Goal: Task Accomplishment & Management: Manage account settings

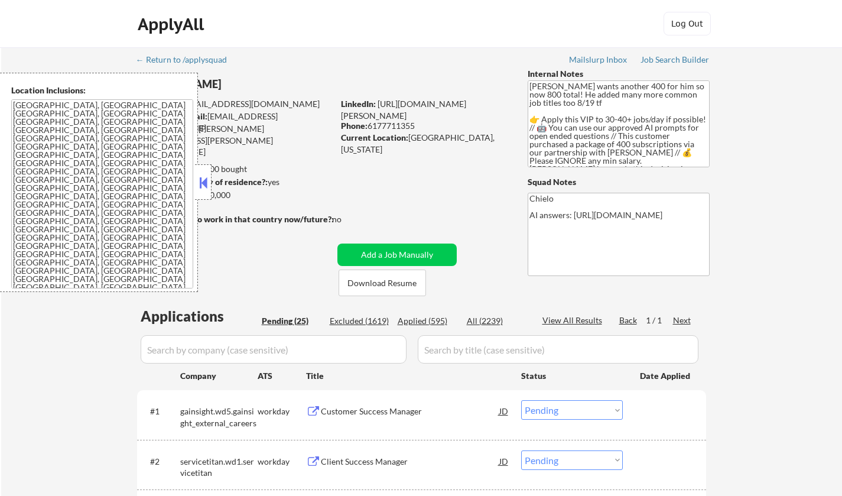
select select ""pending""
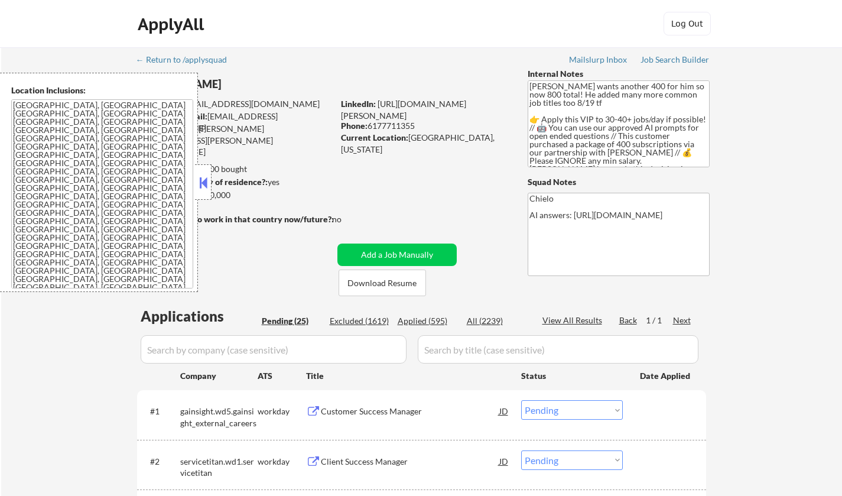
select select ""pending""
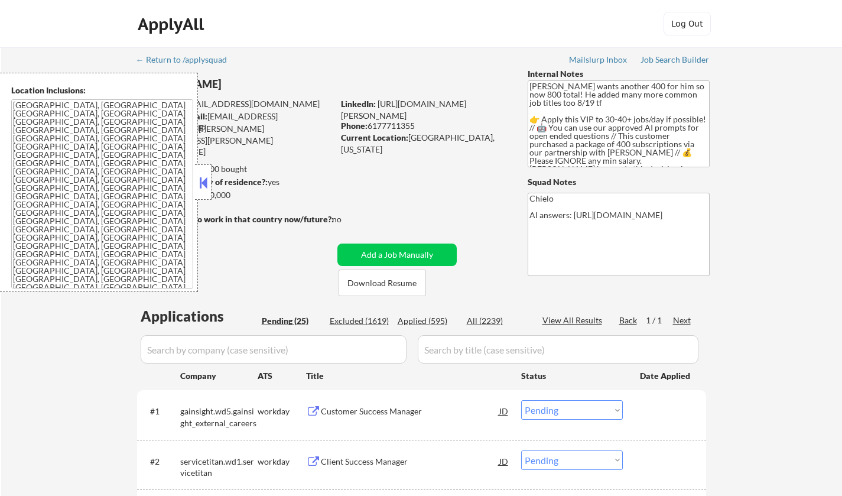
select select ""pending""
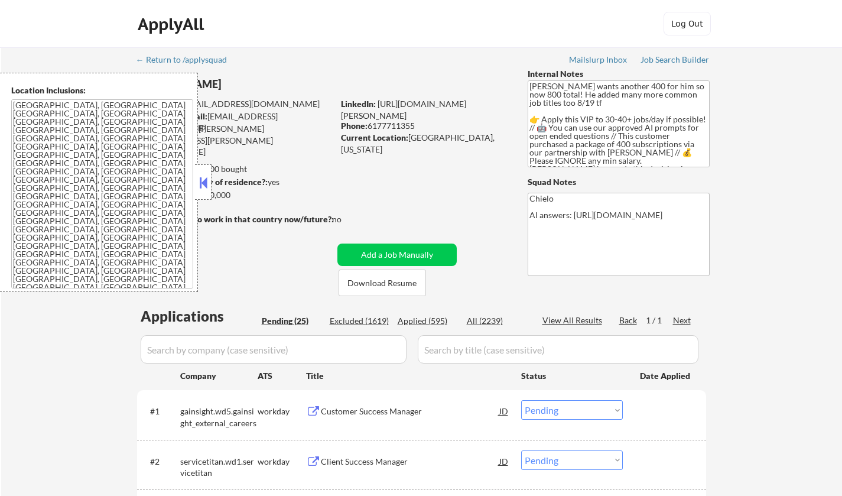
select select ""pending""
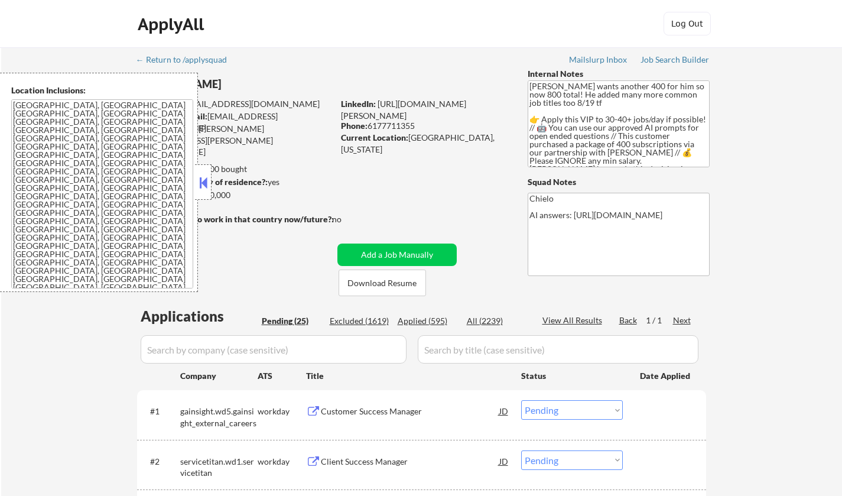
select select ""pending""
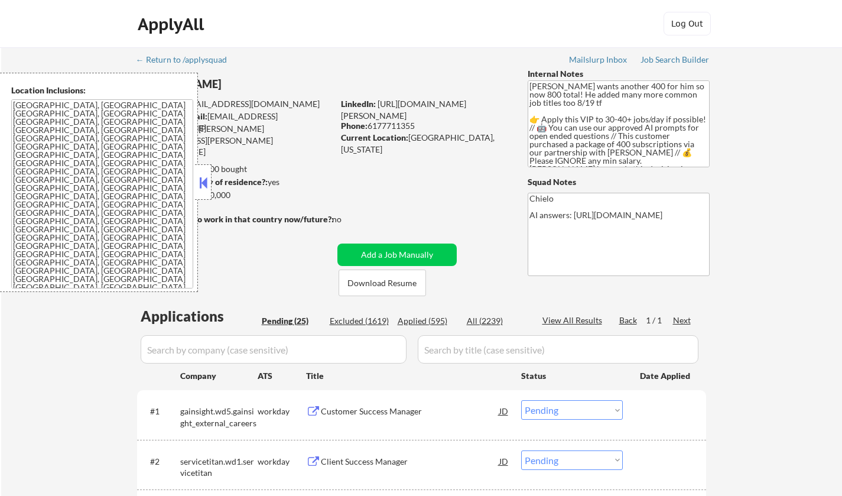
click at [203, 180] on button at bounding box center [203, 183] width 13 height 18
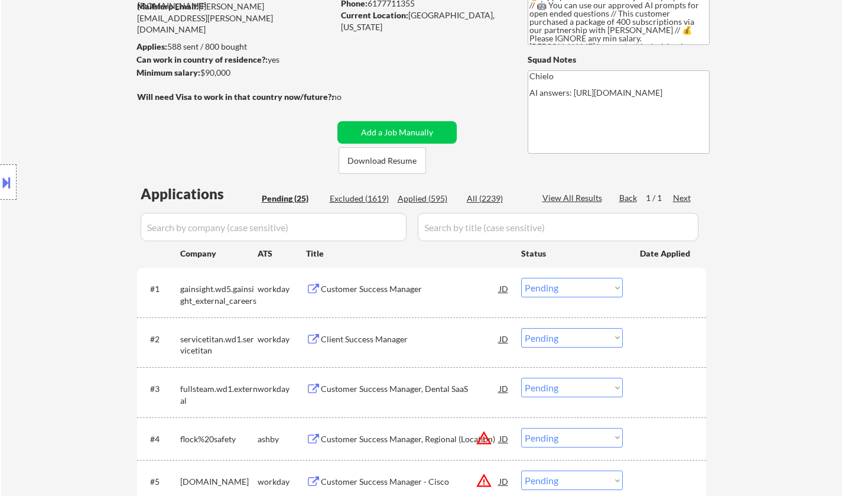
scroll to position [236, 0]
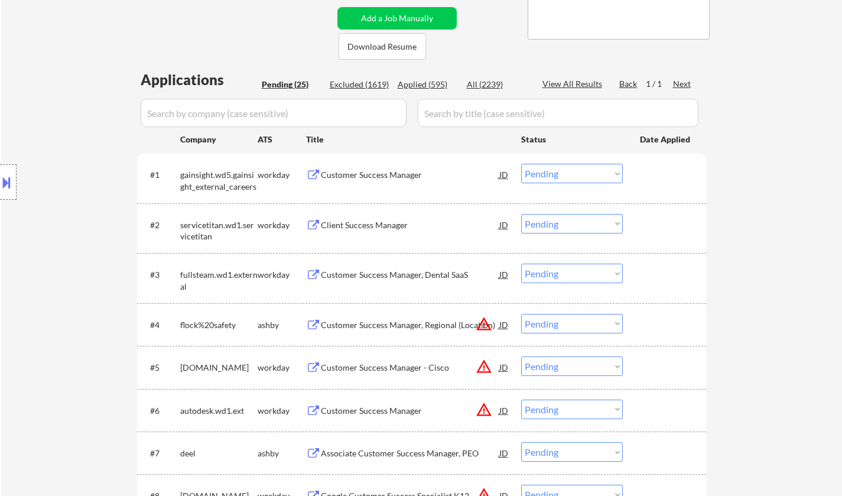
click at [367, 224] on div "Client Success Manager" at bounding box center [410, 225] width 178 height 12
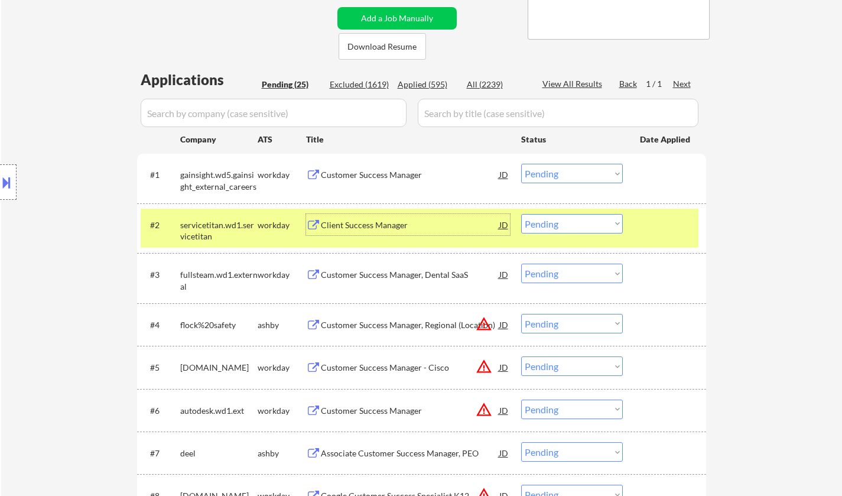
drag, startPoint x: 585, startPoint y: 223, endPoint x: 584, endPoint y: 233, distance: 9.5
click at [585, 223] on select "Choose an option... Pending Applied Excluded (Questions) Excluded (Expired) Exc…" at bounding box center [572, 223] width 102 height 19
click at [521, 214] on select "Choose an option... Pending Applied Excluded (Questions) Excluded (Expired) Exc…" at bounding box center [572, 223] width 102 height 19
select select ""pending""
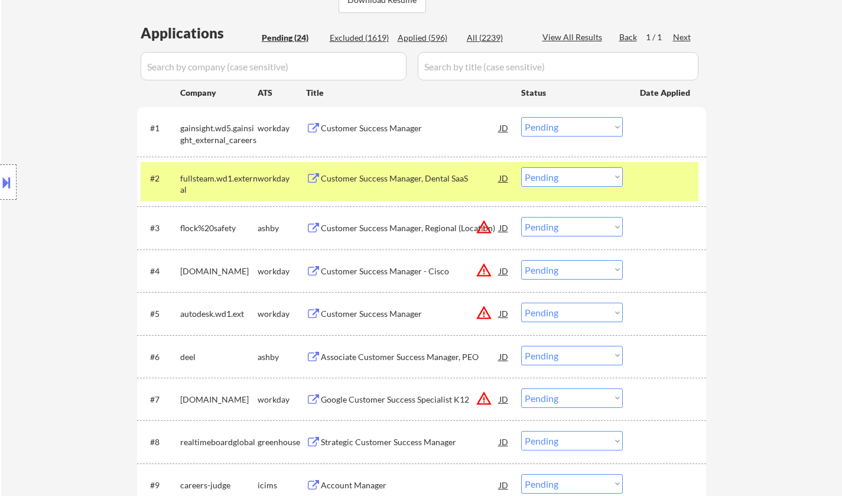
scroll to position [295, 0]
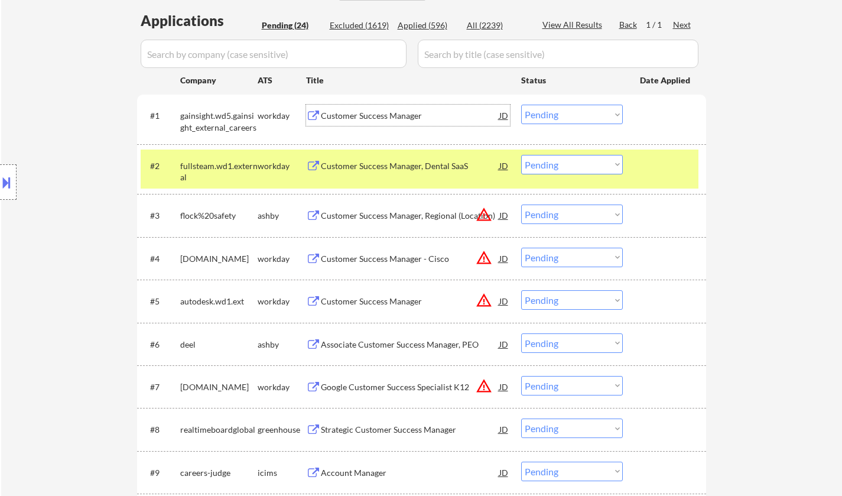
click at [369, 118] on div "Customer Success Manager" at bounding box center [410, 116] width 178 height 12
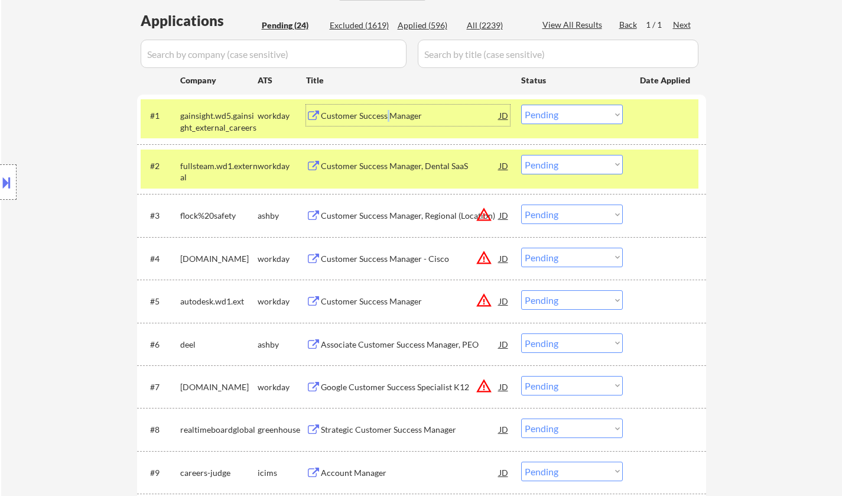
click at [386, 112] on div "Customer Success Manager" at bounding box center [410, 116] width 178 height 12
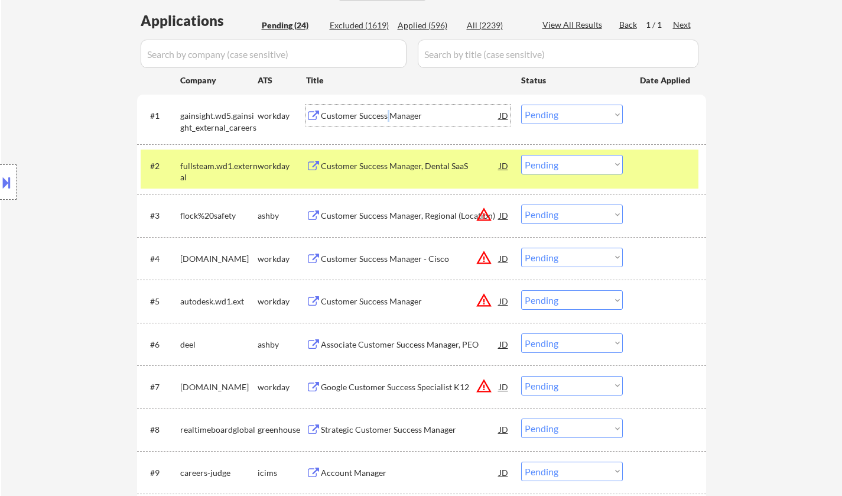
click at [584, 116] on select "Choose an option... Pending Applied Excluded (Questions) Excluded (Expired) Exc…" at bounding box center [572, 114] width 102 height 19
click at [521, 105] on select "Choose an option... Pending Applied Excluded (Questions) Excluded (Expired) Exc…" at bounding box center [572, 114] width 102 height 19
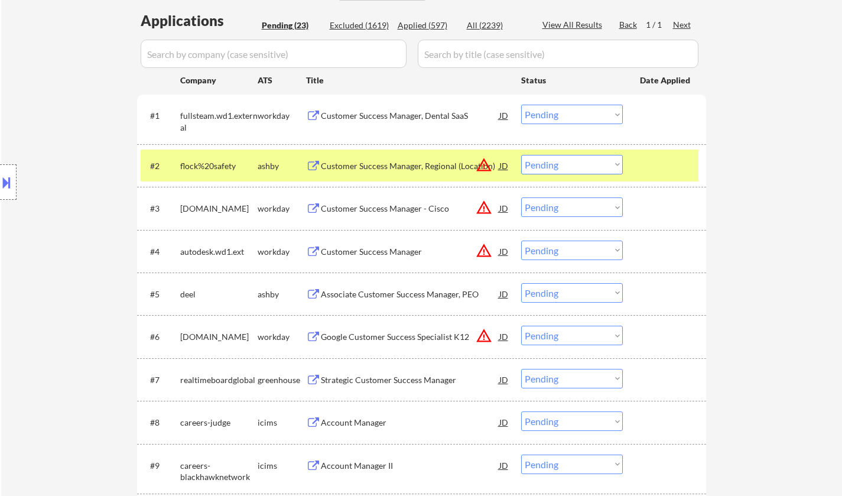
click at [370, 112] on div "Customer Success Manager, Dental SaaS" at bounding box center [410, 116] width 178 height 12
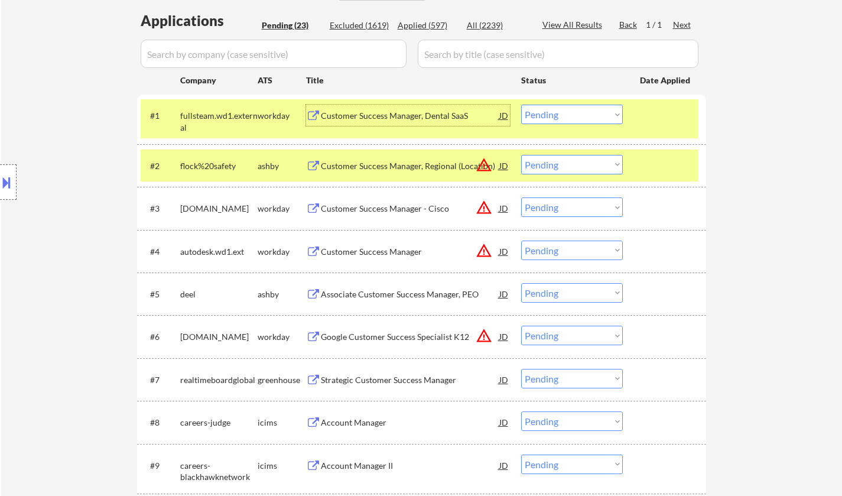
drag, startPoint x: 562, startPoint y: 109, endPoint x: 566, endPoint y: 123, distance: 14.0
click at [562, 109] on select "Choose an option... Pending Applied Excluded (Questions) Excluded (Expired) Exc…" at bounding box center [572, 114] width 102 height 19
click at [521, 105] on select "Choose an option... Pending Applied Excluded (Questions) Excluded (Expired) Exc…" at bounding box center [572, 114] width 102 height 19
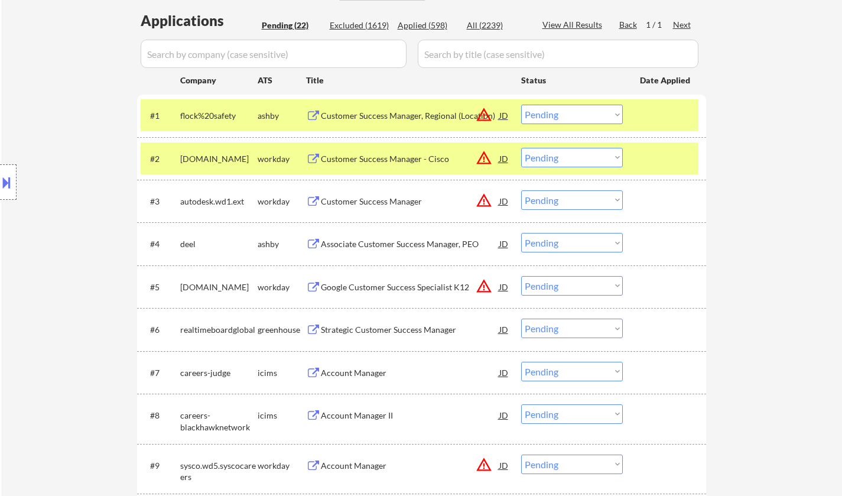
click at [503, 107] on div "JD" at bounding box center [504, 115] width 12 height 21
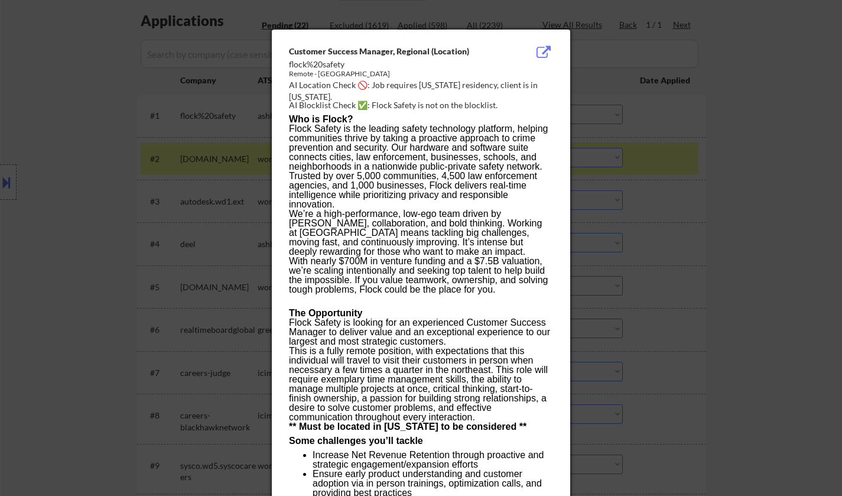
click at [702, 279] on div at bounding box center [421, 248] width 842 height 496
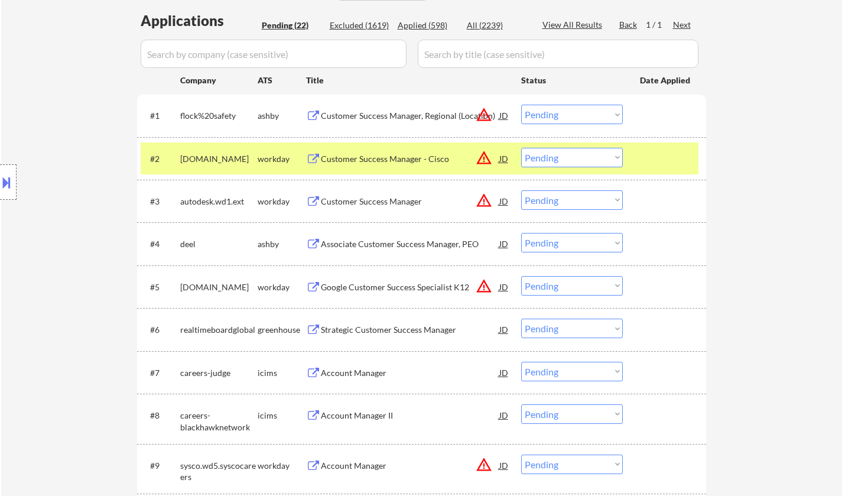
drag, startPoint x: 597, startPoint y: 116, endPoint x: 599, endPoint y: 123, distance: 7.3
click at [597, 116] on select "Choose an option... Pending Applied Excluded (Questions) Excluded (Expired) Exc…" at bounding box center [572, 114] width 102 height 19
click at [521, 105] on select "Choose an option... Pending Applied Excluded (Questions) Excluded (Expired) Exc…" at bounding box center [572, 114] width 102 height 19
click at [505, 156] on div "JD" at bounding box center [504, 158] width 12 height 21
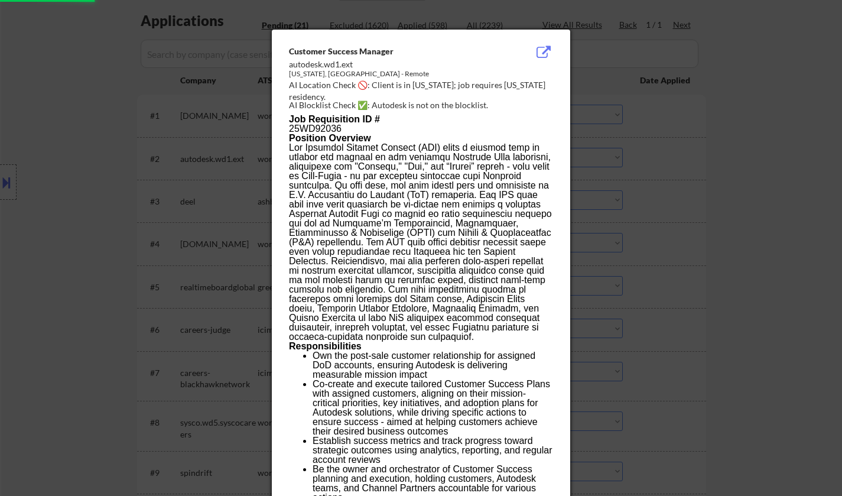
click at [747, 288] on div at bounding box center [421, 248] width 842 height 496
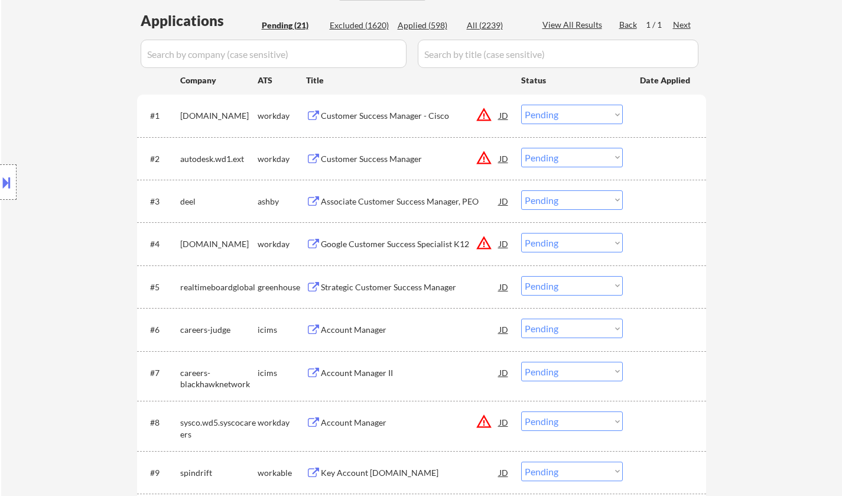
drag, startPoint x: 572, startPoint y: 114, endPoint x: 577, endPoint y: 122, distance: 9.3
click at [572, 114] on select "Choose an option... Pending Applied Excluded (Questions) Excluded (Expired) Exc…" at bounding box center [572, 114] width 102 height 19
click at [521, 105] on select "Choose an option... Pending Applied Excluded (Questions) Excluded (Expired) Exc…" at bounding box center [572, 114] width 102 height 19
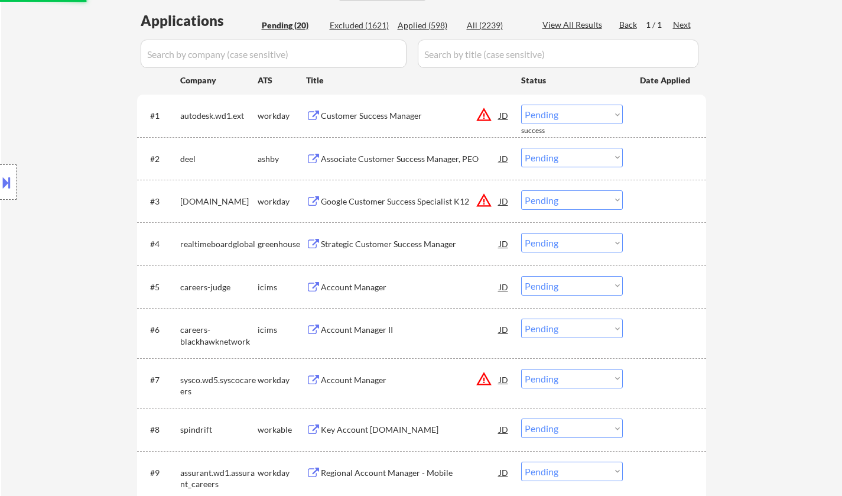
click at [503, 117] on div "JD" at bounding box center [504, 115] width 12 height 21
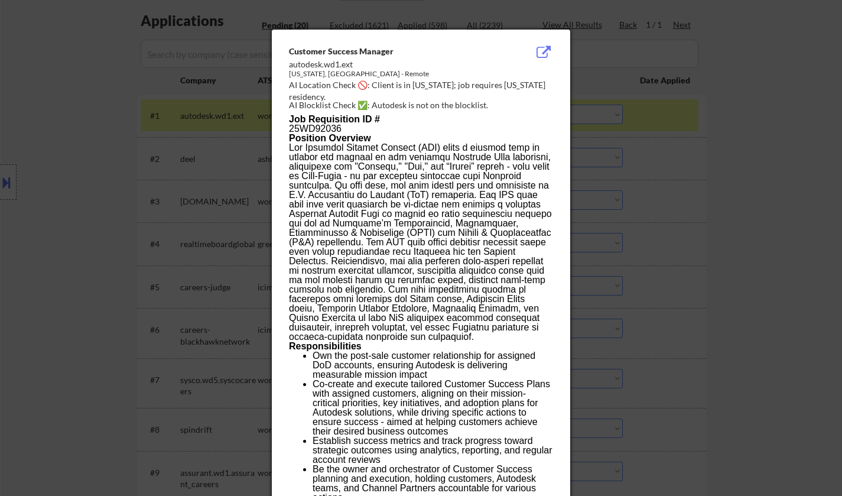
click at [719, 232] on div at bounding box center [421, 248] width 842 height 496
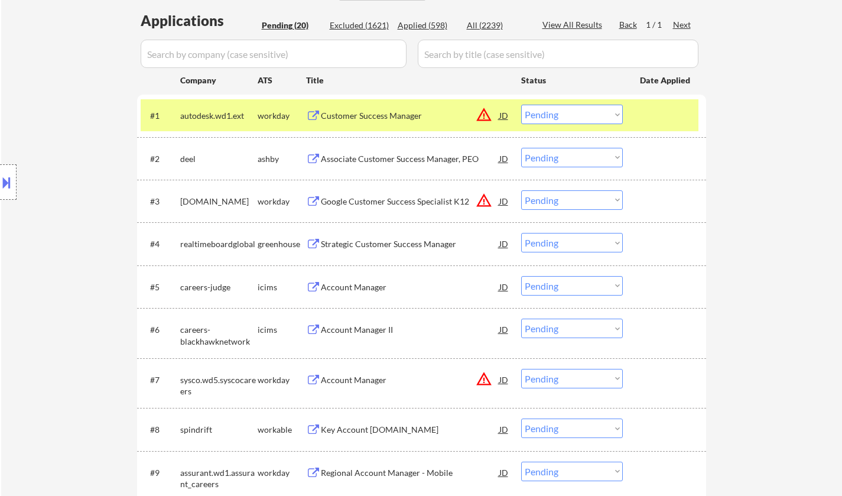
drag, startPoint x: 565, startPoint y: 114, endPoint x: 574, endPoint y: 120, distance: 11.0
click at [565, 114] on select "Choose an option... Pending Applied Excluded (Questions) Excluded (Expired) Exc…" at bounding box center [572, 114] width 102 height 19
click at [521, 105] on select "Choose an option... Pending Applied Excluded (Questions) Excluded (Expired) Exc…" at bounding box center [572, 114] width 102 height 19
select select ""pending""
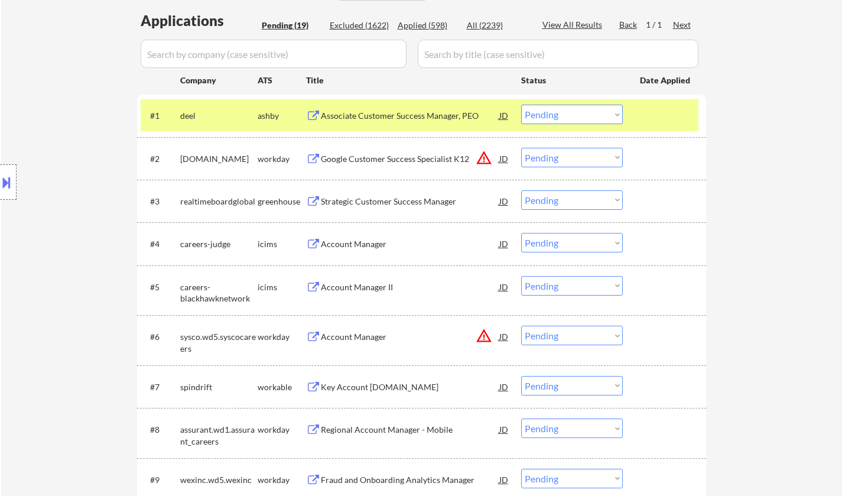
click at [505, 160] on div "JD" at bounding box center [504, 158] width 12 height 21
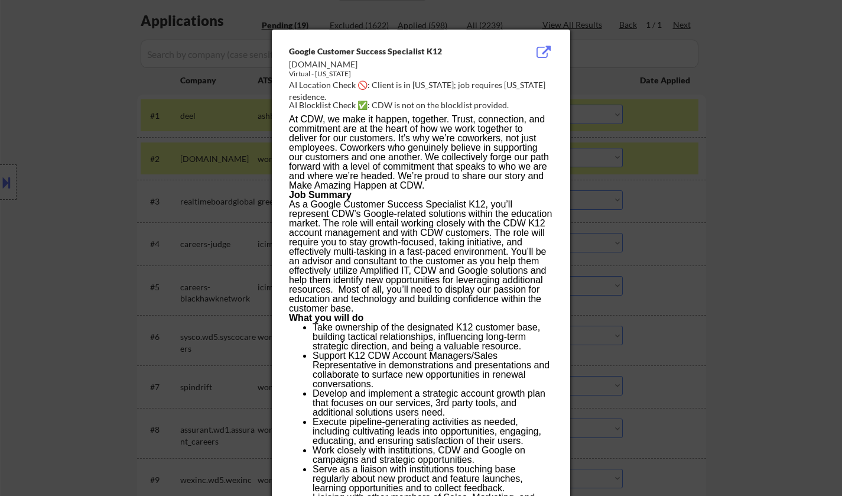
click at [824, 290] on div at bounding box center [421, 248] width 842 height 496
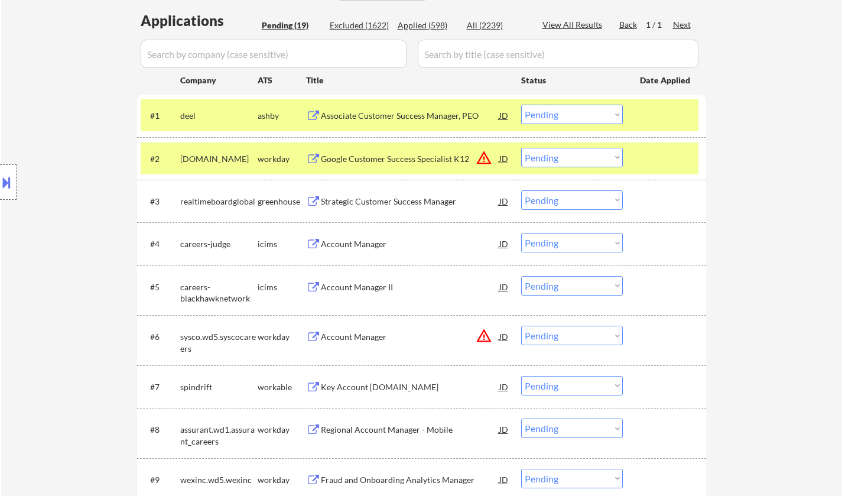
drag, startPoint x: 584, startPoint y: 152, endPoint x: 633, endPoint y: 209, distance: 75.0
click at [584, 152] on select "Choose an option... Pending Applied Excluded (Questions) Excluded (Expired) Exc…" at bounding box center [572, 157] width 102 height 19
click at [521, 148] on select "Choose an option... Pending Applied Excluded (Questions) Excluded (Expired) Exc…" at bounding box center [572, 157] width 102 height 19
select select ""pending""
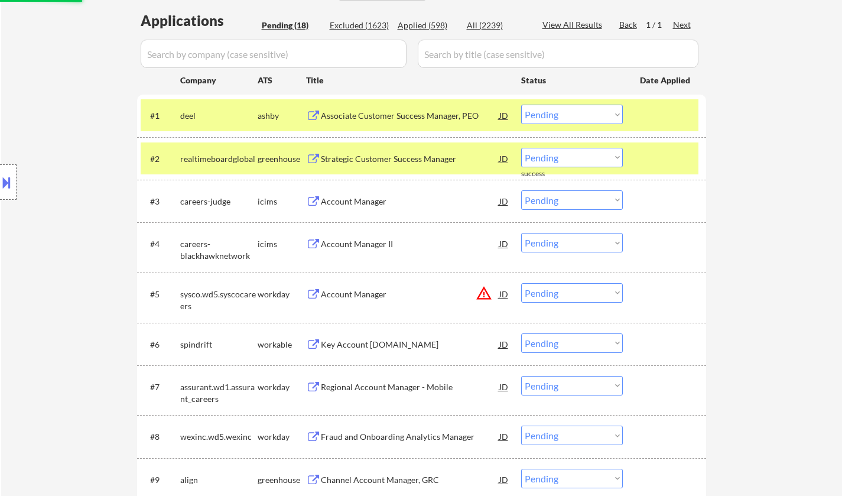
click at [401, 115] on div "Associate Customer Success Manager, PEO" at bounding box center [410, 116] width 178 height 12
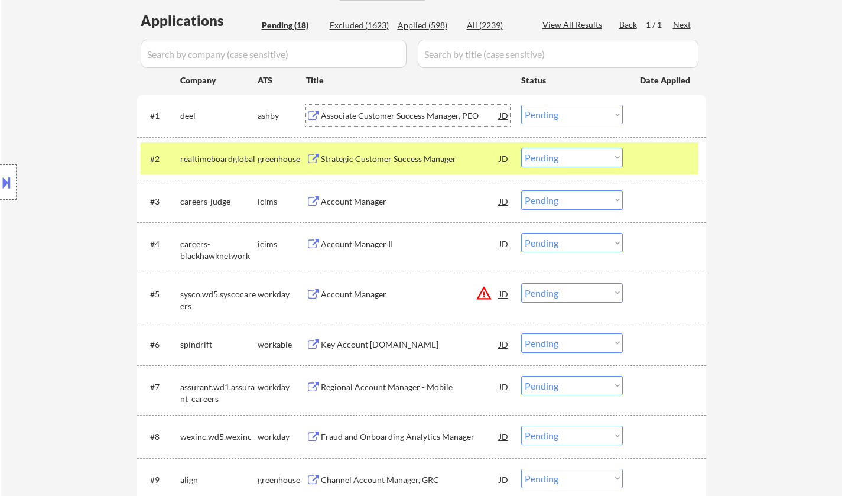
click at [562, 116] on select "Choose an option... Pending Applied Excluded (Questions) Excluded (Expired) Exc…" at bounding box center [572, 114] width 102 height 19
click at [521, 105] on select "Choose an option... Pending Applied Excluded (Questions) Excluded (Expired) Exc…" at bounding box center [572, 114] width 102 height 19
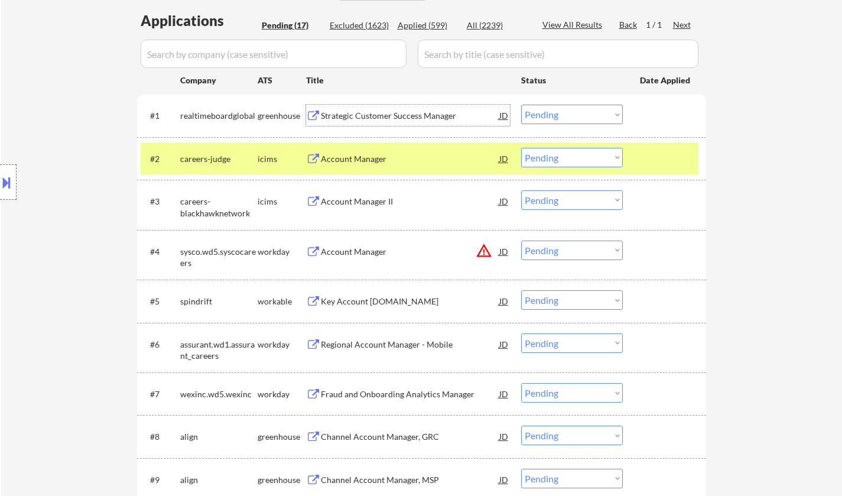
click at [400, 113] on div "Strategic Customer Success Manager" at bounding box center [410, 116] width 178 height 12
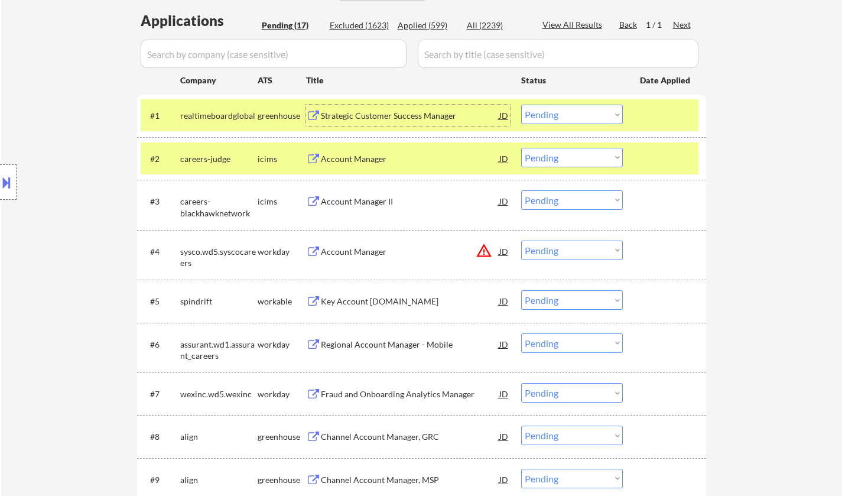
click at [371, 118] on div "Strategic Customer Success Manager" at bounding box center [410, 116] width 178 height 12
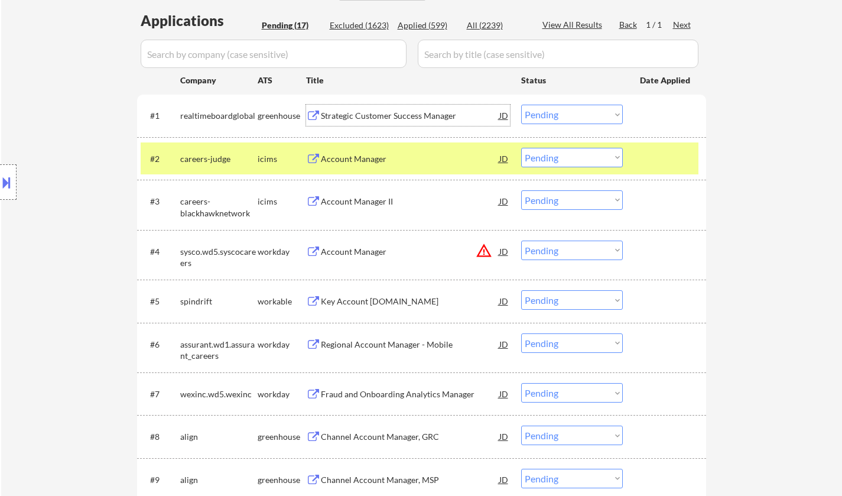
drag, startPoint x: 597, startPoint y: 115, endPoint x: 600, endPoint y: 122, distance: 8.2
click at [597, 115] on select "Choose an option... Pending Applied Excluded (Questions) Excluded (Expired) Exc…" at bounding box center [572, 114] width 102 height 19
click at [521, 105] on select "Choose an option... Pending Applied Excluded (Questions) Excluded (Expired) Exc…" at bounding box center [572, 114] width 102 height 19
select select ""pending""
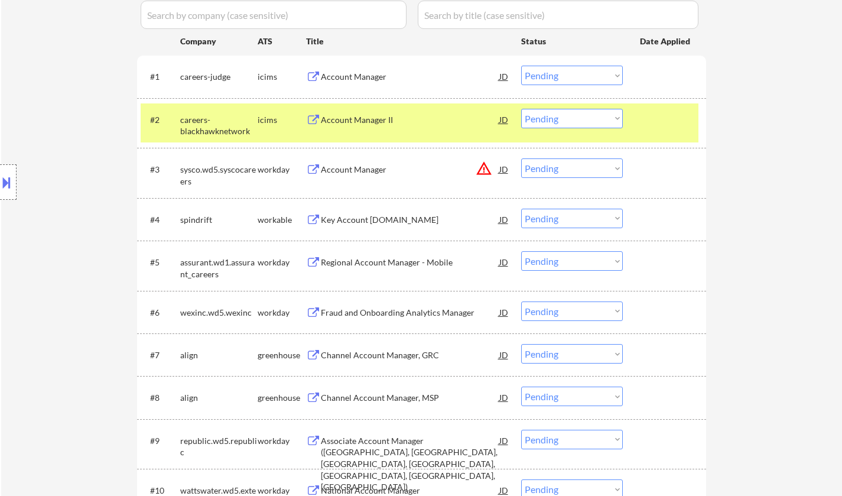
scroll to position [354, 0]
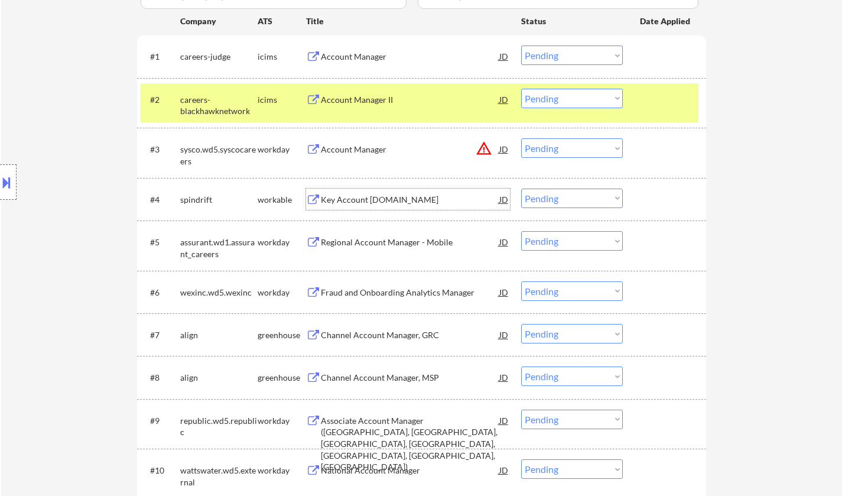
click at [394, 194] on div "Key Account Manager-Retail.com" at bounding box center [410, 200] width 178 height 12
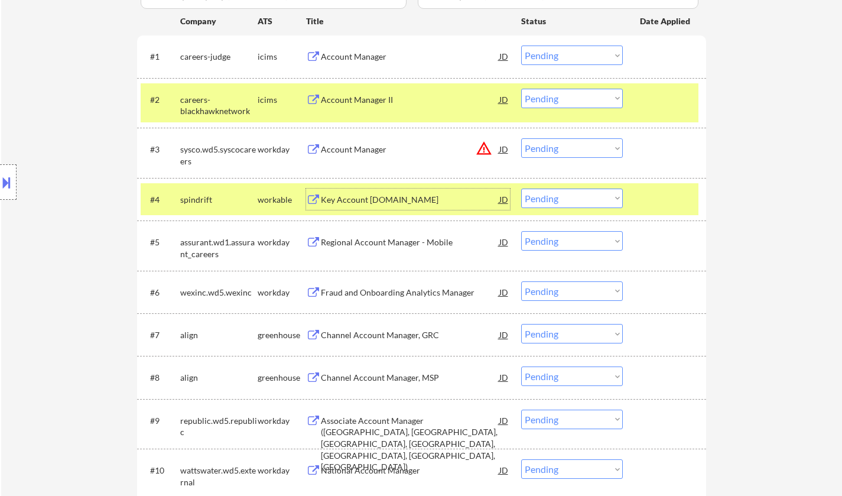
drag, startPoint x: 574, startPoint y: 201, endPoint x: 577, endPoint y: 207, distance: 6.1
click at [574, 201] on select "Choose an option... Pending Applied Excluded (Questions) Excluded (Expired) Exc…" at bounding box center [572, 197] width 102 height 19
click at [521, 188] on select "Choose an option... Pending Applied Excluded (Questions) Excluded (Expired) Exc…" at bounding box center [572, 197] width 102 height 19
select select ""pending""
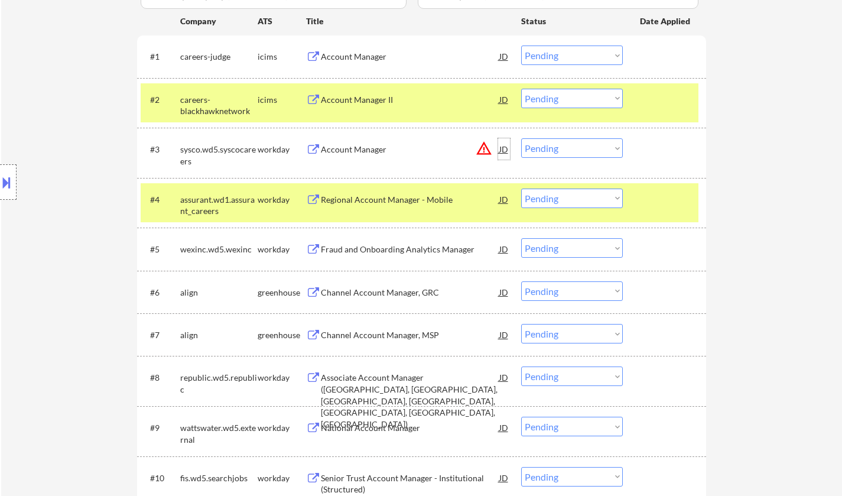
click at [499, 148] on div "JD" at bounding box center [504, 148] width 12 height 21
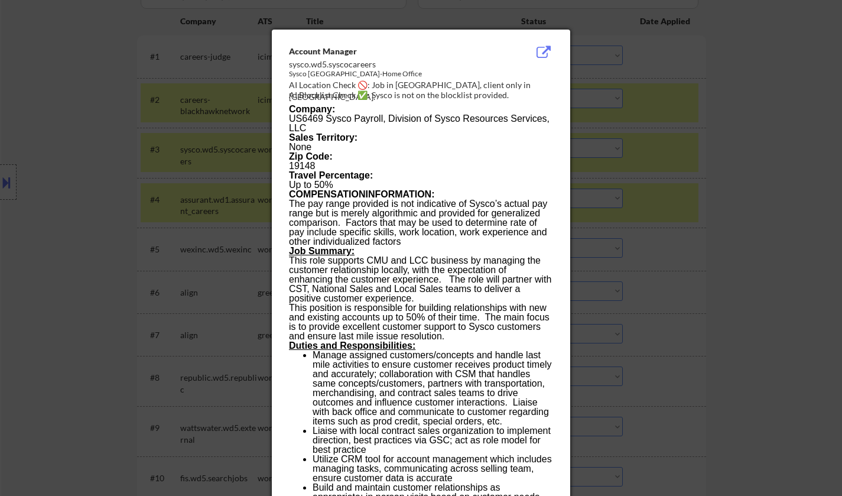
click at [736, 206] on div at bounding box center [421, 248] width 842 height 496
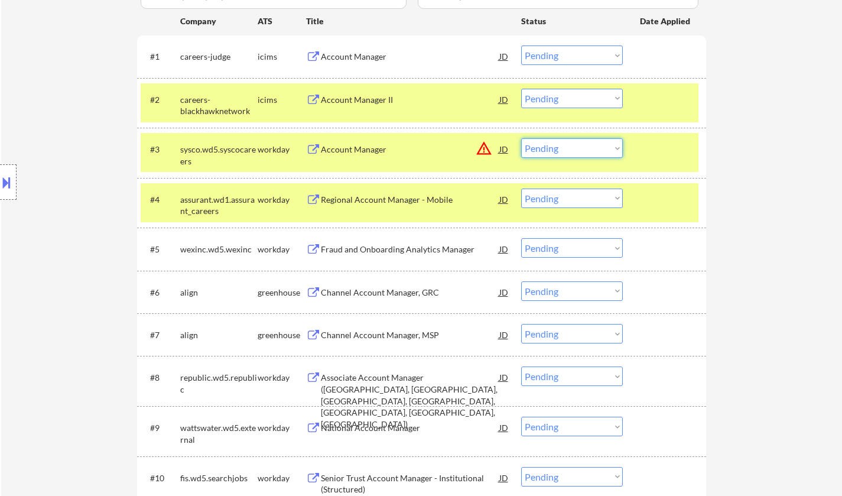
drag, startPoint x: 594, startPoint y: 146, endPoint x: 598, endPoint y: 154, distance: 8.5
click at [594, 146] on select "Choose an option... Pending Applied Excluded (Questions) Excluded (Expired) Exc…" at bounding box center [572, 147] width 102 height 19
click at [521, 138] on select "Choose an option... Pending Applied Excluded (Questions) Excluded (Expired) Exc…" at bounding box center [572, 147] width 102 height 19
select select ""pending""
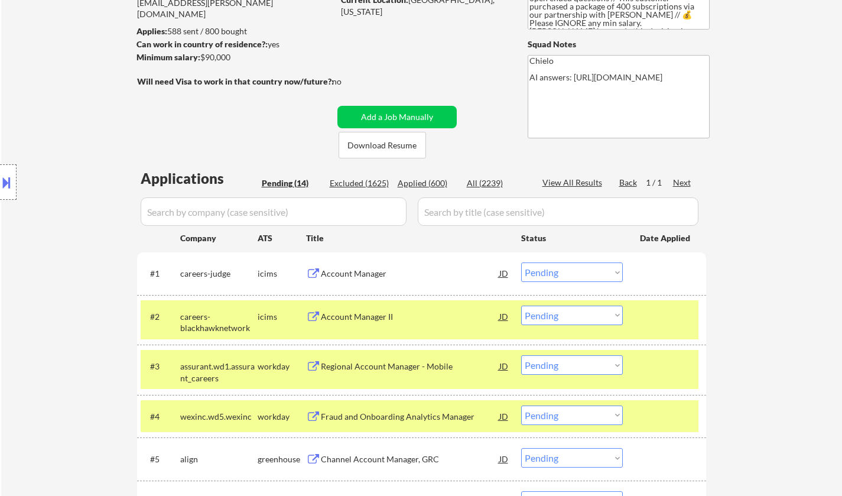
scroll to position [236, 0]
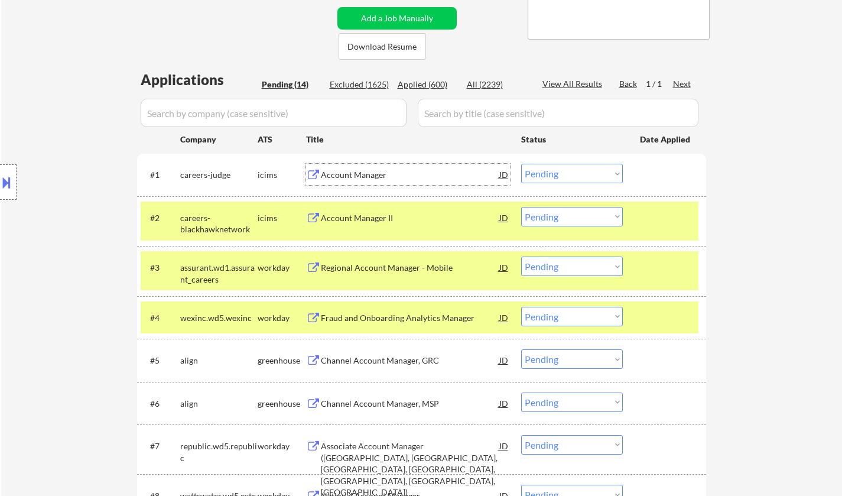
click at [366, 172] on div "Account Manager" at bounding box center [410, 175] width 178 height 12
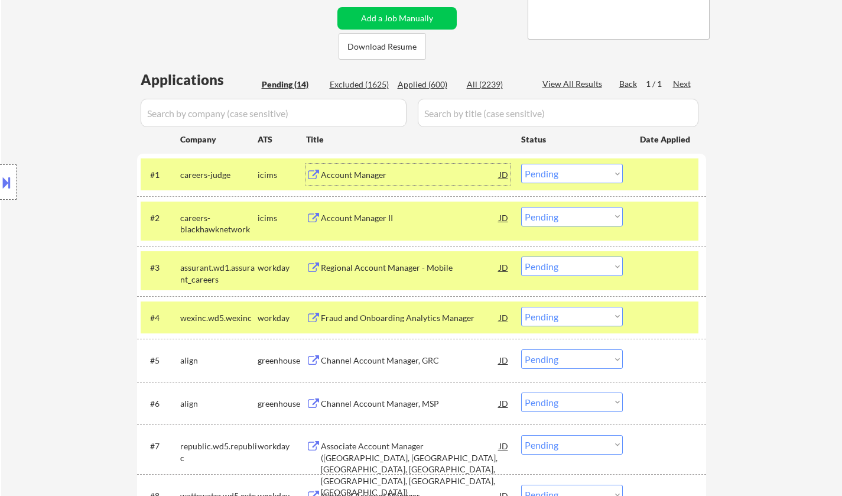
scroll to position [59, 0]
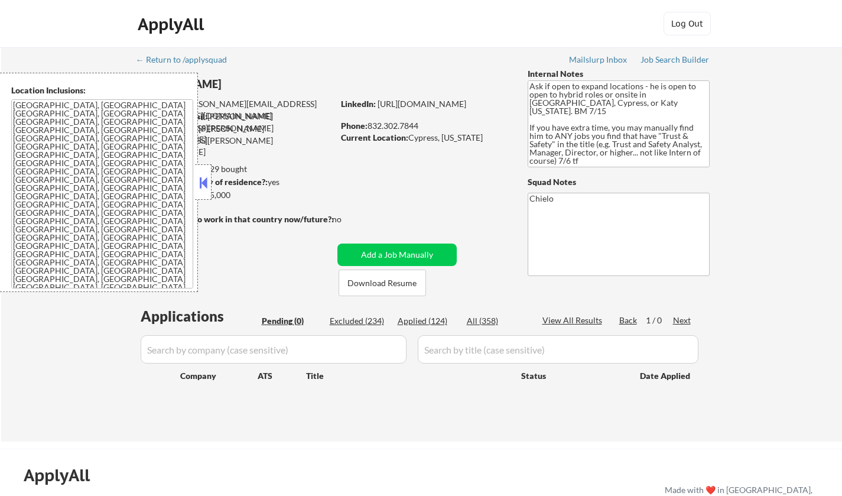
click at [201, 183] on button at bounding box center [203, 183] width 13 height 18
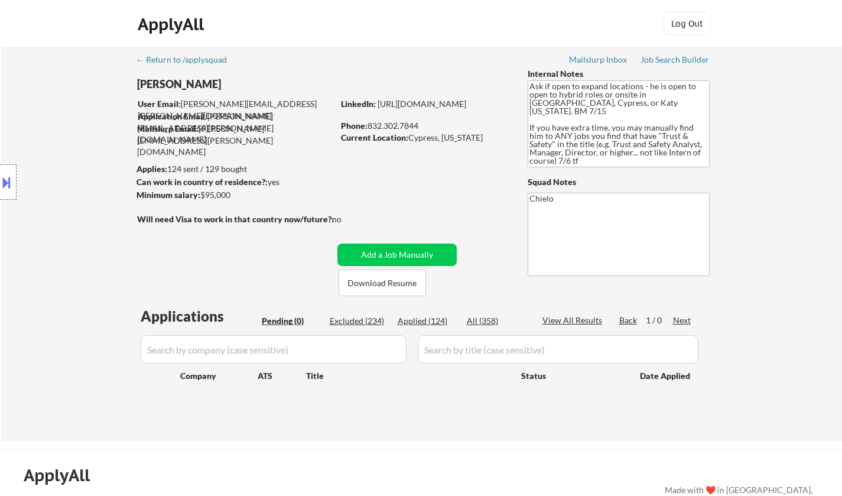
scroll to position [118, 0]
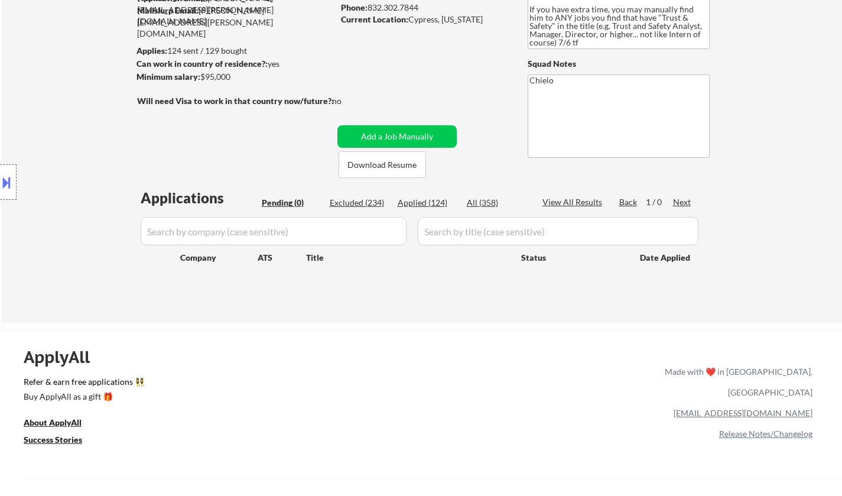
click at [418, 201] on div "Applied (124)" at bounding box center [427, 203] width 59 height 12
select select ""applied""
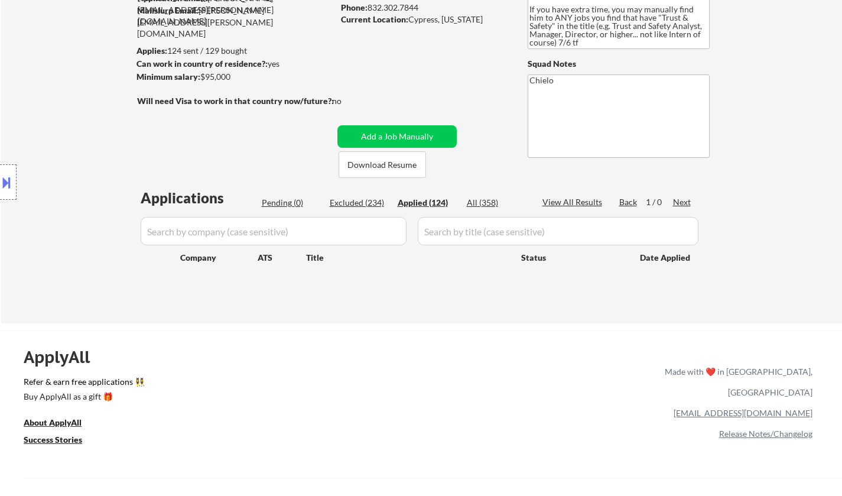
select select ""applied""
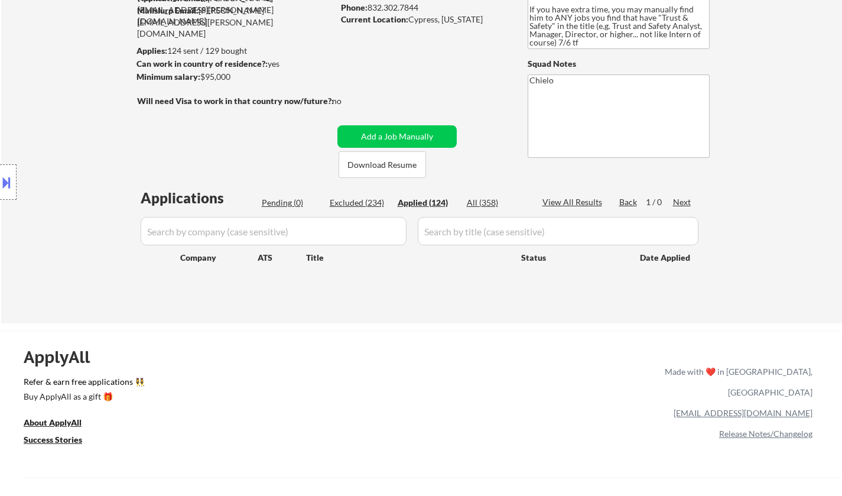
select select ""applied""
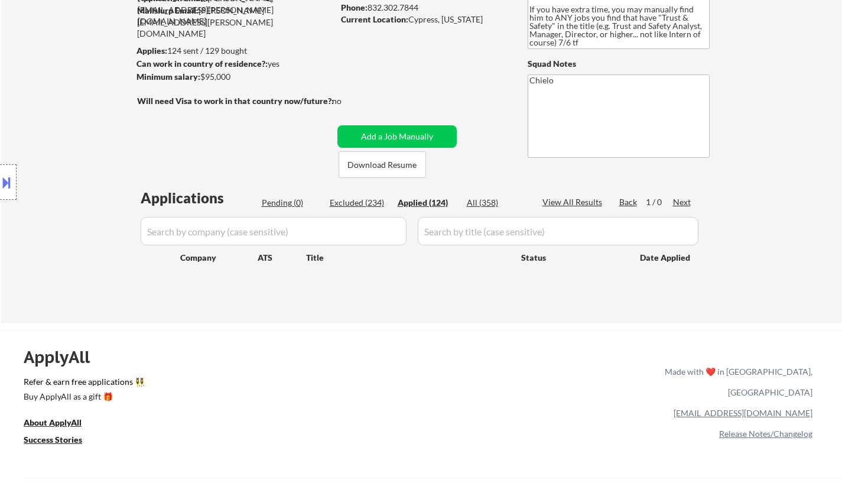
select select ""applied""
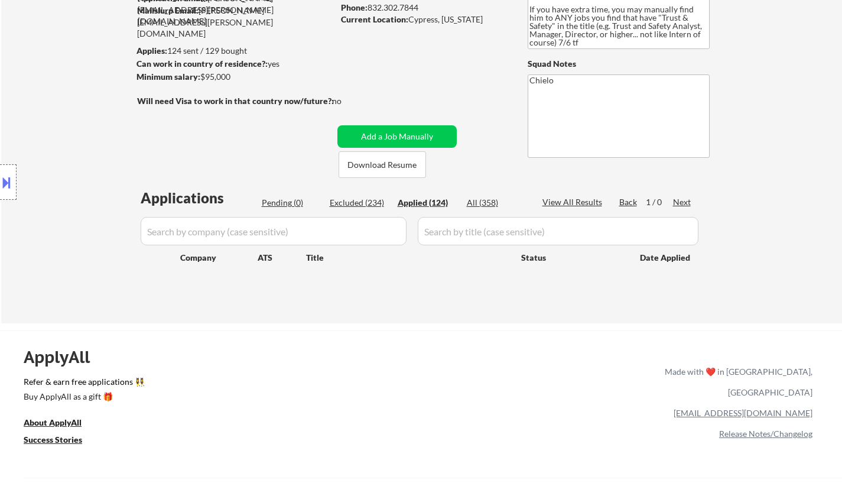
select select ""applied""
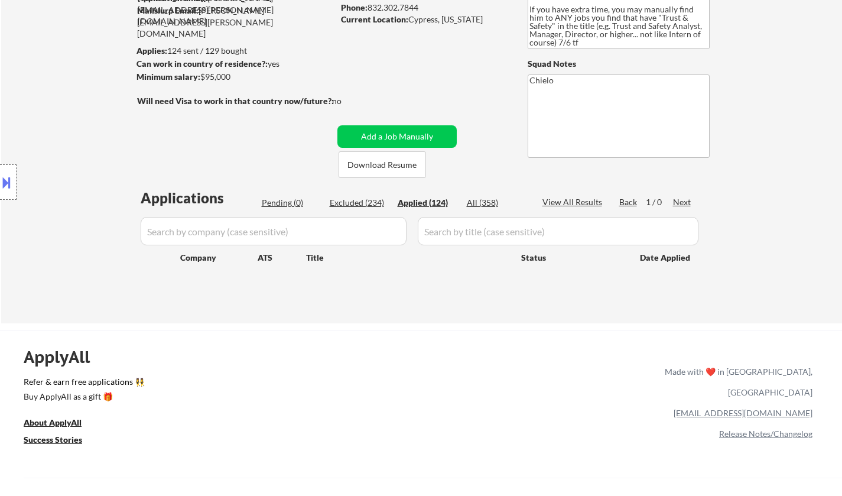
select select ""applied""
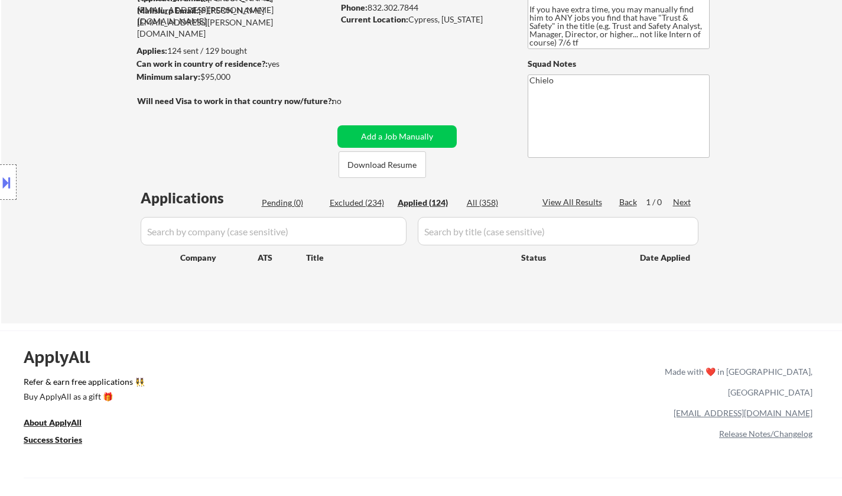
select select ""applied""
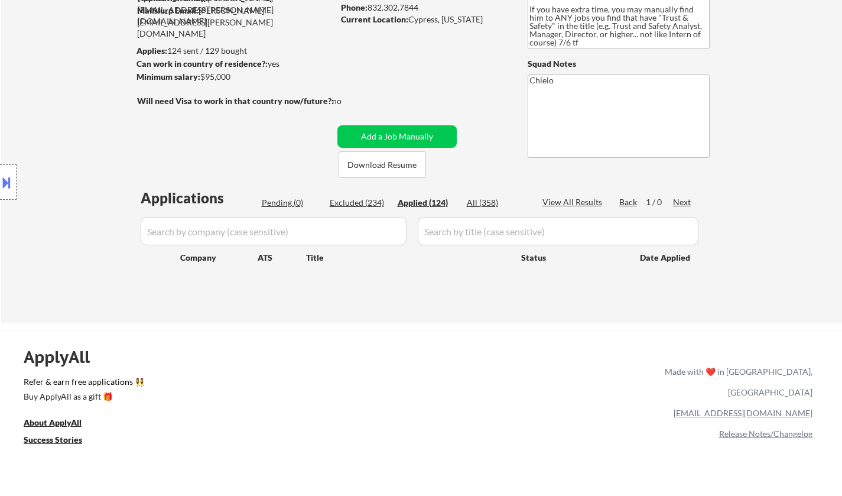
select select ""applied""
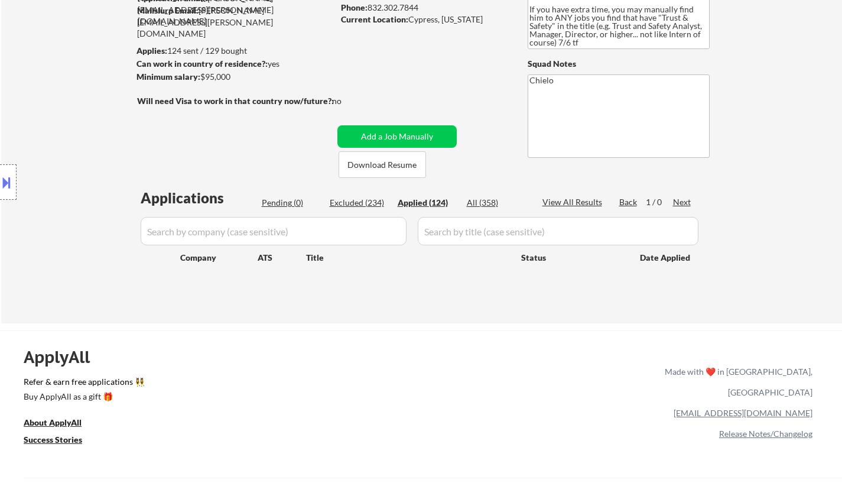
select select ""applied""
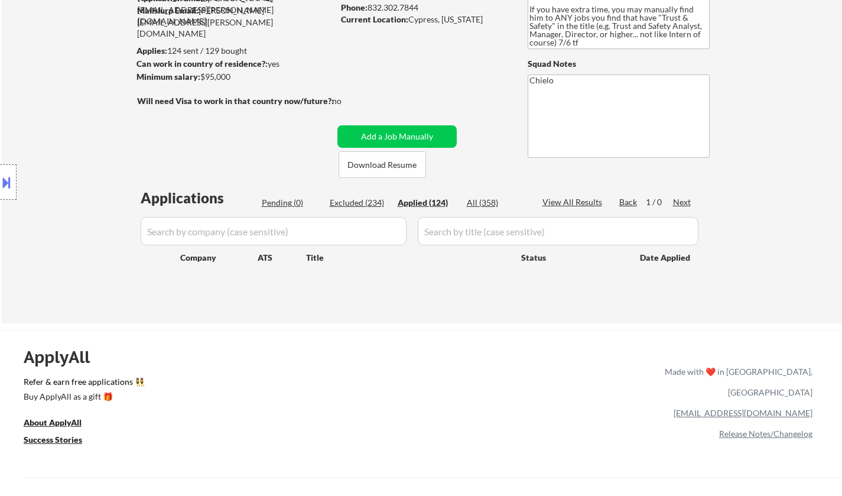
select select ""applied""
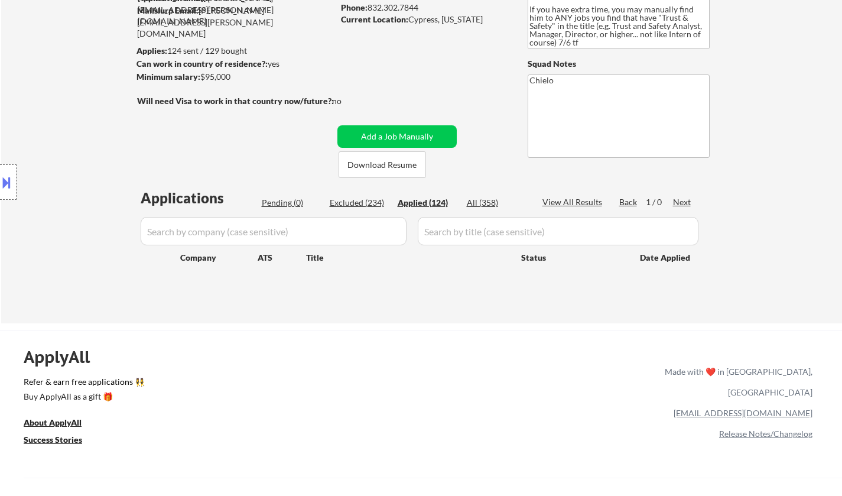
select select ""applied""
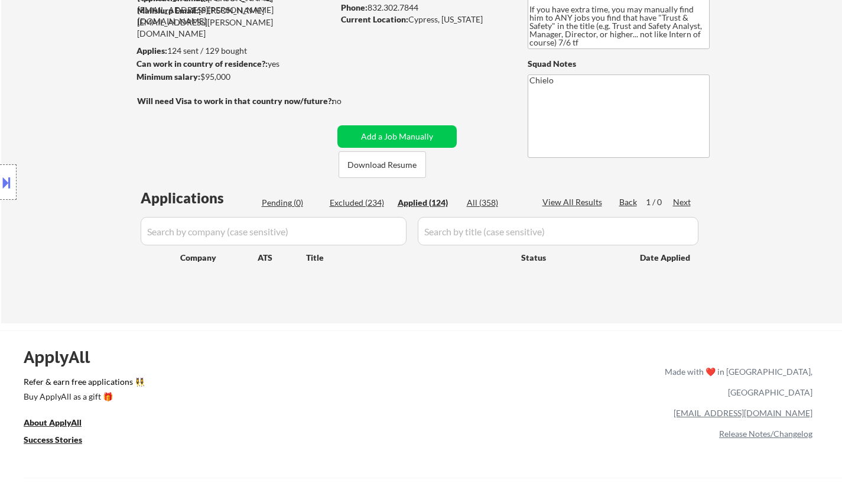
select select ""applied""
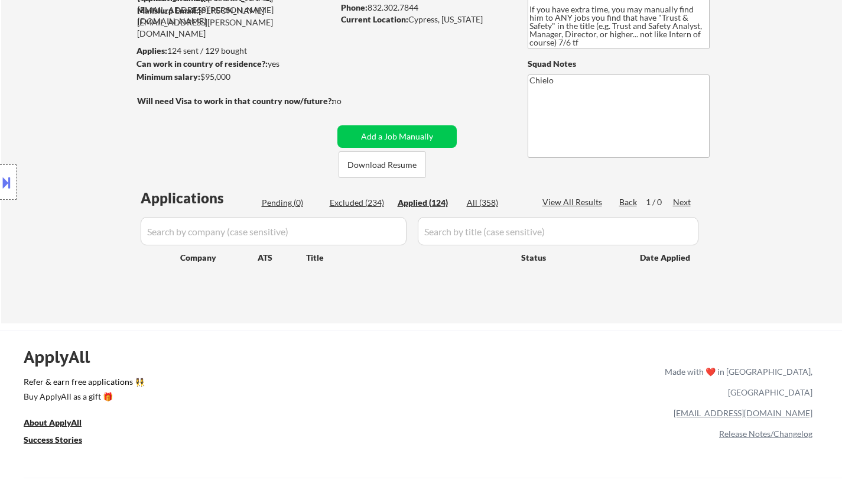
select select ""applied""
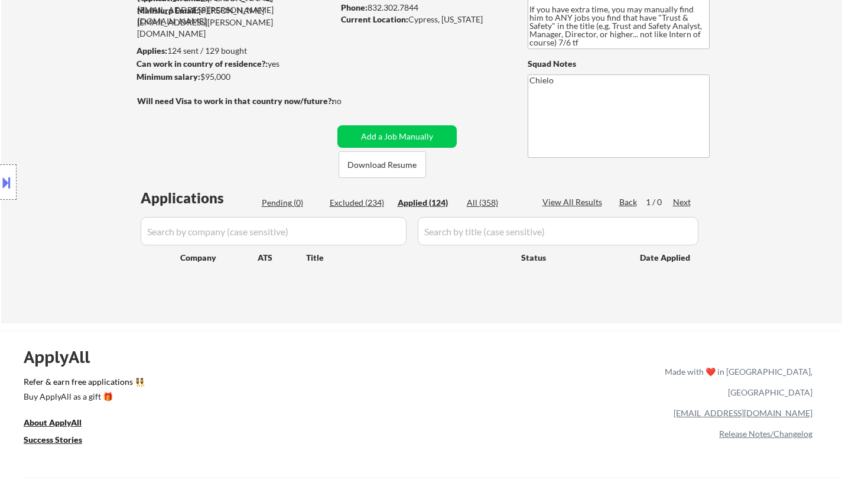
select select ""applied""
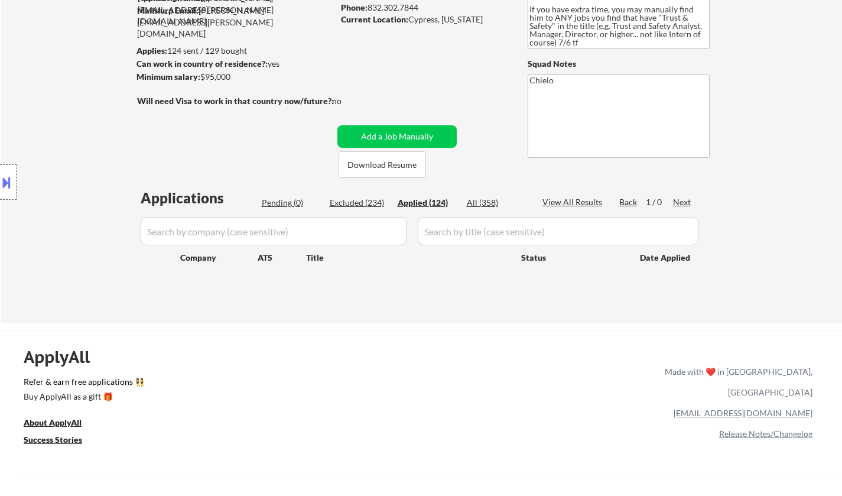
select select ""applied""
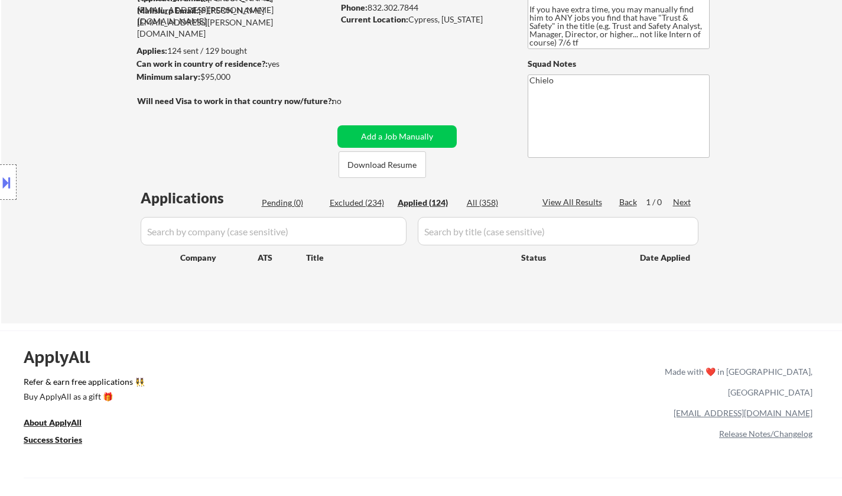
select select ""applied""
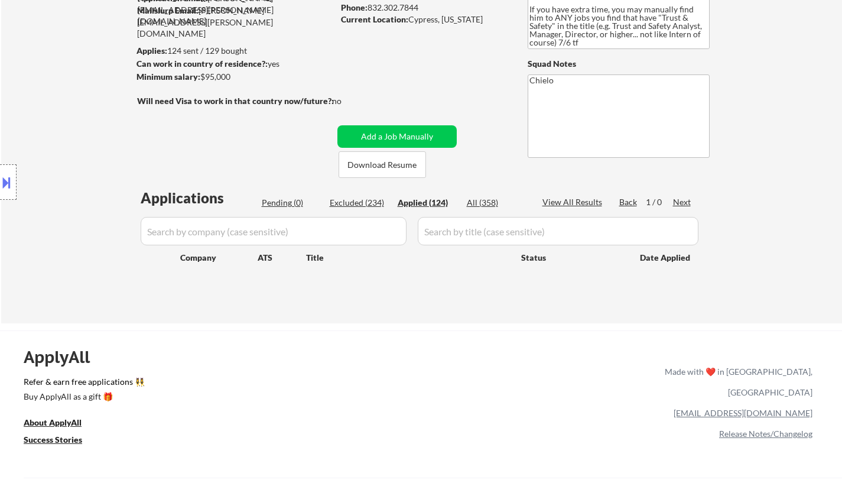
select select ""applied""
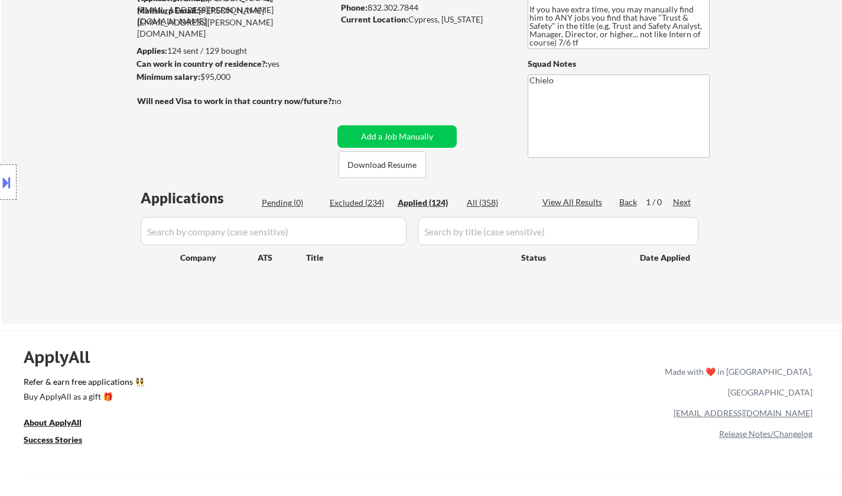
select select ""applied""
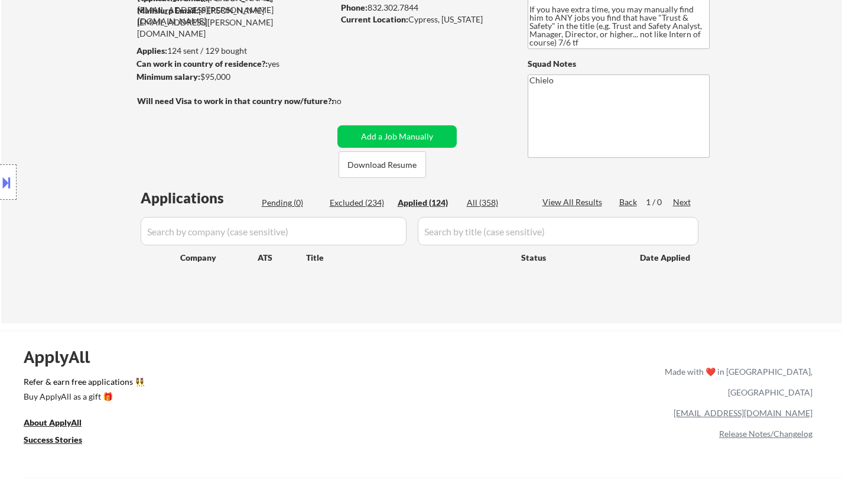
select select ""applied""
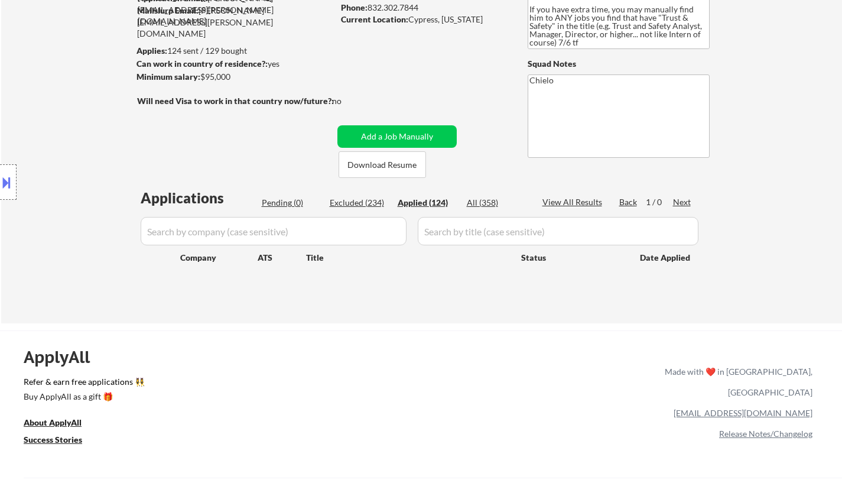
select select ""applied""
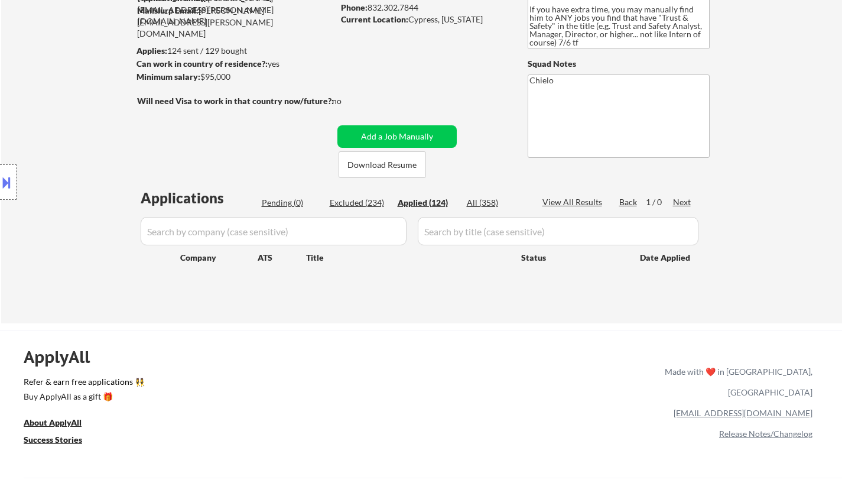
select select ""applied""
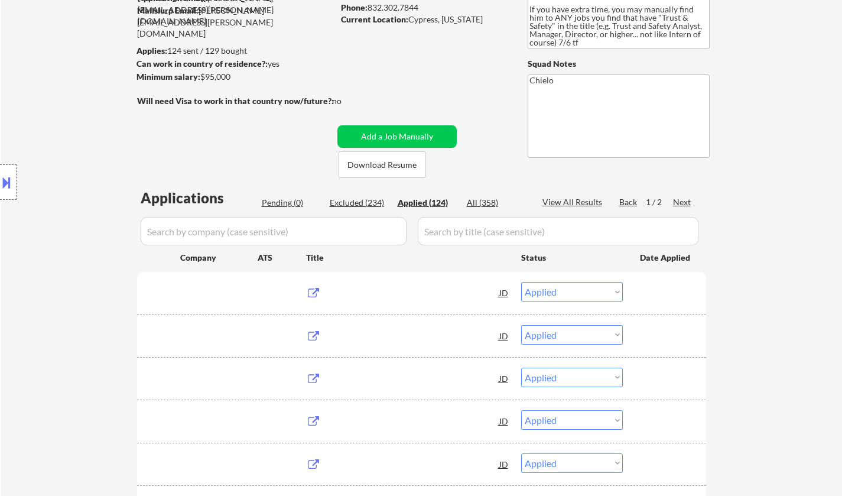
scroll to position [0, 0]
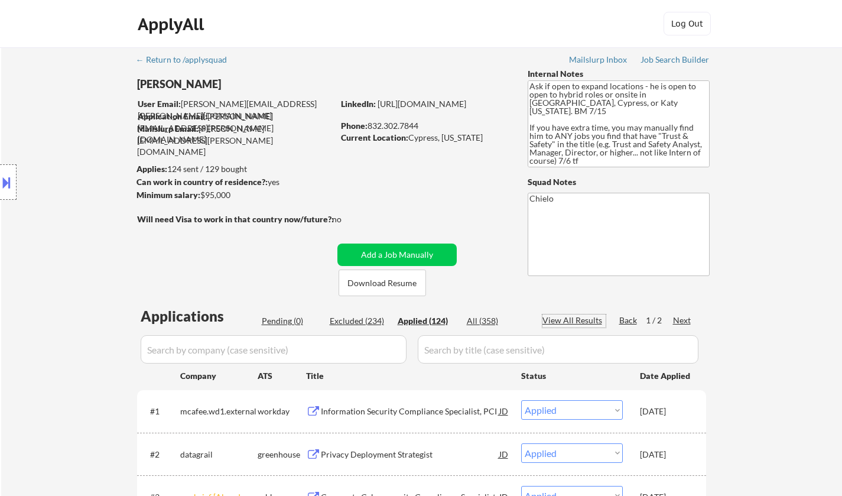
click at [577, 320] on div "View All Results" at bounding box center [573, 320] width 63 height 12
select select ""applied""
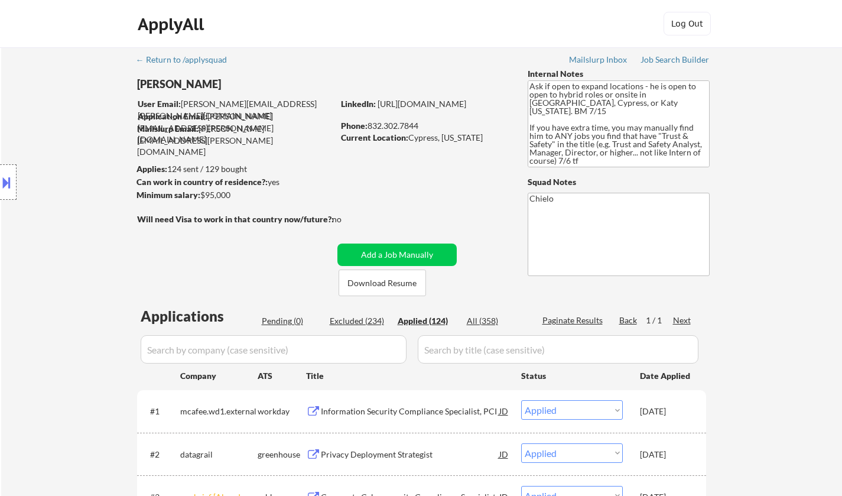
select select ""applied""
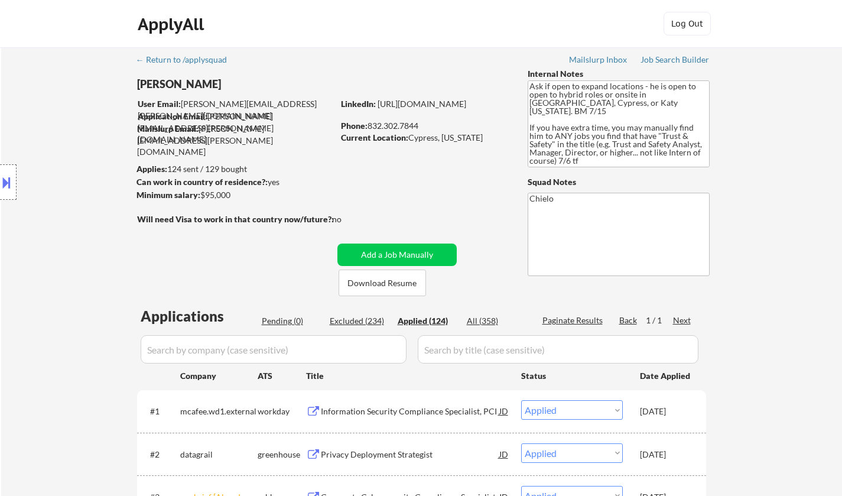
select select ""applied""
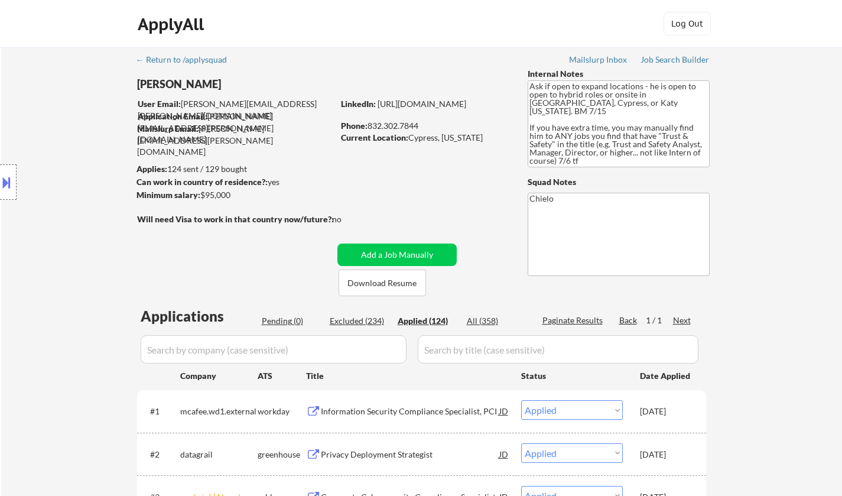
select select ""applied""
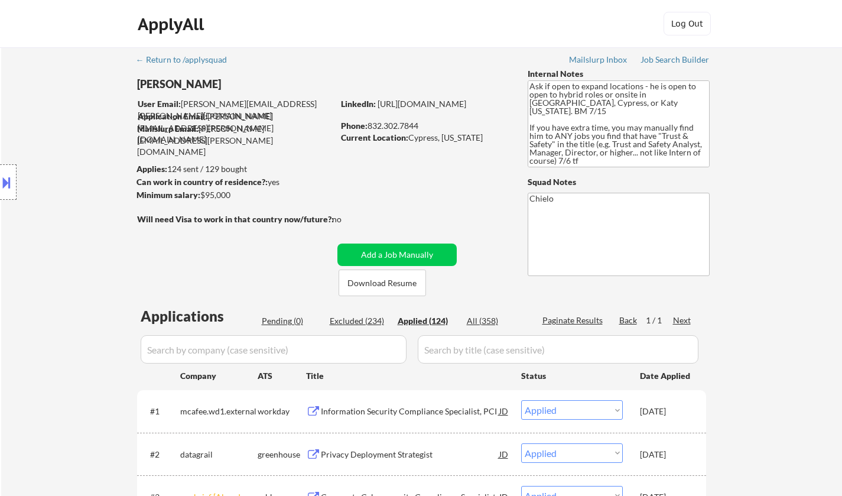
select select ""applied""
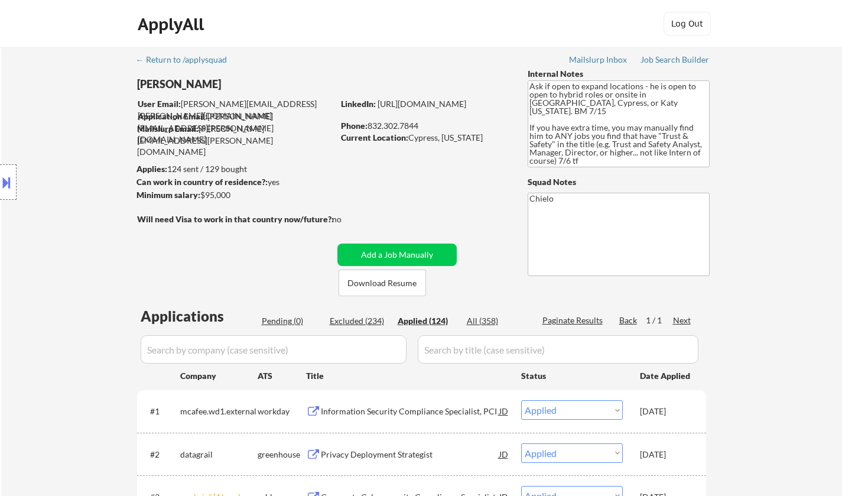
click at [356, 321] on div "Excluded (234)" at bounding box center [359, 321] width 59 height 12
select select ""excluded""
select select ""excluded__location_""
select select ""excluded__other_""
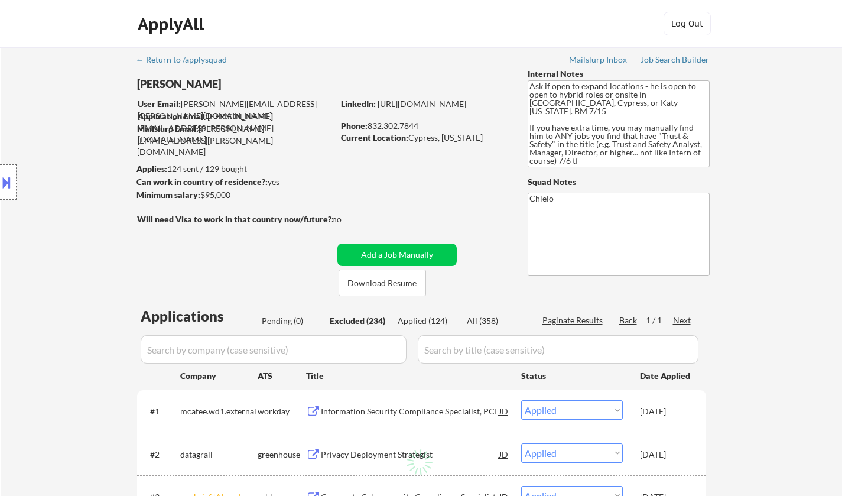
select select ""excluded__location_""
select select ""excluded__expired_""
select select ""excluded__other_""
select select ""excluded__expired_""
select select ""excluded""
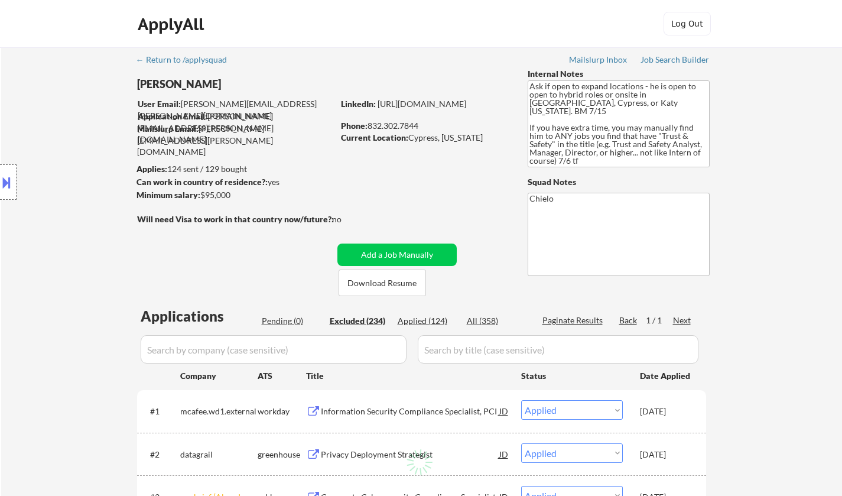
select select ""excluded""
select select ""excluded__other_""
select select ""excluded__expired_""
select select ""excluded__salary_""
select select ""excluded__location_""
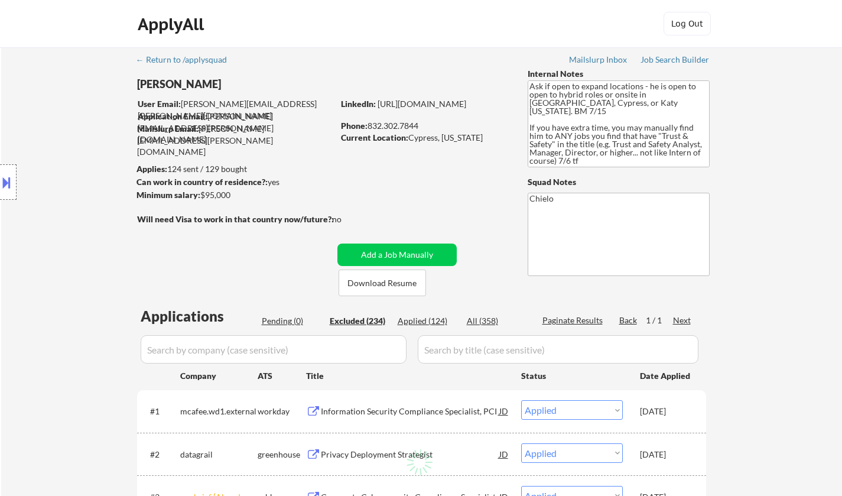
select select ""excluded__location_""
select select ""excluded__salary_""
select select ""excluded__other_""
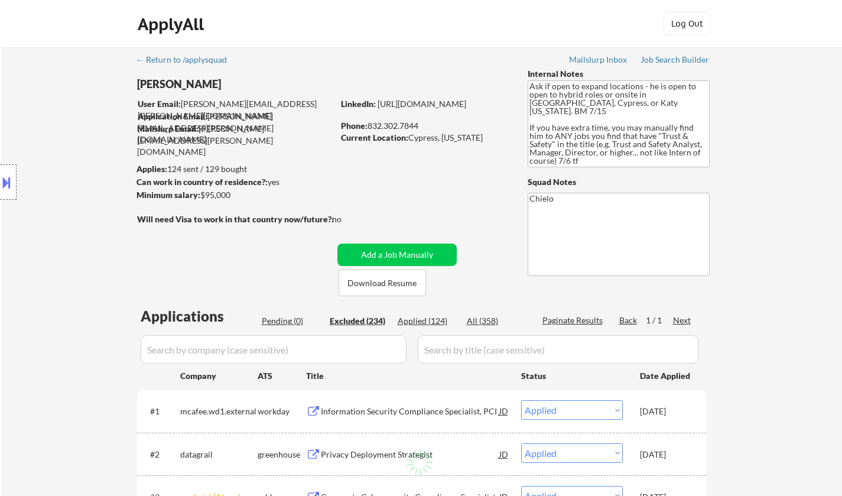
select select ""excluded__bad_match_""
select select ""excluded__other_""
select select ""excluded__location_""
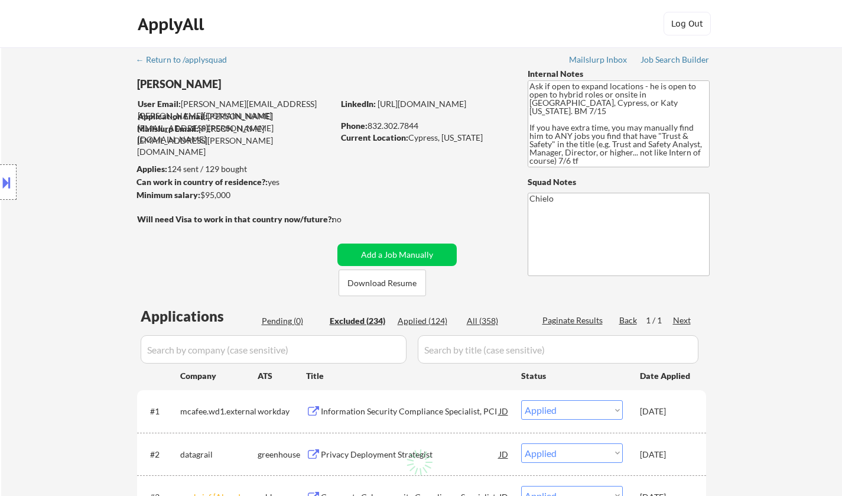
select select ""excluded__expired_""
select select ""excluded__other_""
select select ""excluded""
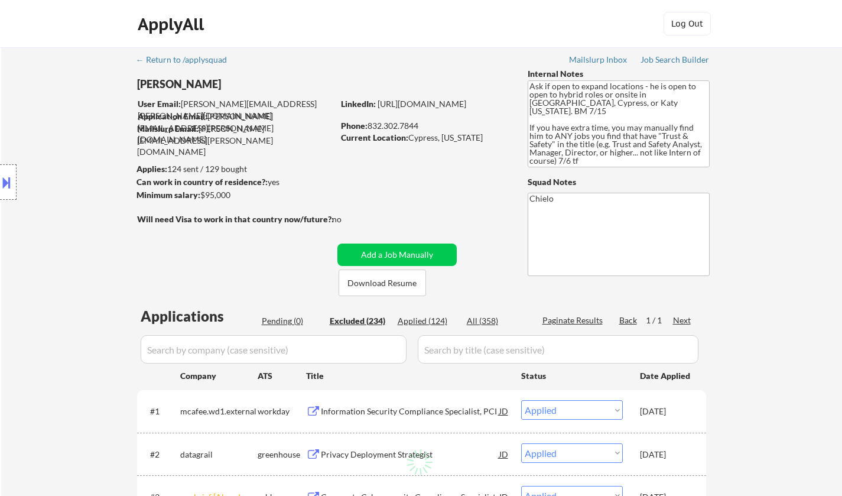
select select ""excluded__other_""
select select ""excluded__expired_""
select select ""excluded__location_""
select select ""excluded__expired_""
select select ""excluded__bad_match_""
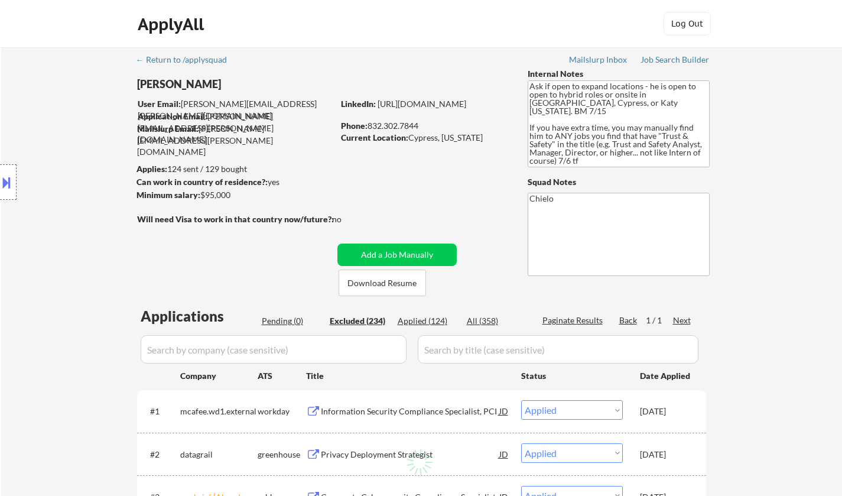
select select ""excluded__location_""
select select ""excluded__bad_match_""
select select ""excluded""
select select ""excluded__expired_""
select select ""excluded__location_""
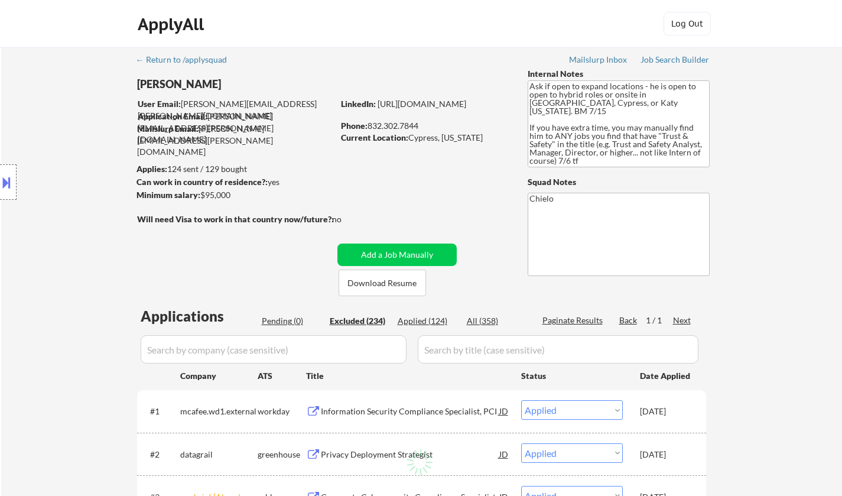
select select ""excluded__bad_match_""
select select ""excluded__location_""
select select ""excluded__other_""
select select ""excluded__location_""
select select ""excluded""
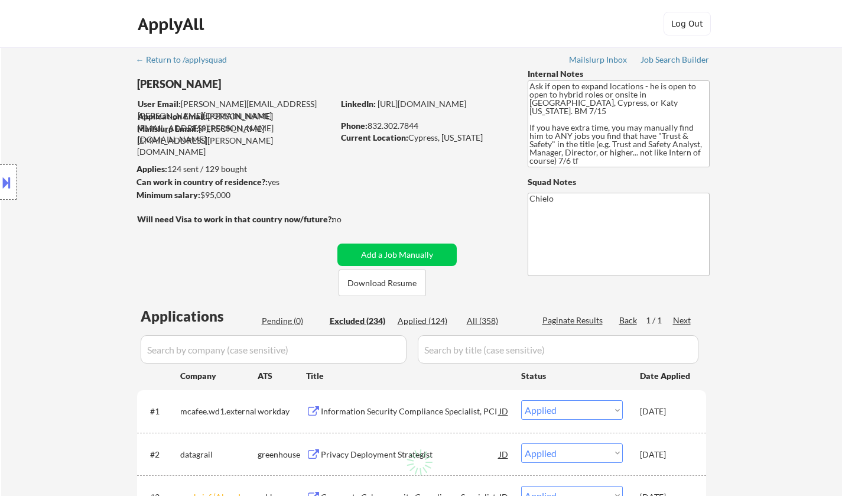
select select ""excluded__location_""
select select ""excluded__expired_""
select select ""excluded__location_""
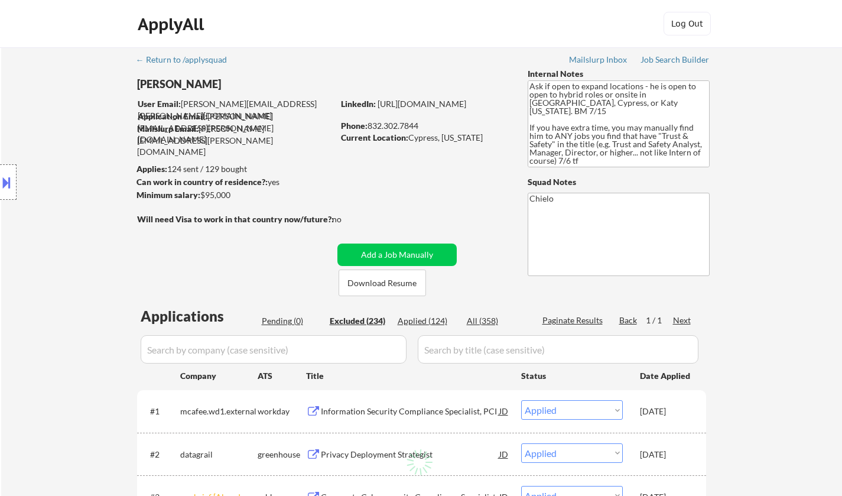
select select ""excluded""
select select ""excluded__location_""
select select ""excluded__other_""
select select ""excluded__location_""
select select ""excluded""
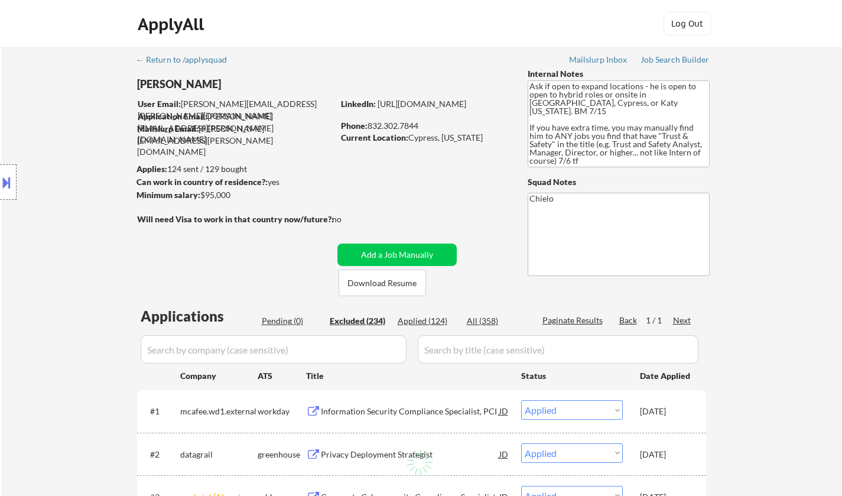
select select ""excluded__other_""
select select ""excluded__location_""
select select ""excluded__expired_""
select select ""excluded__other_""
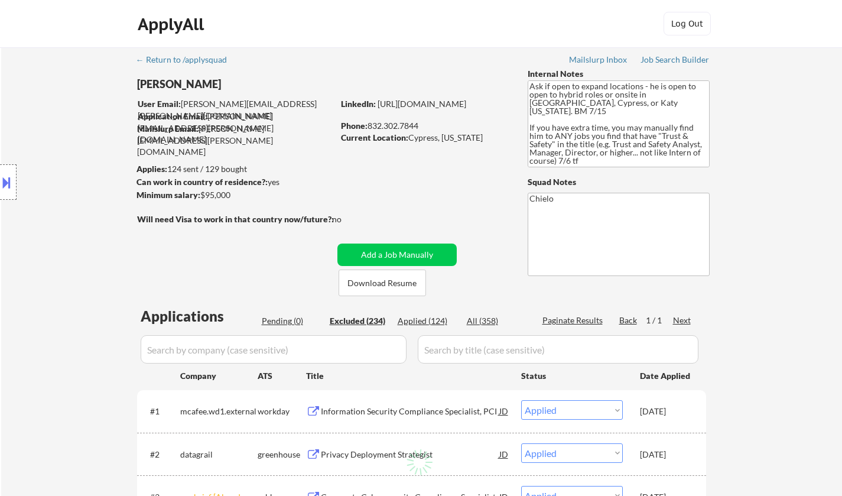
select select ""excluded__salary_""
select select ""excluded""
select select ""excluded__location_""
select select ""excluded""
select select ""excluded__bad_match_""
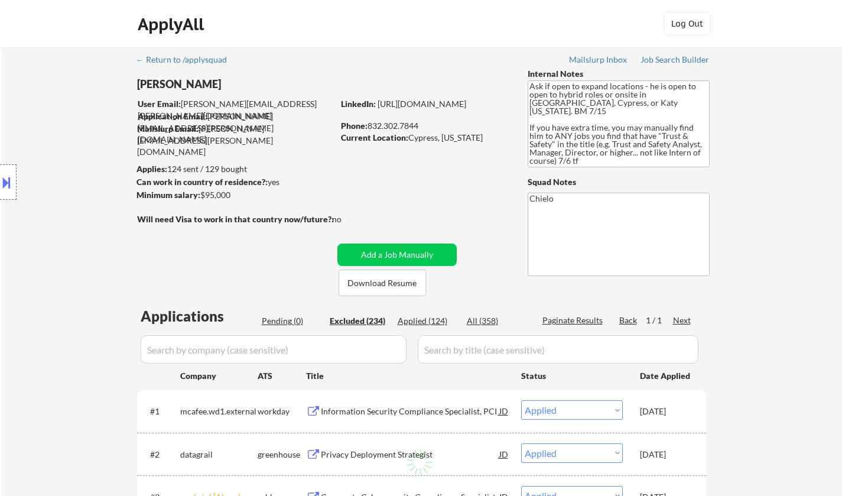
select select ""excluded""
select select ""excluded__location_""
select select ""excluded__other_""
select select ""excluded__expired_""
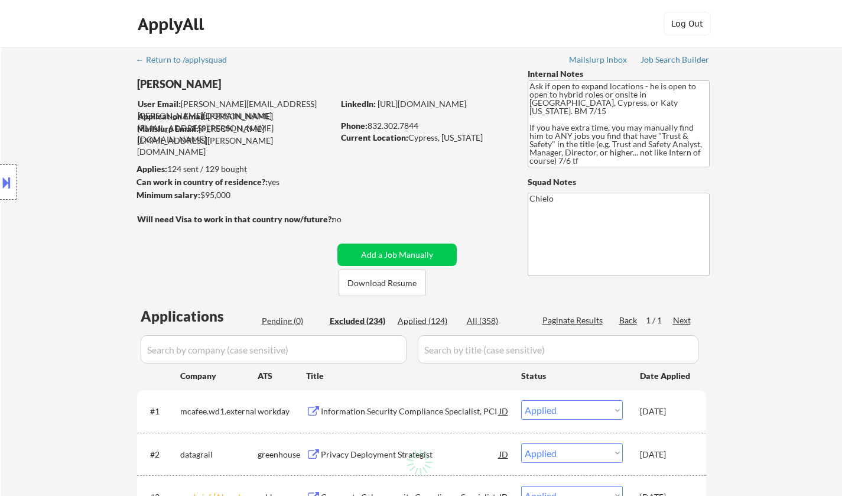
select select ""excluded__expired_""
select select ""excluded__location_""
select select ""excluded""
select select ""excluded__location_""
select select ""excluded""
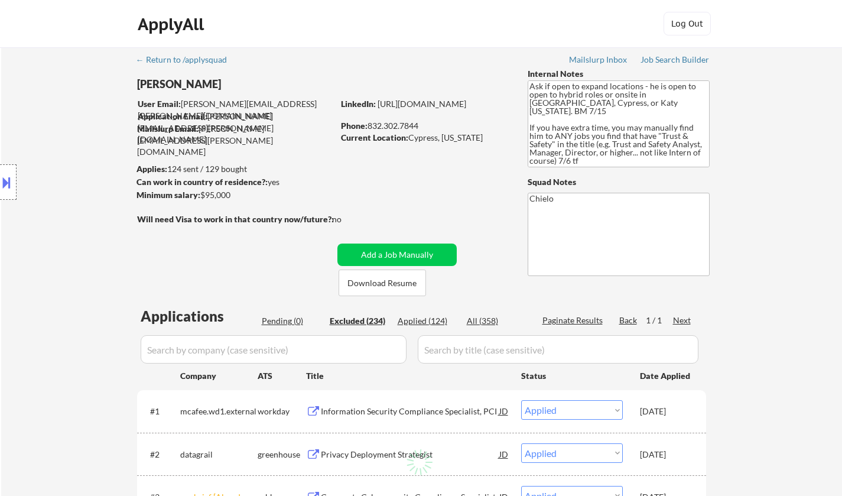
select select ""excluded__location_""
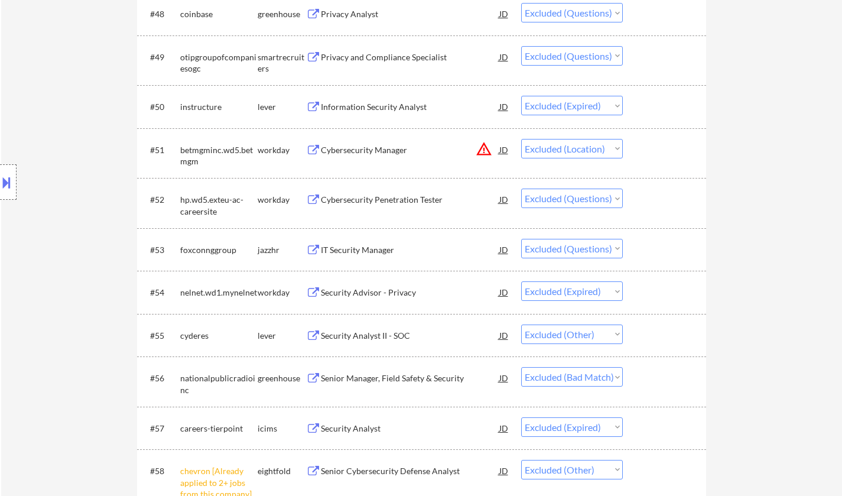
scroll to position [2599, 0]
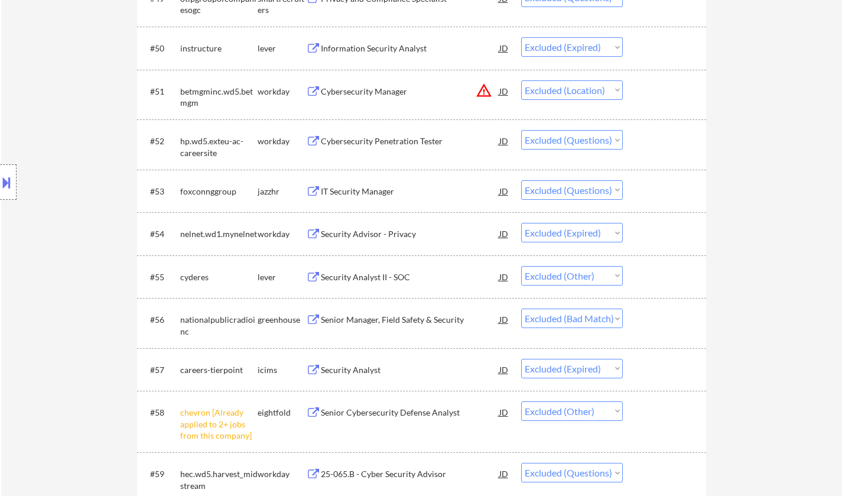
click at [385, 325] on div "Senior Manager, Field Safety & Security" at bounding box center [410, 320] width 178 height 12
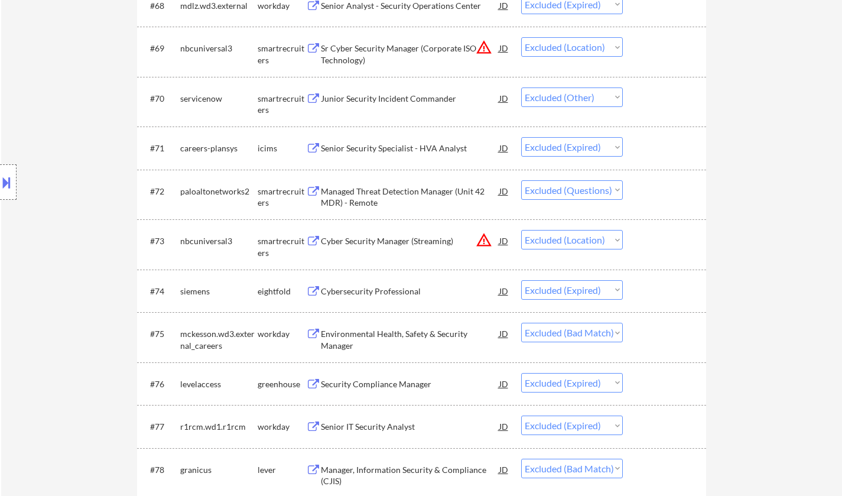
scroll to position [3544, 0]
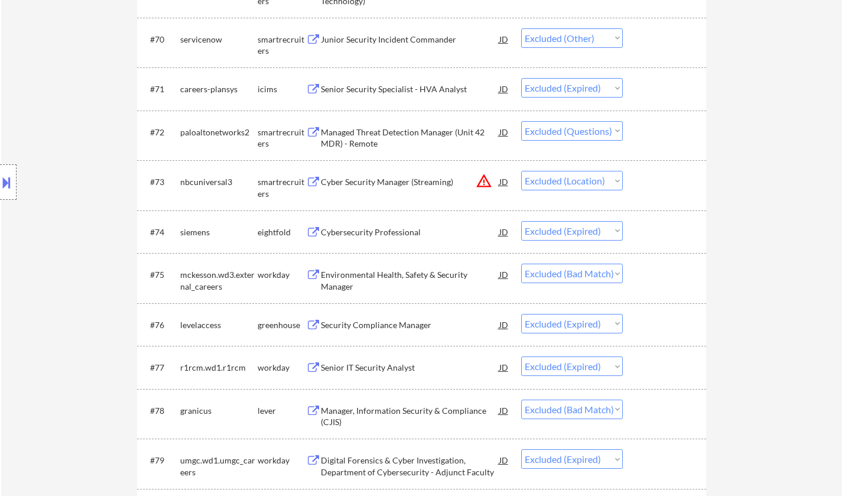
click at [410, 413] on div "Manager, Information Security & Compliance (CJIS)" at bounding box center [410, 416] width 178 height 23
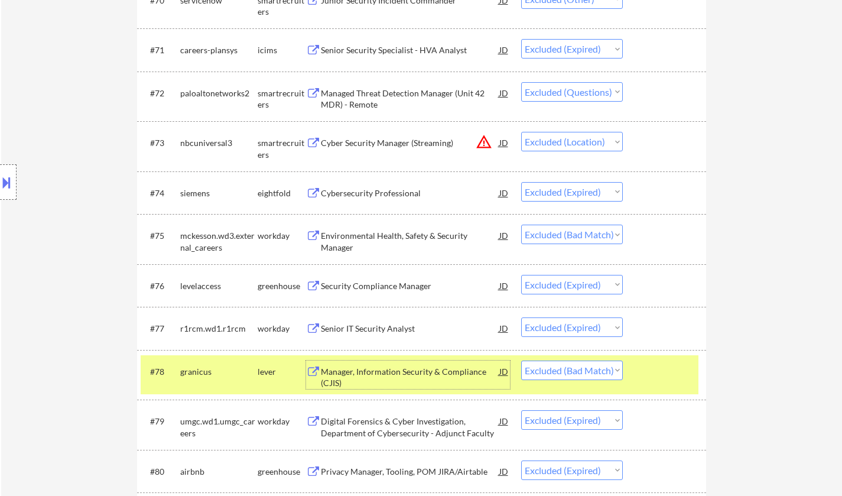
scroll to position [3662, 0]
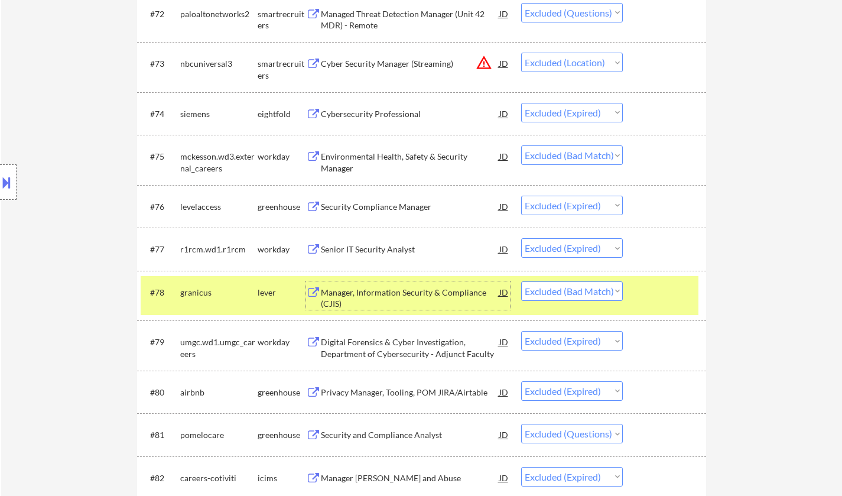
drag, startPoint x: 586, startPoint y: 289, endPoint x: 596, endPoint y: 298, distance: 13.0
click at [586, 289] on select "Choose an option... Pending Applied Excluded (Questions) Excluded (Expired) Exc…" at bounding box center [572, 290] width 102 height 19
click at [521, 281] on select "Choose an option... Pending Applied Excluded (Questions) Excluded (Expired) Exc…" at bounding box center [572, 290] width 102 height 19
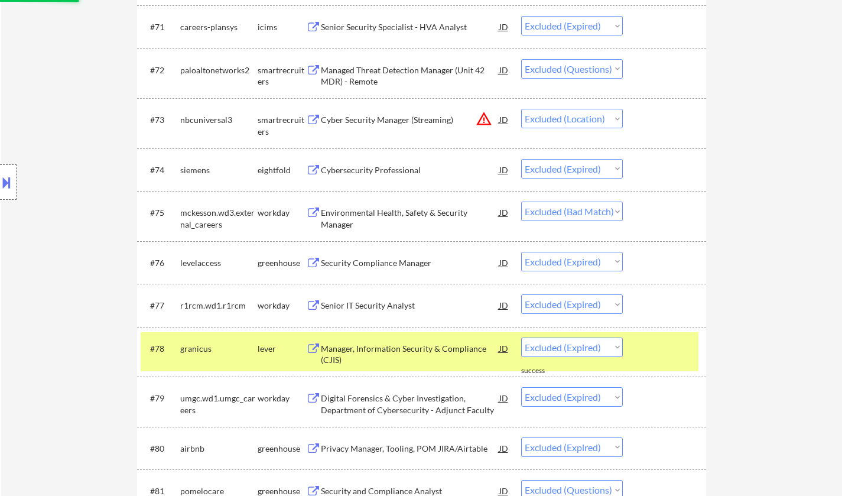
scroll to position [3544, 0]
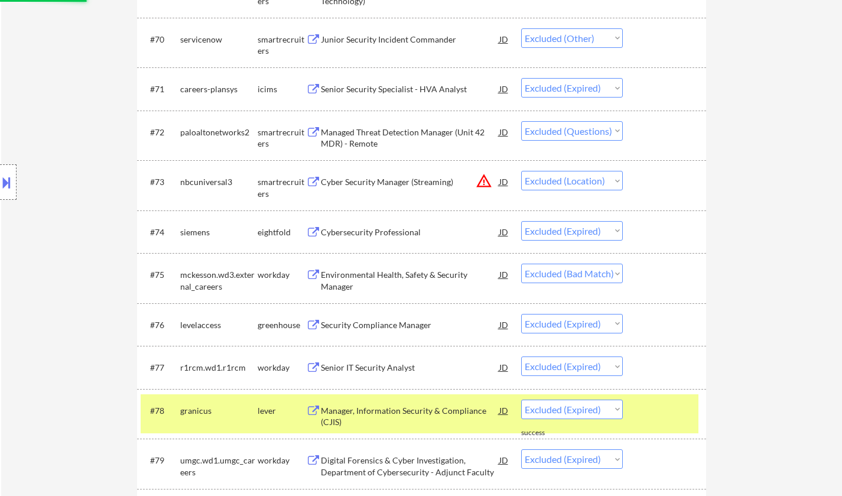
click at [383, 276] on div "Environmental Health, Safety & Security Manager" at bounding box center [410, 280] width 178 height 23
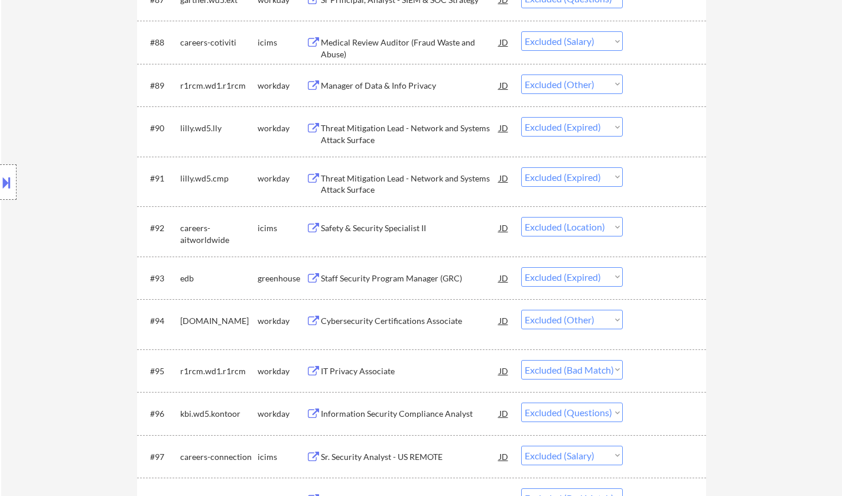
scroll to position [4371, 0]
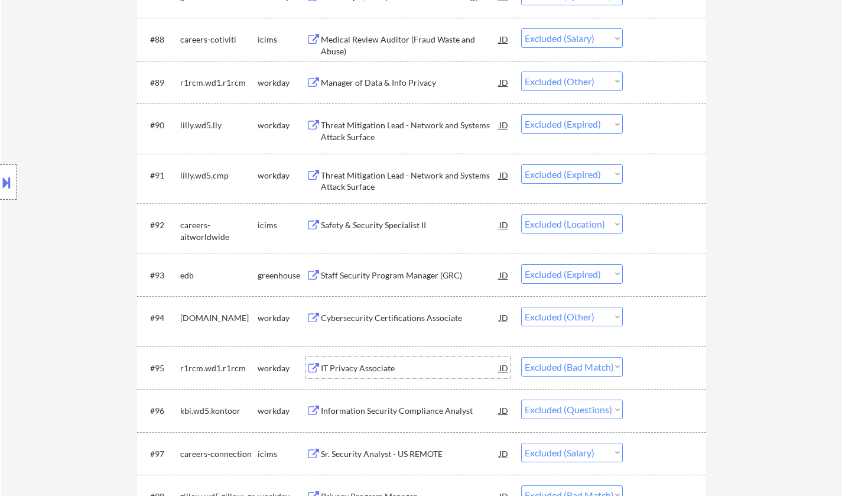
click at [354, 369] on div "IT Privacy Associate" at bounding box center [410, 368] width 178 height 12
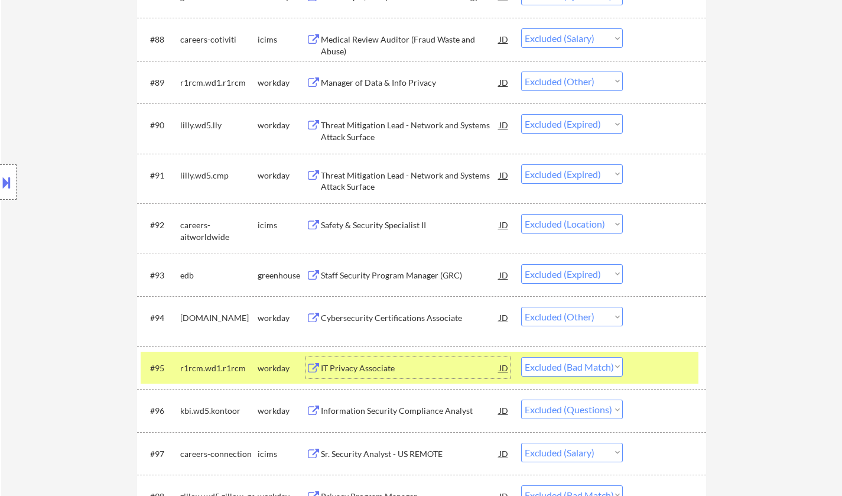
click at [586, 363] on select "Choose an option... Pending Applied Excluded (Questions) Excluded (Expired) Exc…" at bounding box center [572, 366] width 102 height 19
click at [521, 357] on select "Choose an option... Pending Applied Excluded (Questions) Excluded (Expired) Exc…" at bounding box center [572, 366] width 102 height 19
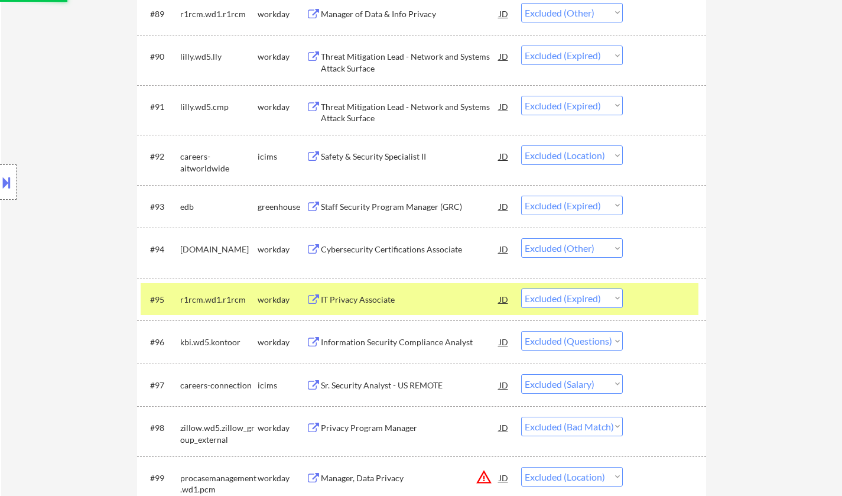
scroll to position [4607, 0]
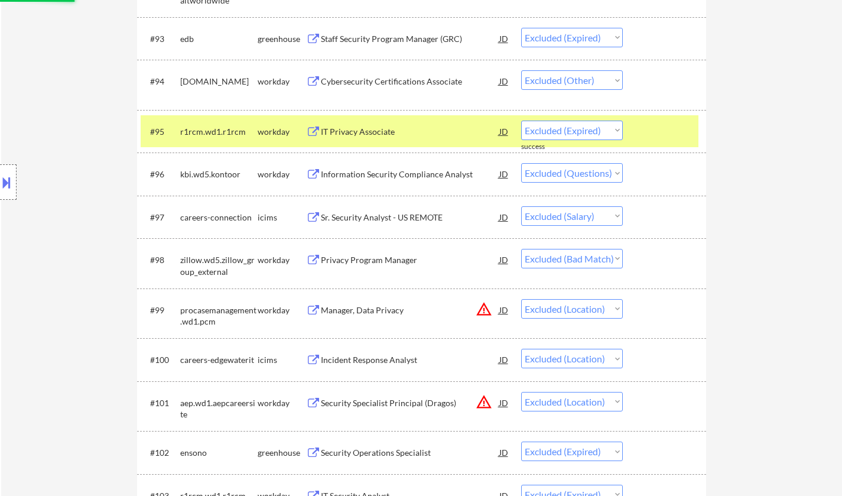
click at [357, 258] on div "Privacy Program Manager" at bounding box center [410, 260] width 178 height 12
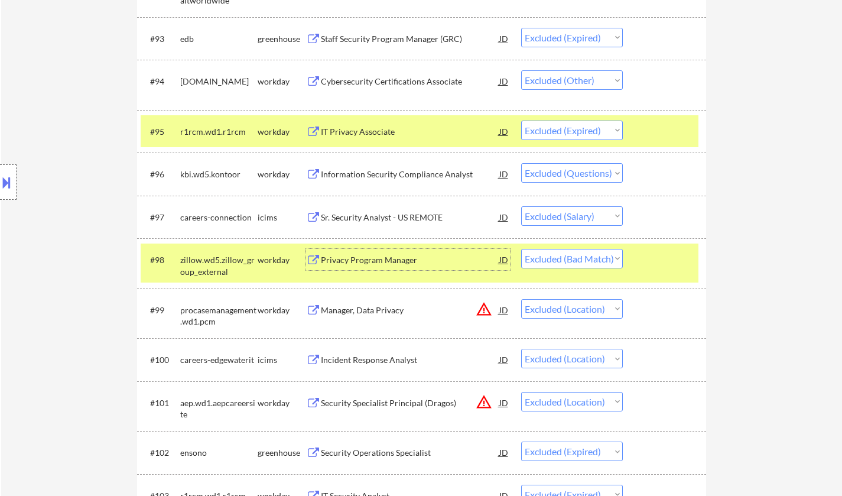
click at [571, 261] on select "Choose an option... Pending Applied Excluded (Questions) Excluded (Expired) Exc…" at bounding box center [572, 258] width 102 height 19
click at [521, 249] on select "Choose an option... Pending Applied Excluded (Questions) Excluded (Expired) Exc…" at bounding box center [572, 258] width 102 height 19
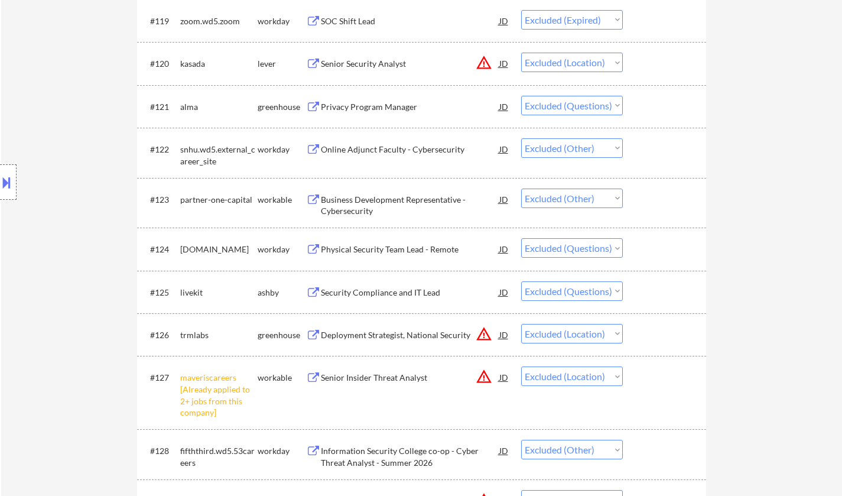
scroll to position [5848, 0]
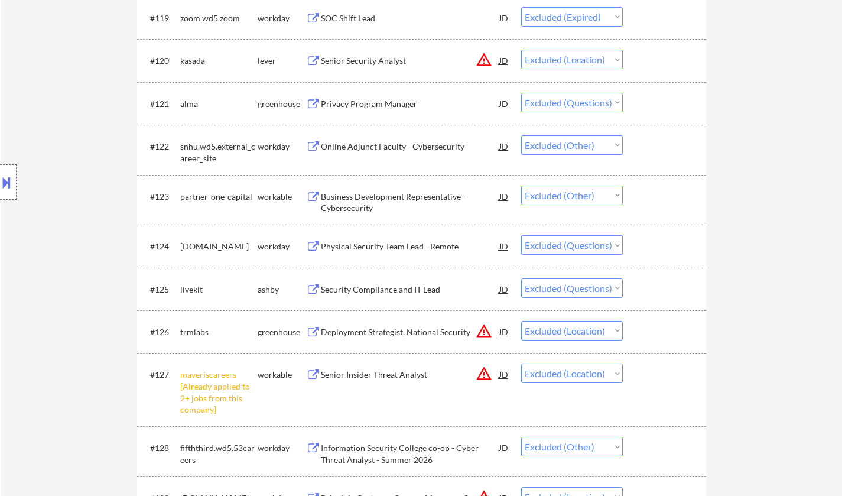
click at [387, 148] on div "Online Adjunct Faculty - Cybersecurity" at bounding box center [410, 147] width 178 height 12
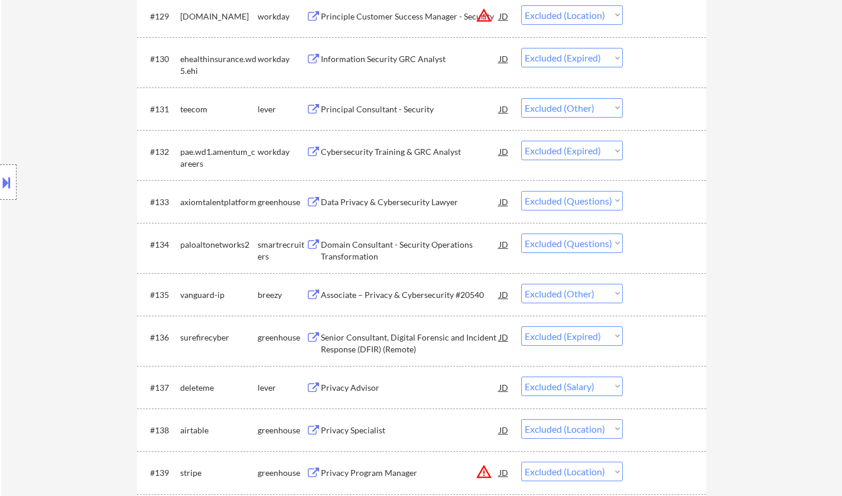
scroll to position [6438, 0]
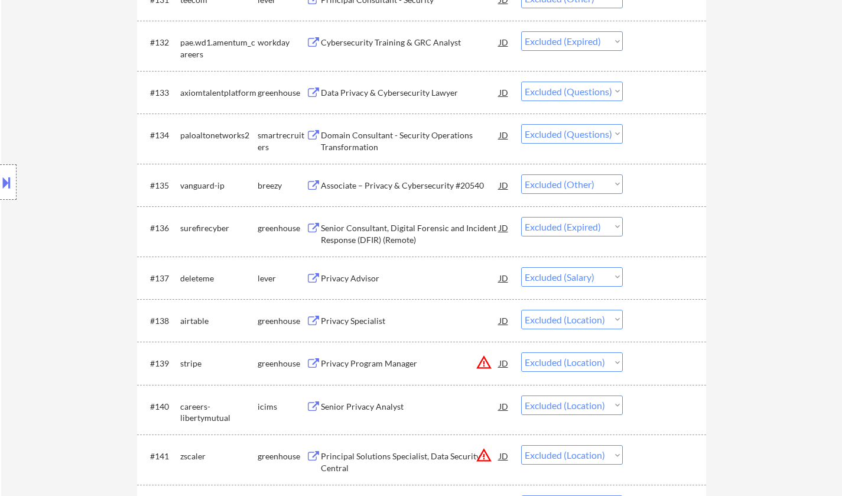
drag, startPoint x: 379, startPoint y: 179, endPoint x: 387, endPoint y: 180, distance: 8.9
click at [381, 179] on div "Associate – Privacy & Cybersecurity #20540" at bounding box center [410, 184] width 178 height 21
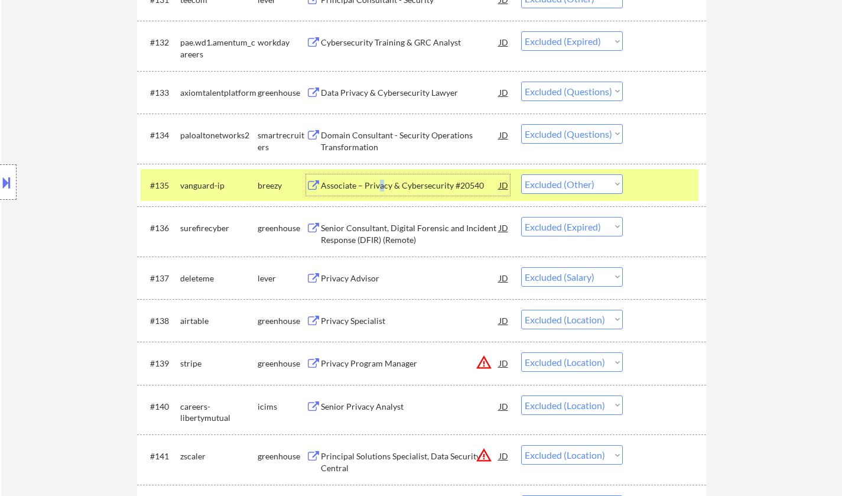
click at [0, 177] on button at bounding box center [6, 181] width 13 height 19
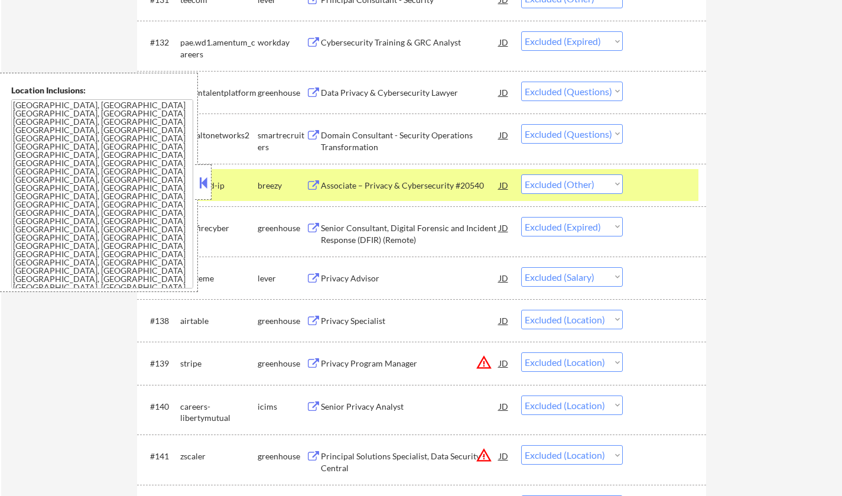
scroll to position [6709, 0]
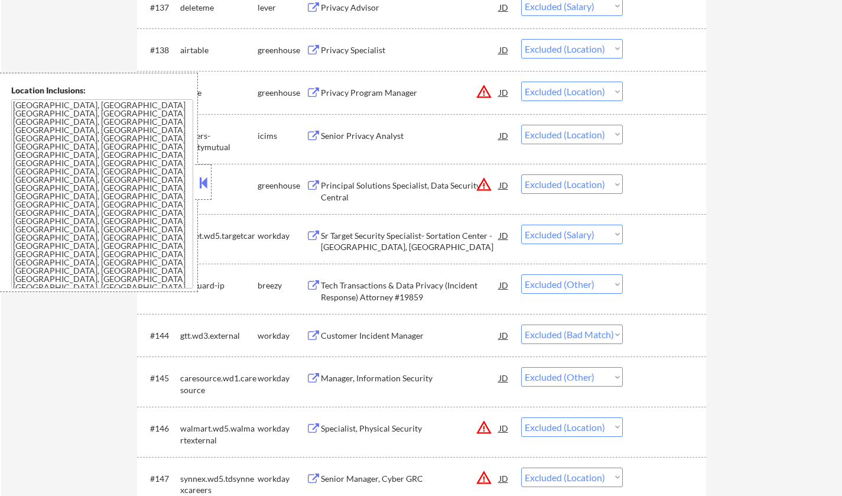
click at [207, 181] on button at bounding box center [203, 183] width 13 height 18
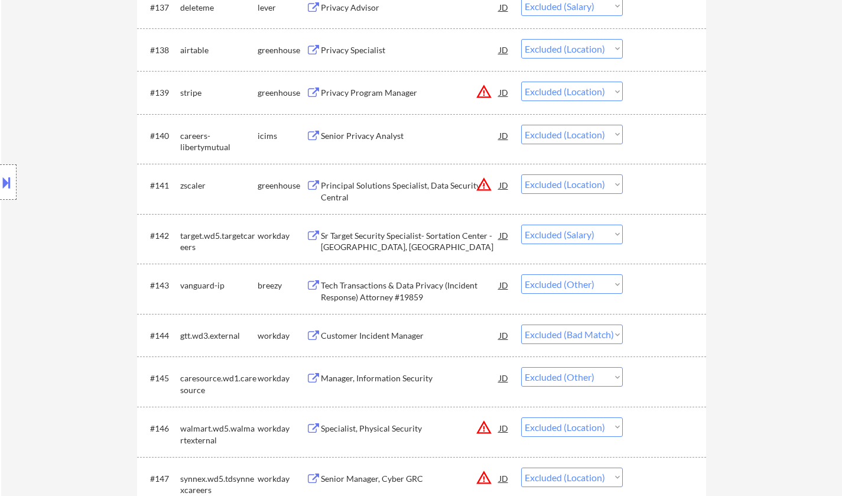
click at [570, 290] on select "Choose an option... Pending Applied Excluded (Questions) Excluded (Expired) Exc…" at bounding box center [572, 283] width 102 height 19
click at [521, 275] on select "Choose an option... Pending Applied Excluded (Questions) Excluded (Expired) Exc…" at bounding box center [572, 283] width 102 height 19
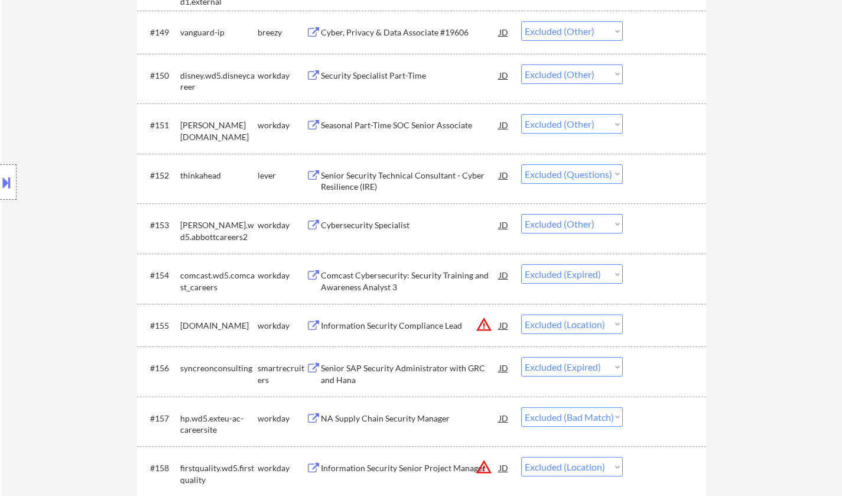
scroll to position [7240, 0]
click at [351, 219] on div "Cybersecurity Specialist" at bounding box center [410, 225] width 178 height 12
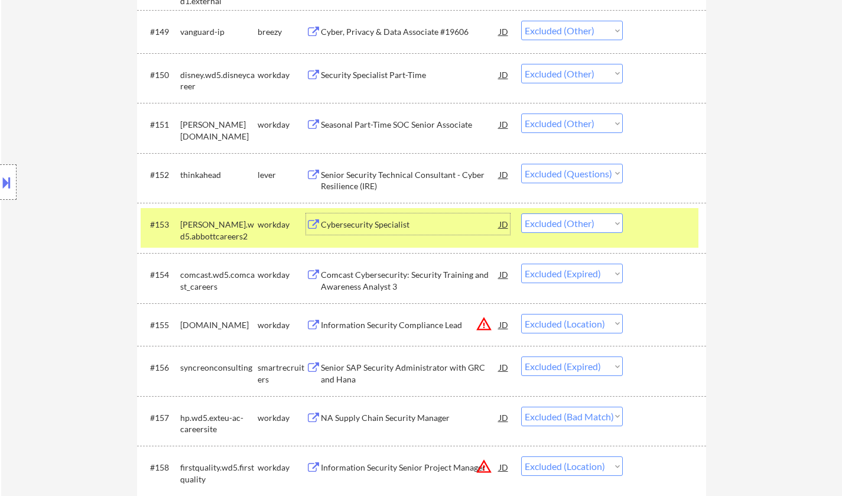
click at [568, 227] on select "Choose an option... Pending Applied Excluded (Questions) Excluded (Expired) Exc…" at bounding box center [572, 222] width 102 height 19
click at [521, 214] on select "Choose an option... Pending Applied Excluded (Questions) Excluded (Expired) Exc…" at bounding box center [572, 222] width 102 height 19
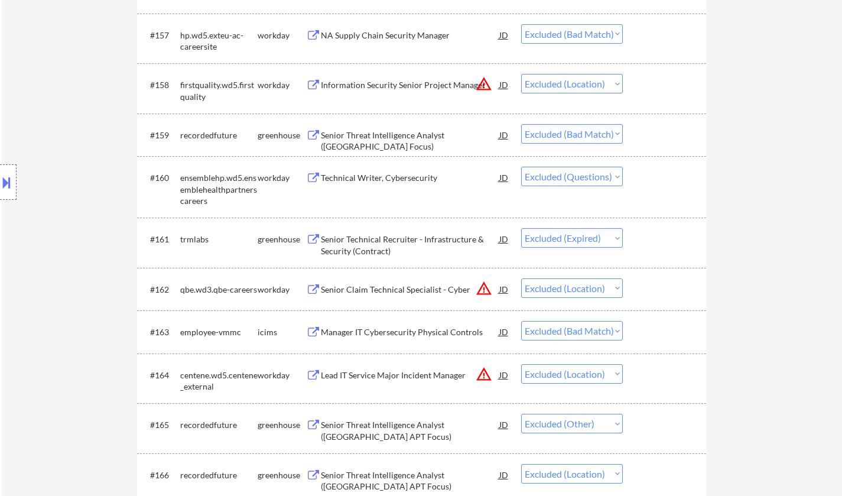
scroll to position [7654, 0]
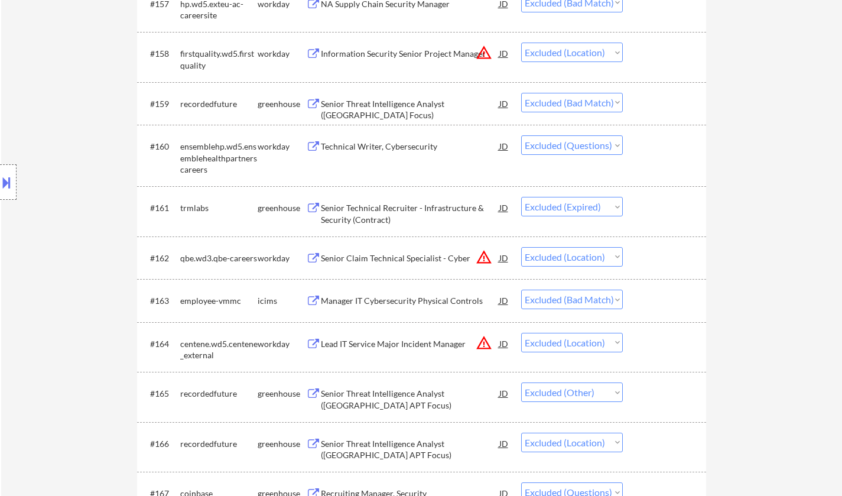
click at [434, 299] on div "Manager IT Cybersecurity Physical Controls" at bounding box center [410, 301] width 178 height 12
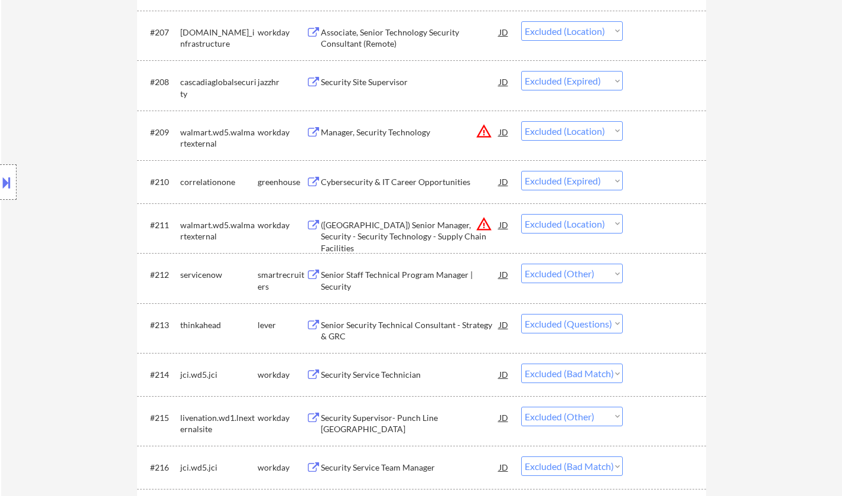
scroll to position [10016, 0]
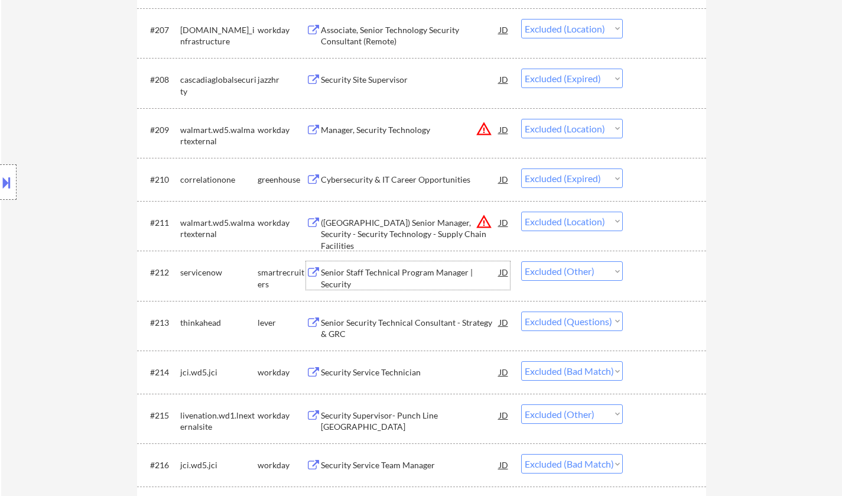
click at [382, 269] on div "Senior Staff Technical Program Manager | Security" at bounding box center [410, 277] width 178 height 23
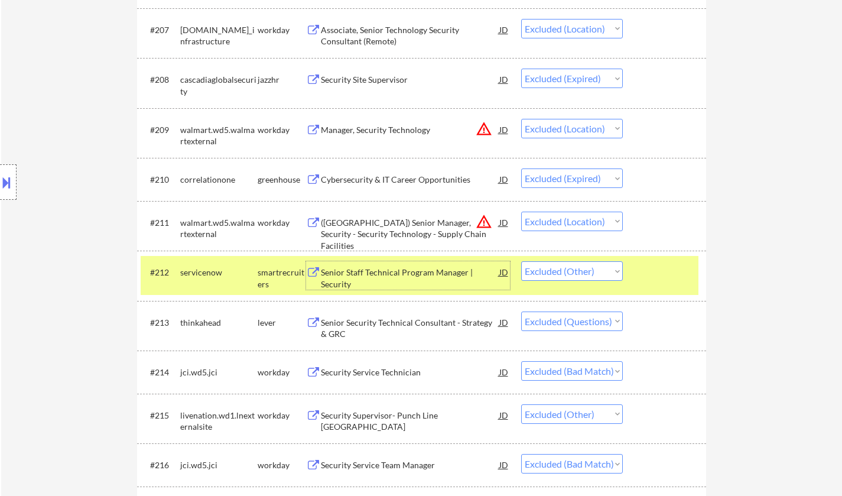
click at [595, 279] on select "Choose an option... Pending Applied Excluded (Questions) Excluded (Expired) Exc…" at bounding box center [572, 270] width 102 height 19
click at [521, 262] on select "Choose an option... Pending Applied Excluded (Questions) Excluded (Expired) Exc…" at bounding box center [572, 270] width 102 height 19
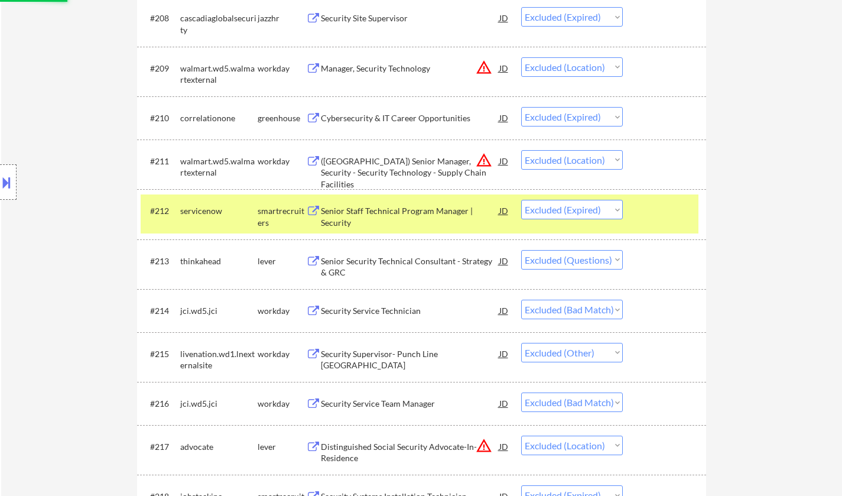
scroll to position [10135, 0]
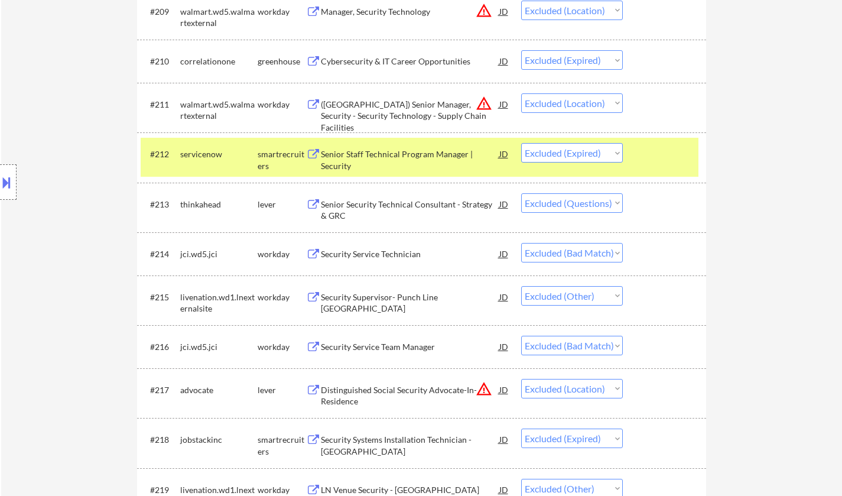
click at [393, 351] on div "Security Service Team Manager" at bounding box center [410, 347] width 178 height 12
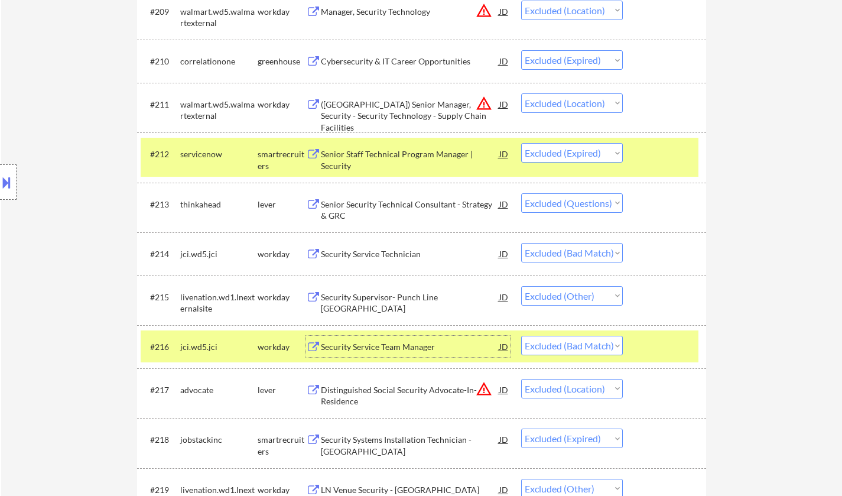
click at [596, 346] on select "Choose an option... Pending Applied Excluded (Questions) Excluded (Expired) Exc…" at bounding box center [572, 344] width 102 height 19
click at [521, 337] on select "Choose an option... Pending Applied Excluded (Questions) Excluded (Expired) Exc…" at bounding box center [572, 344] width 102 height 19
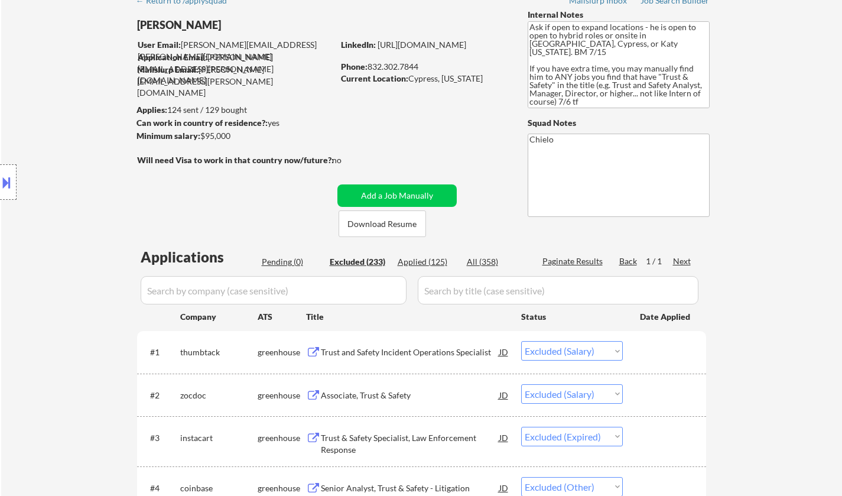
scroll to position [295, 0]
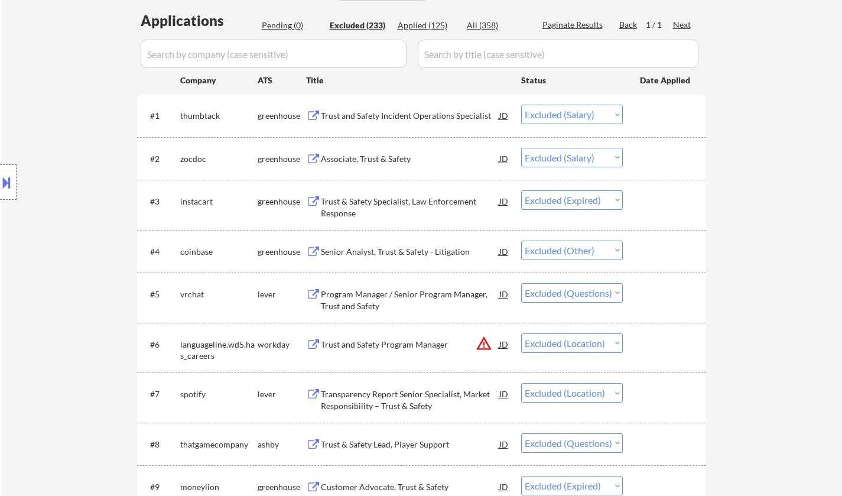
click at [421, 248] on div "Senior Analyst, Trust & Safety - Litigation" at bounding box center [410, 252] width 178 height 12
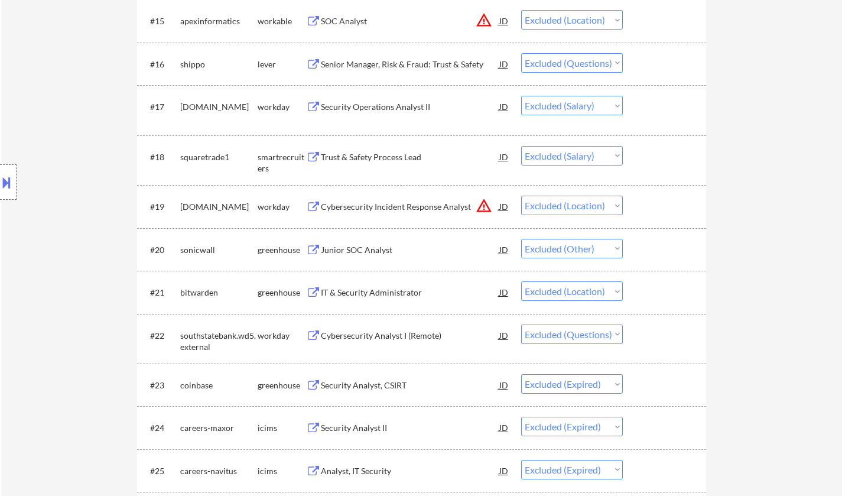
scroll to position [1063, 0]
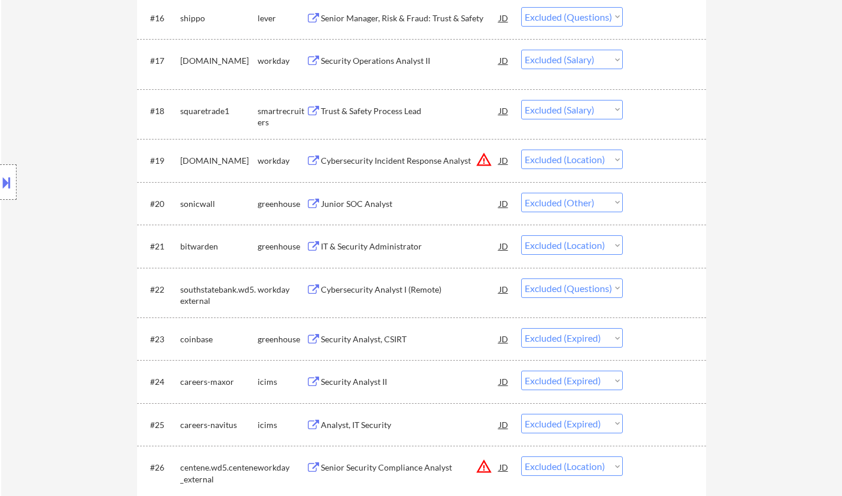
click at [341, 205] on div "Junior SOC Analyst" at bounding box center [410, 204] width 178 height 12
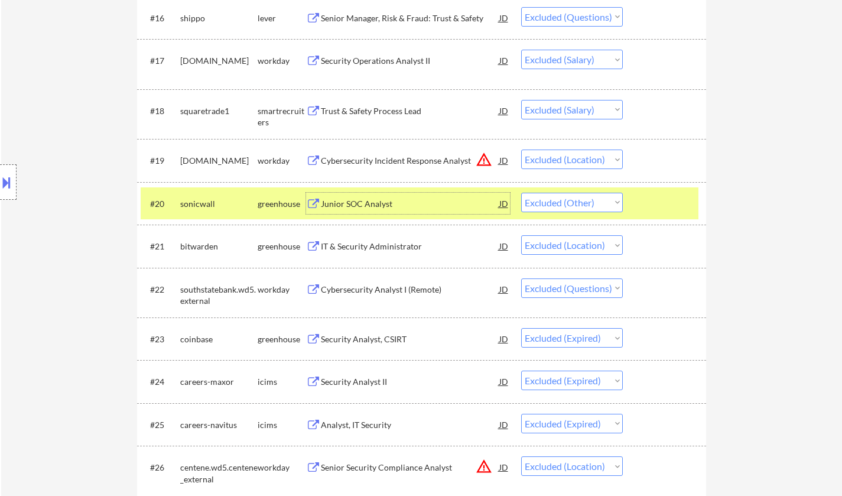
click at [580, 198] on select "Choose an option... Pending Applied Excluded (Questions) Excluded (Expired) Exc…" at bounding box center [572, 202] width 102 height 19
click at [521, 193] on select "Choose an option... Pending Applied Excluded (Questions) Excluded (Expired) Exc…" at bounding box center [572, 202] width 102 height 19
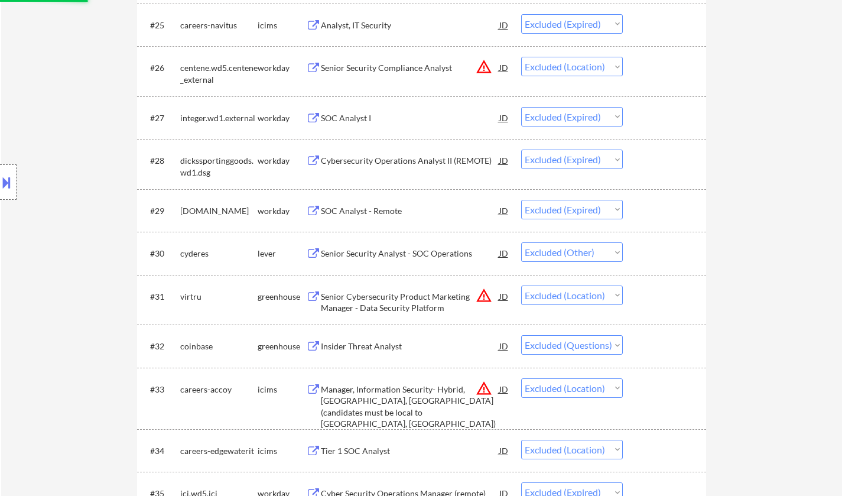
scroll to position [1477, 0]
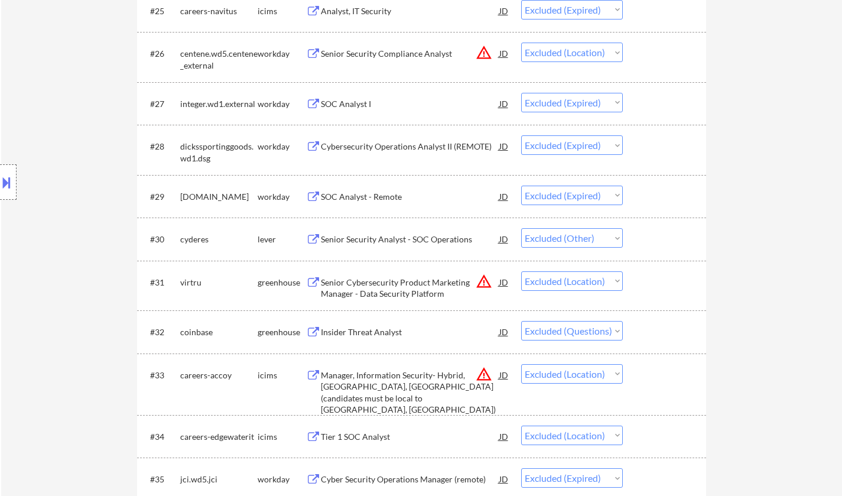
click at [393, 239] on div "Senior Security Analyst - SOC Operations" at bounding box center [410, 239] width 178 height 12
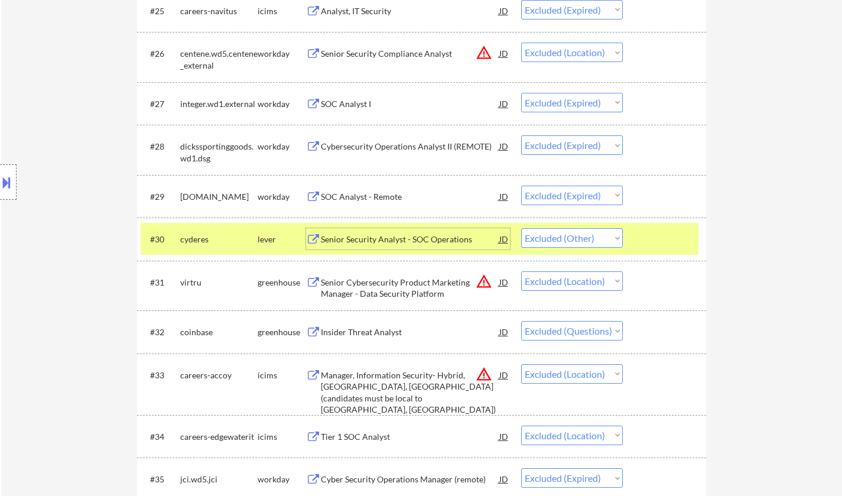
drag, startPoint x: 582, startPoint y: 238, endPoint x: 592, endPoint y: 246, distance: 12.2
click at [582, 238] on select "Choose an option... Pending Applied Excluded (Questions) Excluded (Expired) Exc…" at bounding box center [572, 237] width 102 height 19
click at [521, 228] on select "Choose an option... Pending Applied Excluded (Questions) Excluded (Expired) Exc…" at bounding box center [572, 237] width 102 height 19
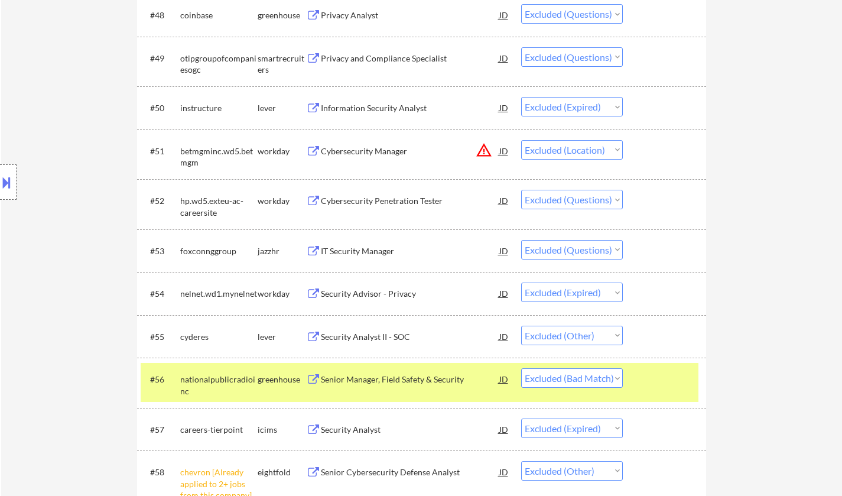
scroll to position [2540, 0]
click at [398, 337] on div "Security Analyst II - SOC" at bounding box center [410, 336] width 178 height 12
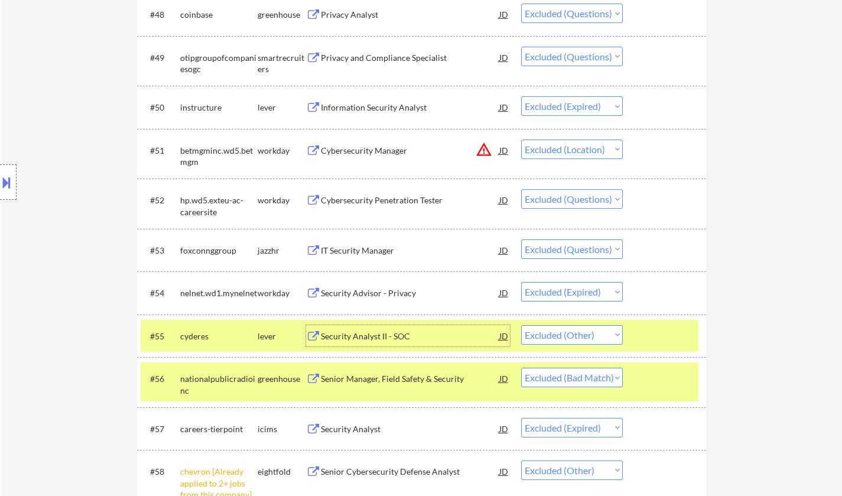
click at [600, 334] on select "Choose an option... Pending Applied Excluded (Questions) Excluded (Expired) Exc…" at bounding box center [572, 334] width 102 height 19
click at [521, 325] on select "Choose an option... Pending Applied Excluded (Questions) Excluded (Expired) Exc…" at bounding box center [572, 334] width 102 height 19
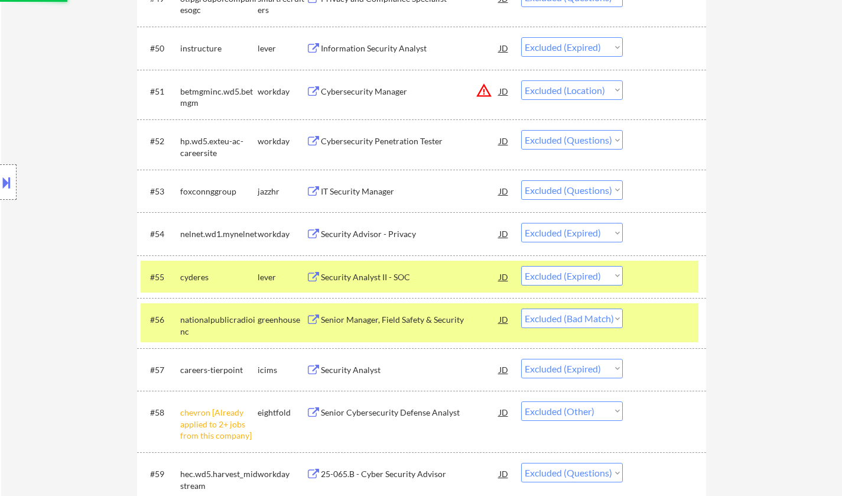
scroll to position [2658, 0]
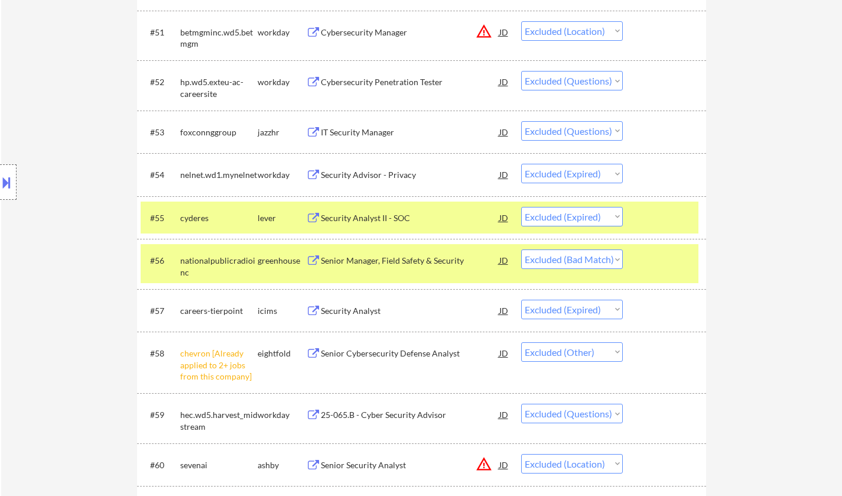
click at [408, 266] on div "Senior Manager, Field Safety & Security" at bounding box center [410, 261] width 178 height 12
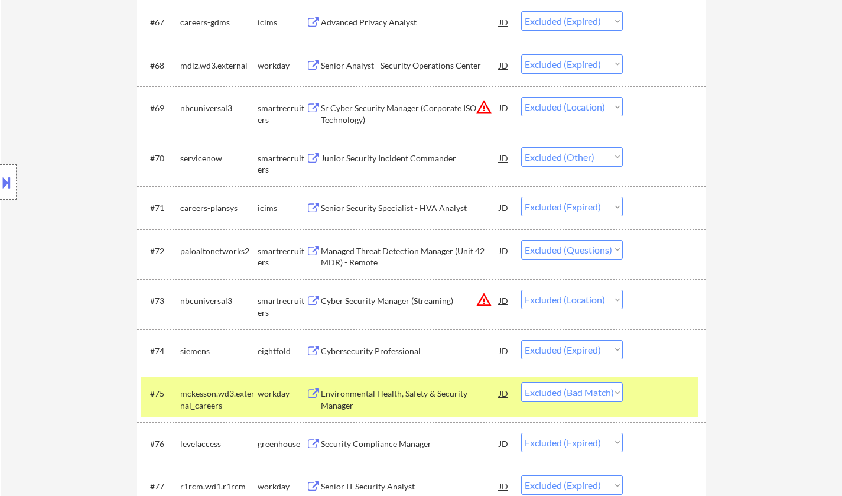
scroll to position [3603, 0]
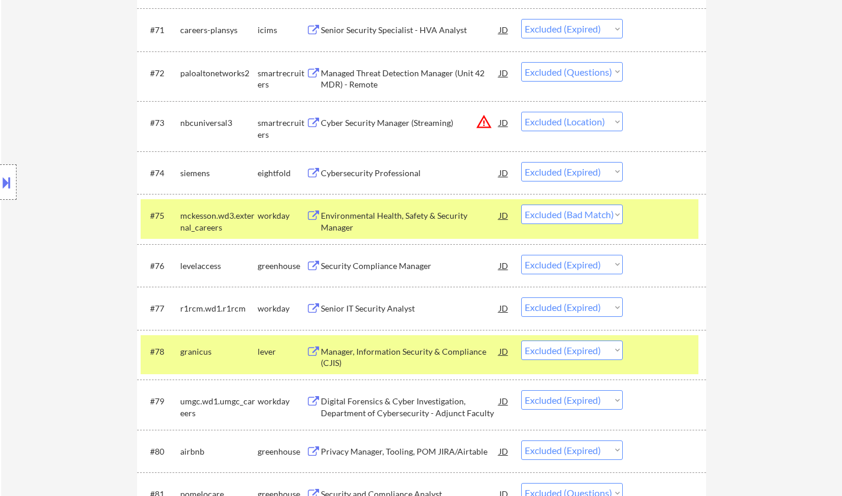
click at [387, 204] on div "Environmental Health, Safety & Security Manager" at bounding box center [410, 218] width 178 height 28
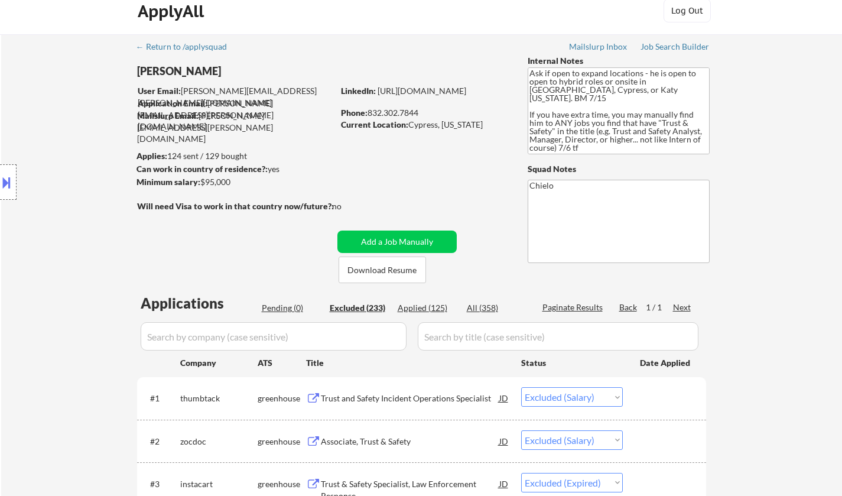
scroll to position [0, 0]
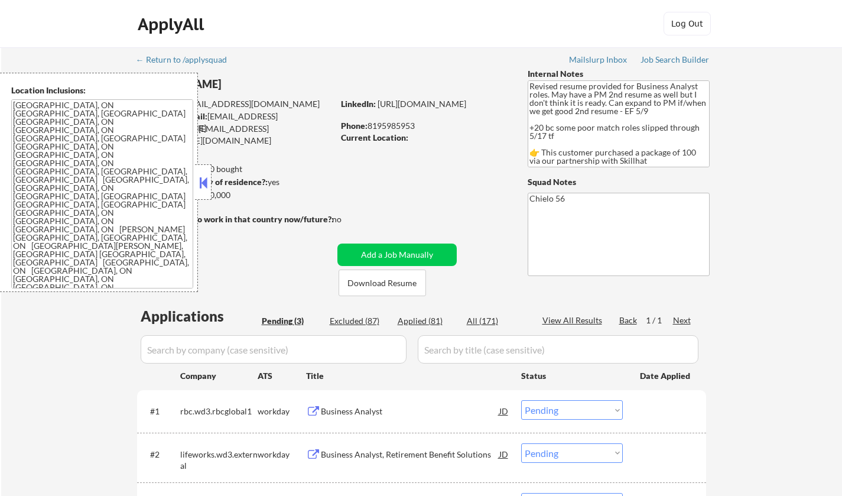
select select ""pending""
click at [204, 174] on button at bounding box center [203, 183] width 13 height 18
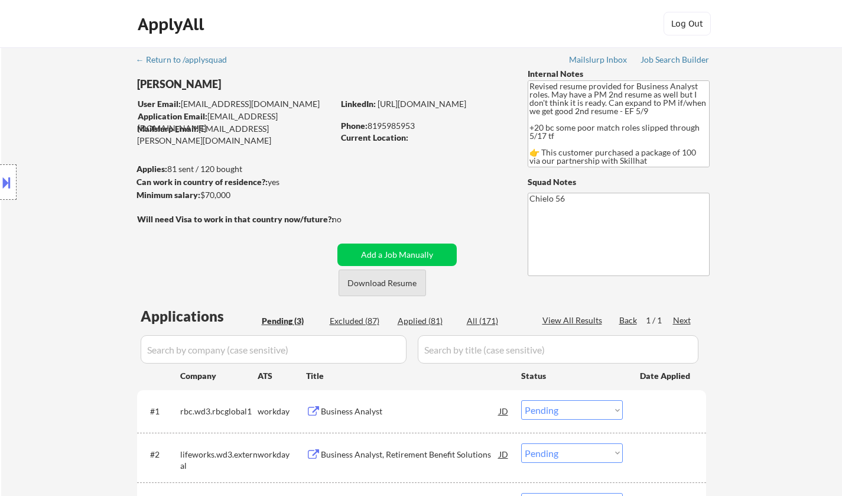
click at [396, 284] on button "Download Resume" at bounding box center [381, 282] width 87 height 27
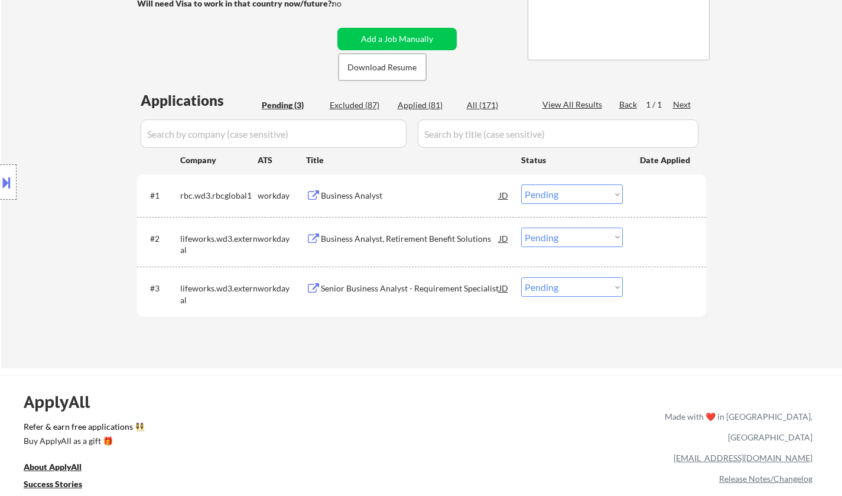
scroll to position [236, 0]
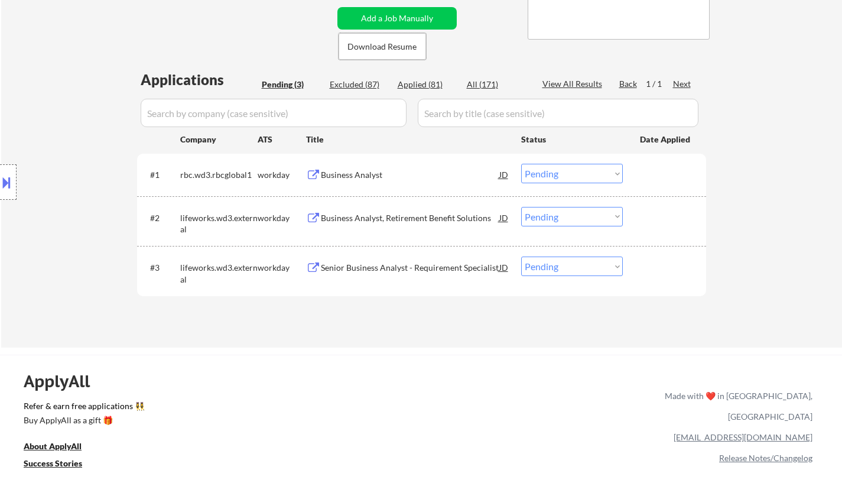
click at [348, 181] on div "Business Analyst" at bounding box center [410, 174] width 178 height 21
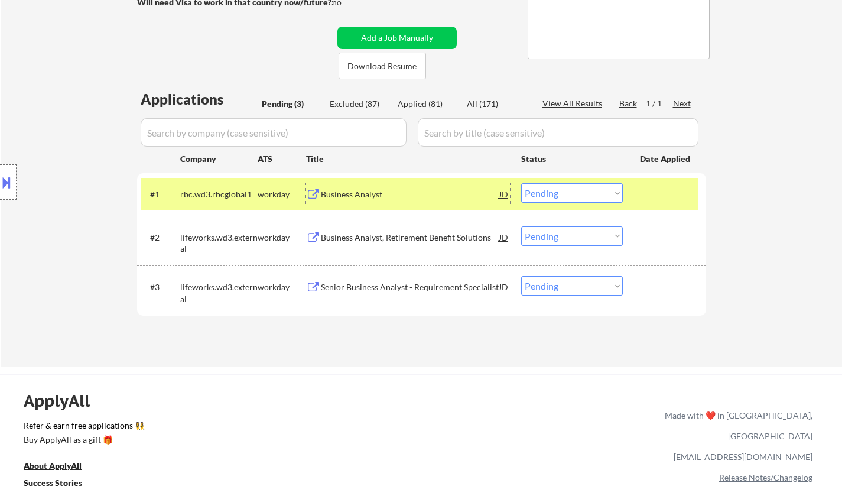
scroll to position [295, 0]
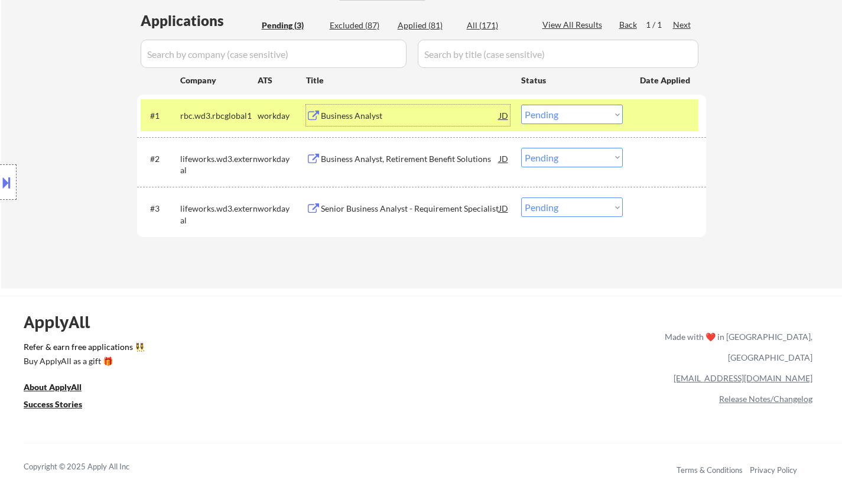
drag, startPoint x: 567, startPoint y: 108, endPoint x: 565, endPoint y: 116, distance: 8.6
click at [567, 108] on select "Choose an option... Pending Applied Excluded (Questions) Excluded (Expired) Exc…" at bounding box center [572, 114] width 102 height 19
click at [521, 105] on select "Choose an option... Pending Applied Excluded (Questions) Excluded (Expired) Exc…" at bounding box center [572, 114] width 102 height 19
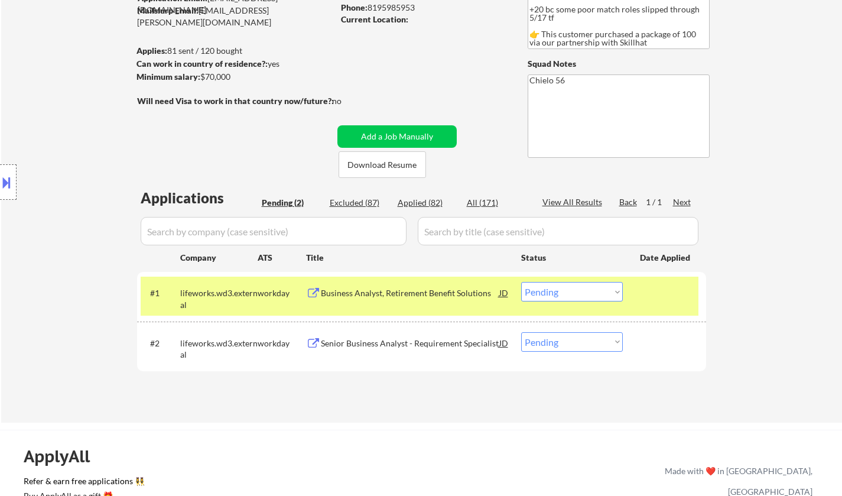
scroll to position [236, 0]
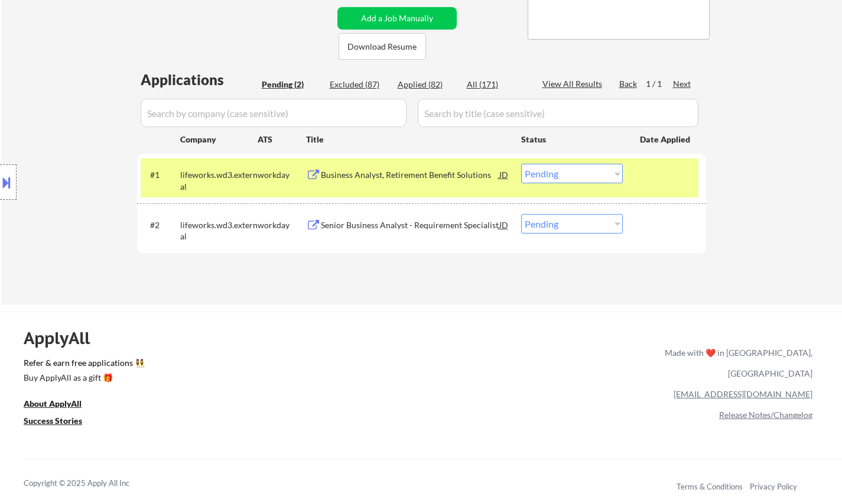
click at [390, 177] on div "Business Analyst, Retirement Benefit Solutions" at bounding box center [410, 175] width 178 height 12
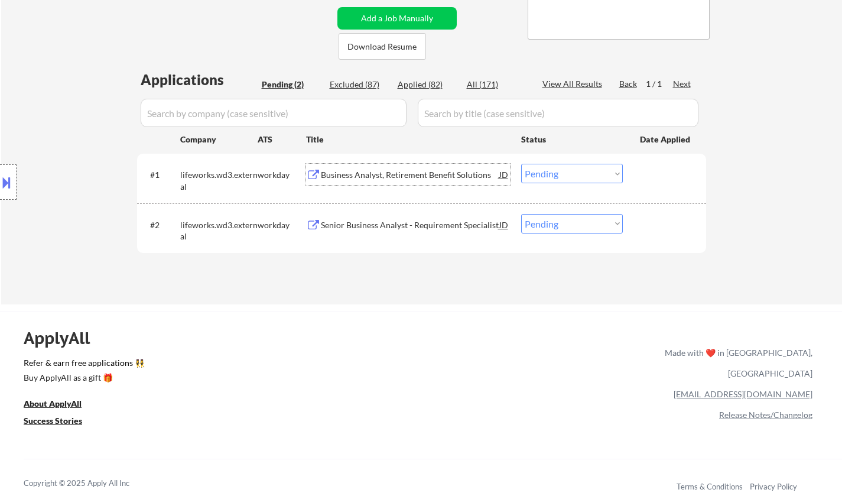
click at [562, 175] on select "Choose an option... Pending Applied Excluded (Questions) Excluded (Expired) Exc…" at bounding box center [572, 173] width 102 height 19
click at [521, 164] on select "Choose an option... Pending Applied Excluded (Questions) Excluded (Expired) Exc…" at bounding box center [572, 173] width 102 height 19
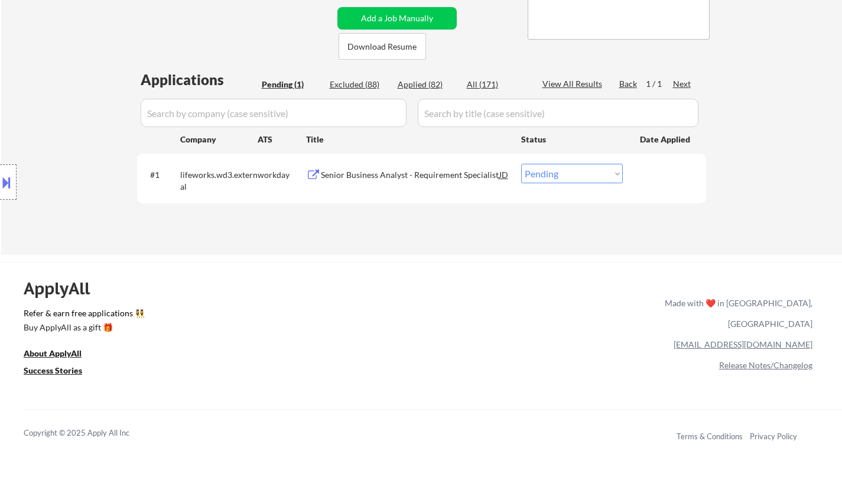
click at [372, 172] on div "Senior Business Analyst - Requirement Specialist" at bounding box center [410, 175] width 178 height 12
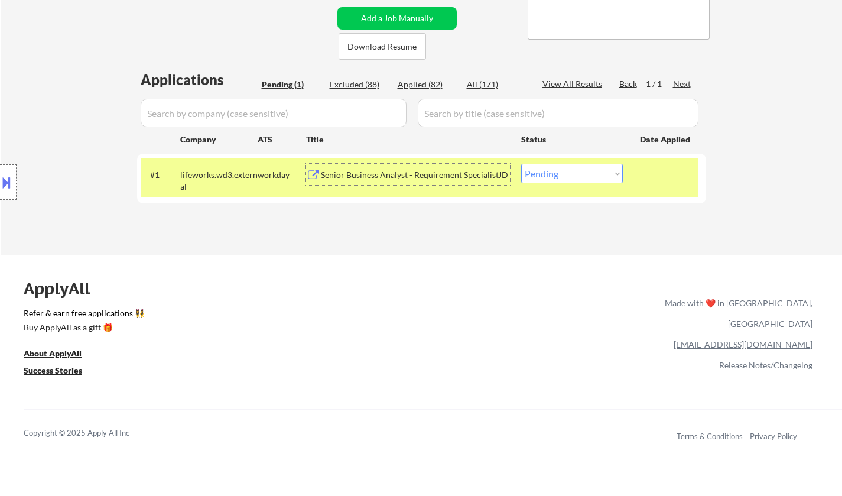
drag, startPoint x: 592, startPoint y: 167, endPoint x: 593, endPoint y: 180, distance: 13.6
click at [592, 167] on select "Choose an option... Pending Applied Excluded (Questions) Excluded (Expired) Exc…" at bounding box center [572, 173] width 102 height 19
select select ""applied""
click at [521, 164] on select "Choose an option... Pending Applied Excluded (Questions) Excluded (Expired) Exc…" at bounding box center [572, 173] width 102 height 19
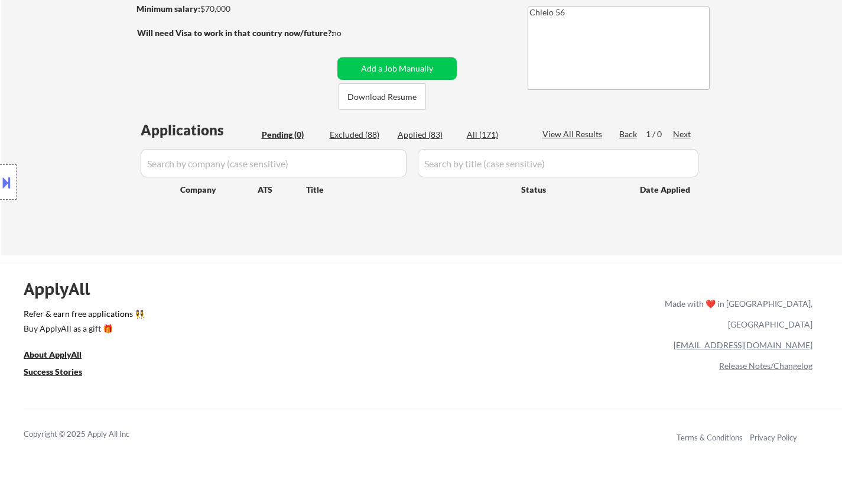
scroll to position [118, 0]
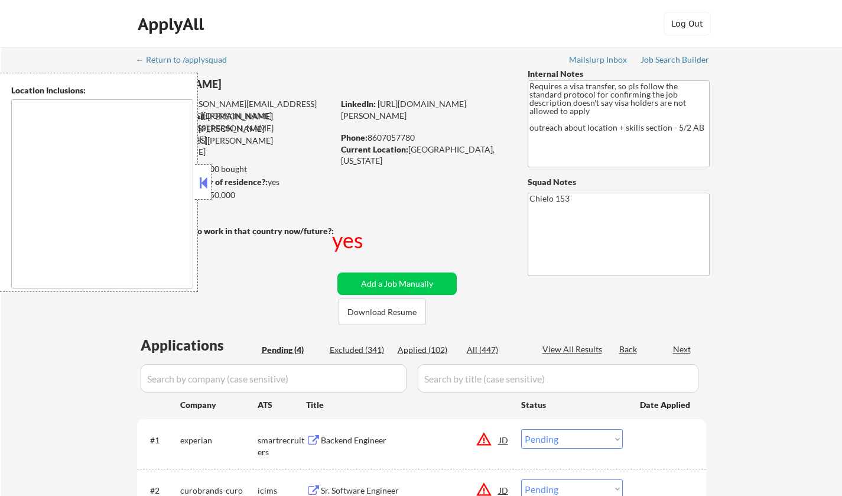
select select ""pending""
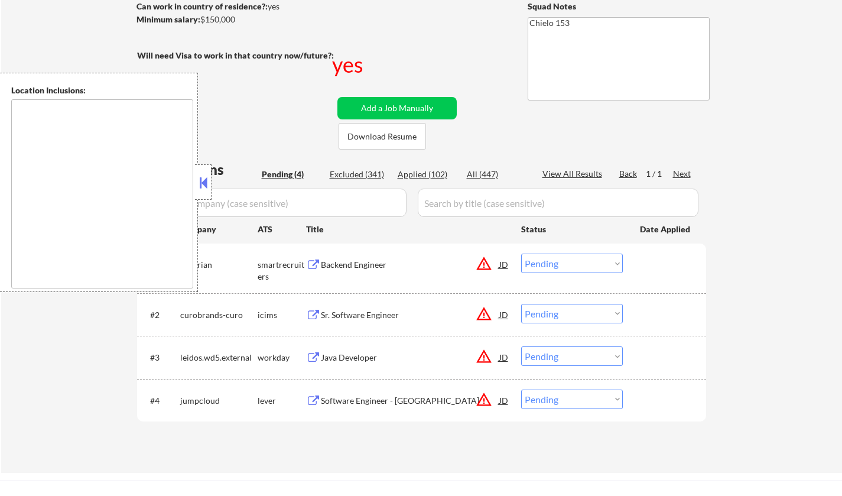
scroll to position [236, 0]
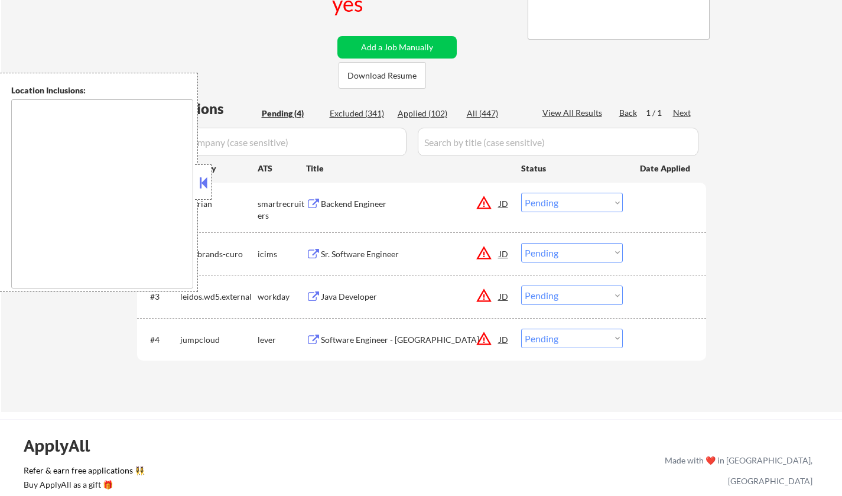
click at [203, 180] on button at bounding box center [203, 183] width 13 height 18
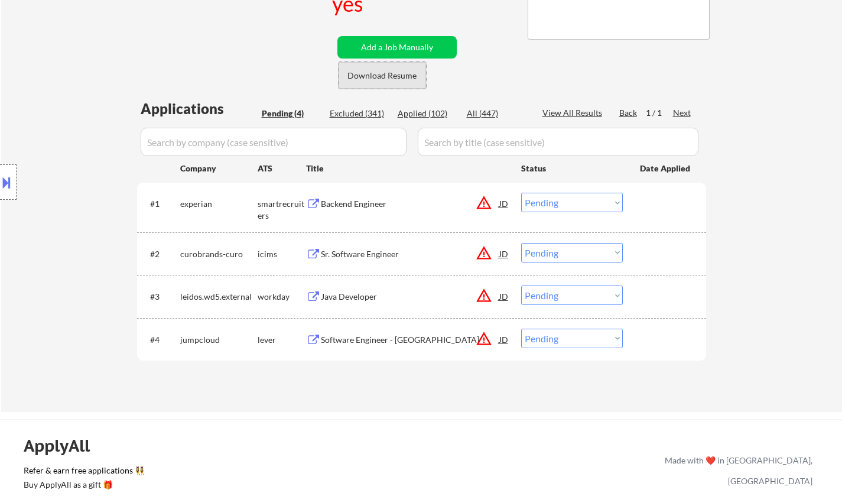
click at [369, 79] on button "Download Resume" at bounding box center [381, 75] width 87 height 27
click at [363, 197] on div "Backend Engineer" at bounding box center [410, 203] width 178 height 21
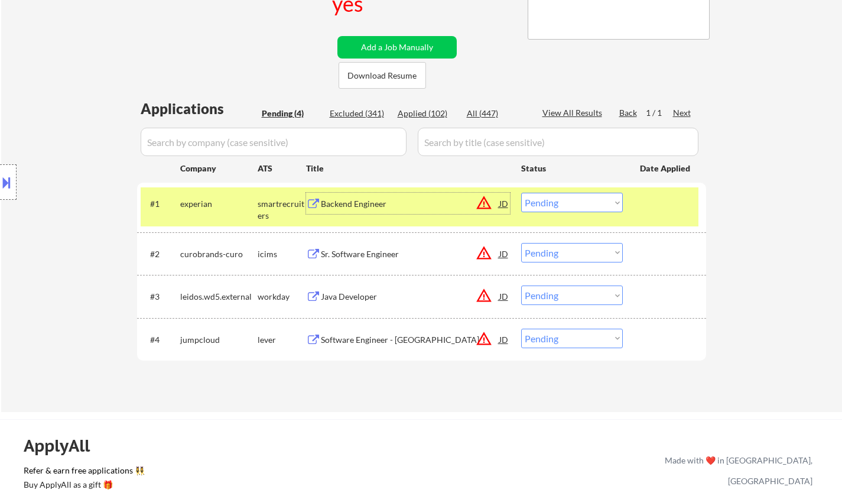
click at [507, 201] on div "JD" at bounding box center [504, 203] width 12 height 21
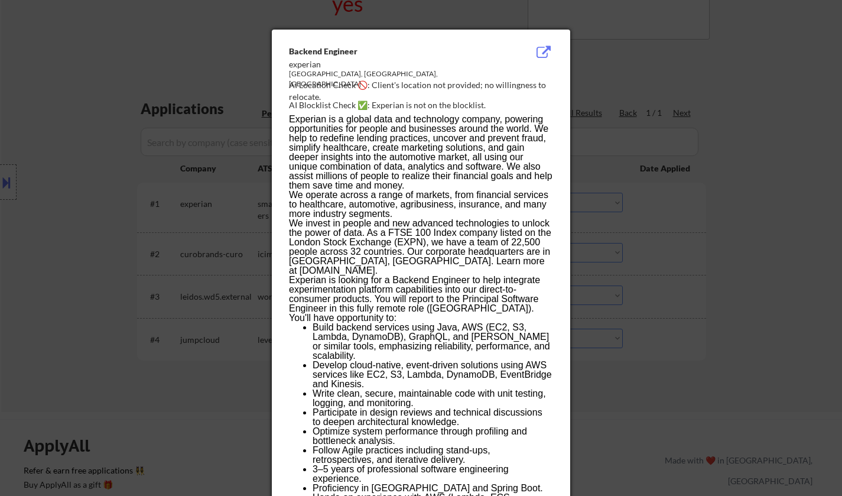
click at [675, 382] on div at bounding box center [421, 248] width 842 height 496
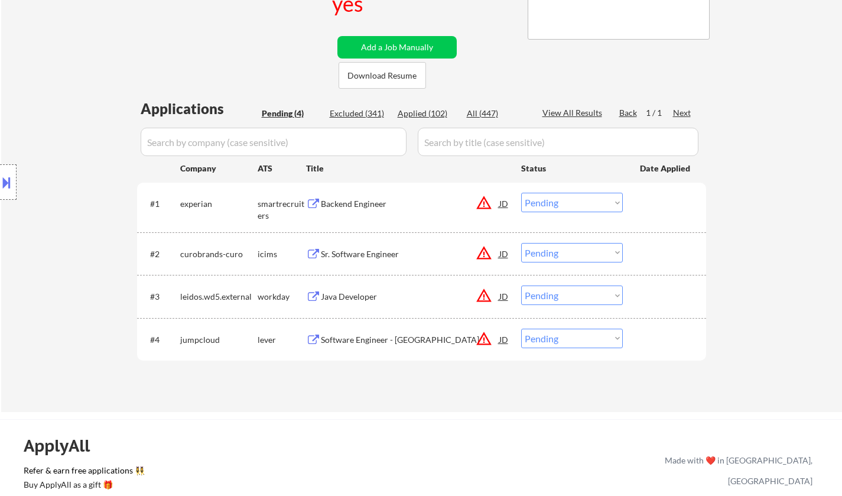
select select ""pending""
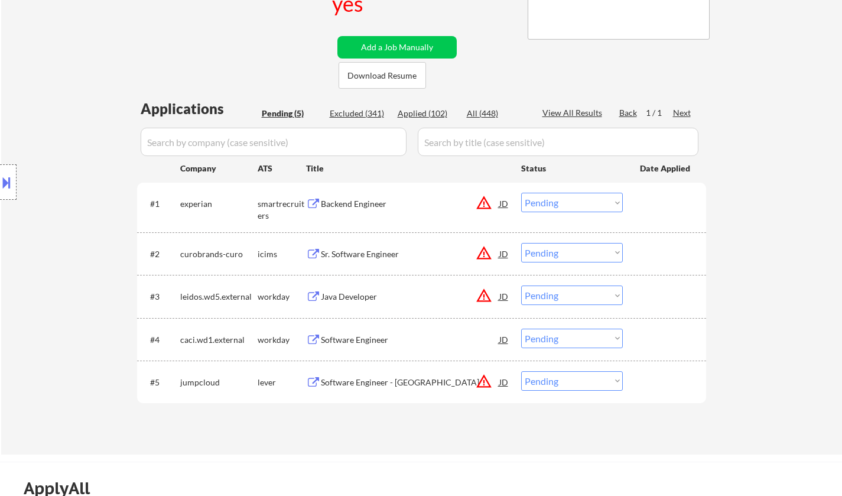
drag, startPoint x: 568, startPoint y: 198, endPoint x: 582, endPoint y: 203, distance: 15.7
click at [569, 198] on select "Choose an option... Pending Applied Excluded (Questions) Excluded (Expired) Exc…" at bounding box center [572, 202] width 102 height 19
click at [521, 193] on select "Choose an option... Pending Applied Excluded (Questions) Excluded (Expired) Exc…" at bounding box center [572, 202] width 102 height 19
select select ""pending""
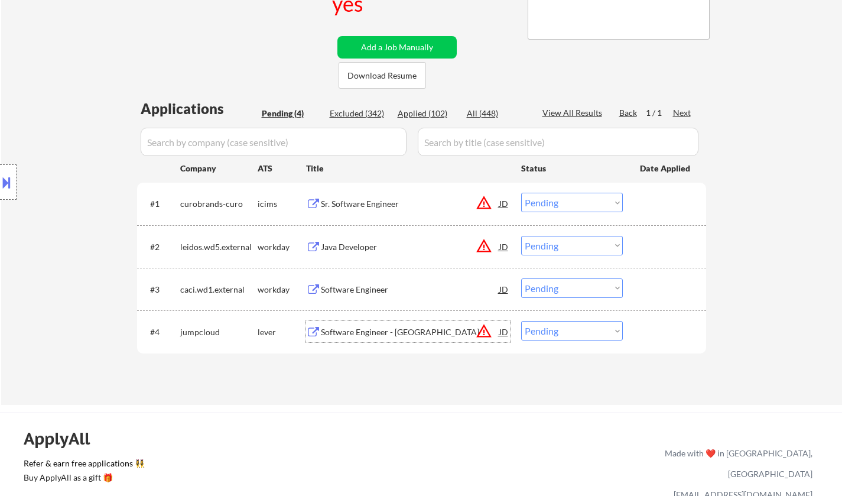
click at [369, 324] on div "Software Engineer - [GEOGRAPHIC_DATA]" at bounding box center [410, 331] width 178 height 21
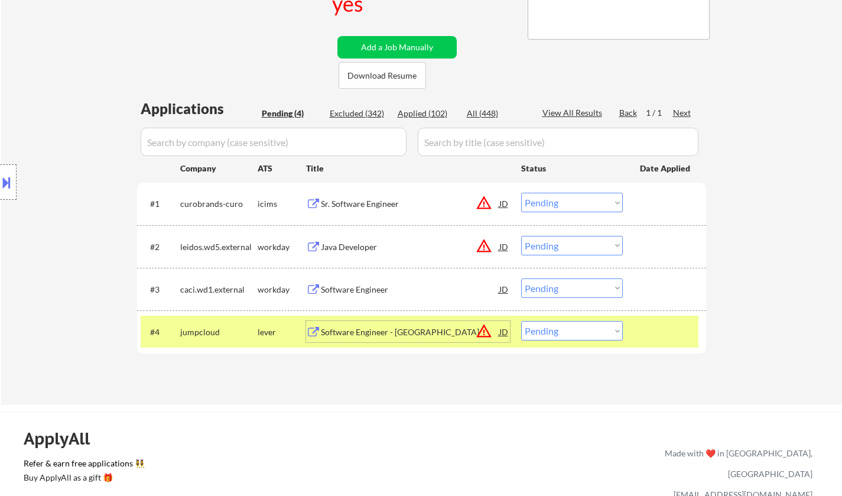
click at [594, 331] on select "Choose an option... Pending Applied Excluded (Questions) Excluded (Expired) Exc…" at bounding box center [572, 330] width 102 height 19
select select ""excluded__salary_""
click at [521, 321] on select "Choose an option... Pending Applied Excluded (Questions) Excluded (Expired) Exc…" at bounding box center [572, 330] width 102 height 19
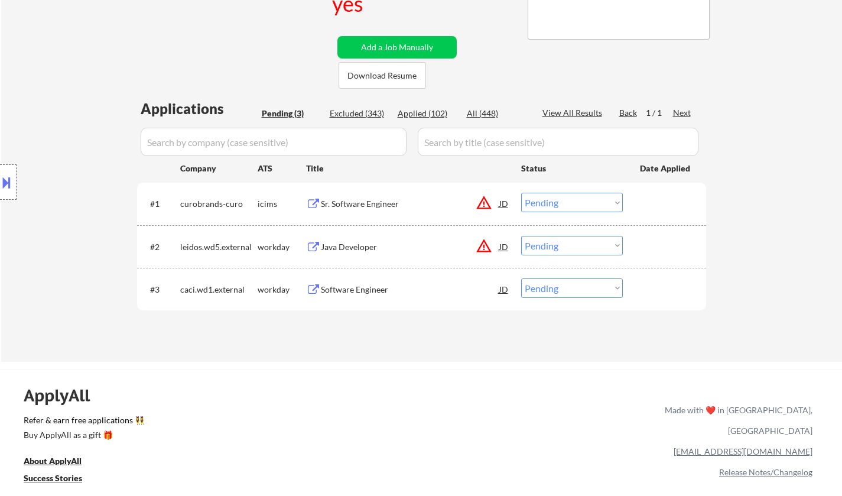
click at [353, 288] on div "Software Engineer" at bounding box center [410, 290] width 178 height 12
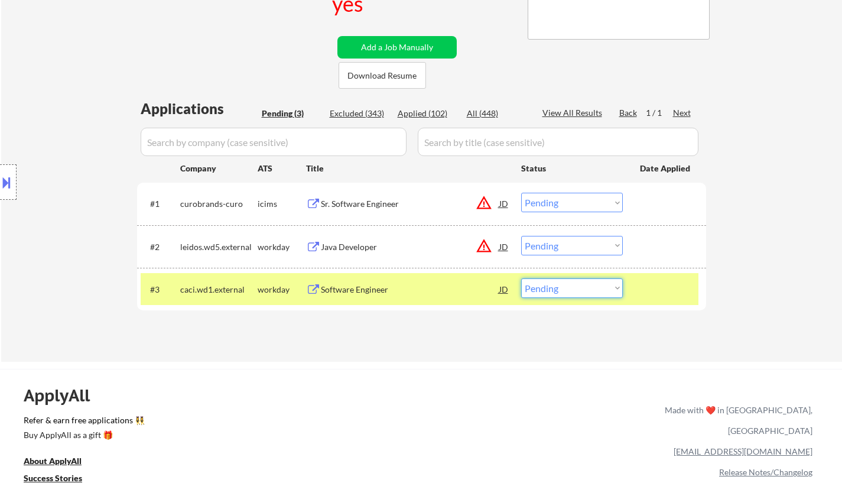
click at [567, 291] on select "Choose an option... Pending Applied Excluded (Questions) Excluded (Expired) Exc…" at bounding box center [572, 287] width 102 height 19
select select ""excluded__other_""
click at [521, 278] on select "Choose an option... Pending Applied Excluded (Questions) Excluded (Expired) Exc…" at bounding box center [572, 287] width 102 height 19
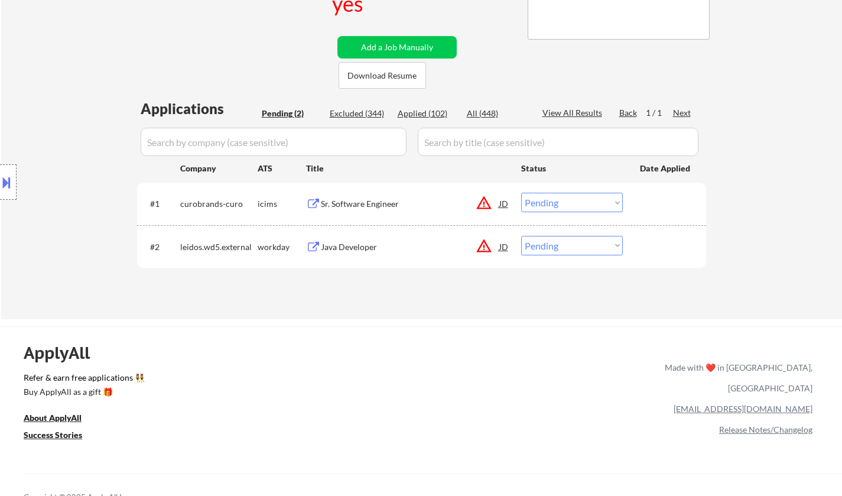
click at [346, 247] on div "Java Developer" at bounding box center [410, 247] width 178 height 12
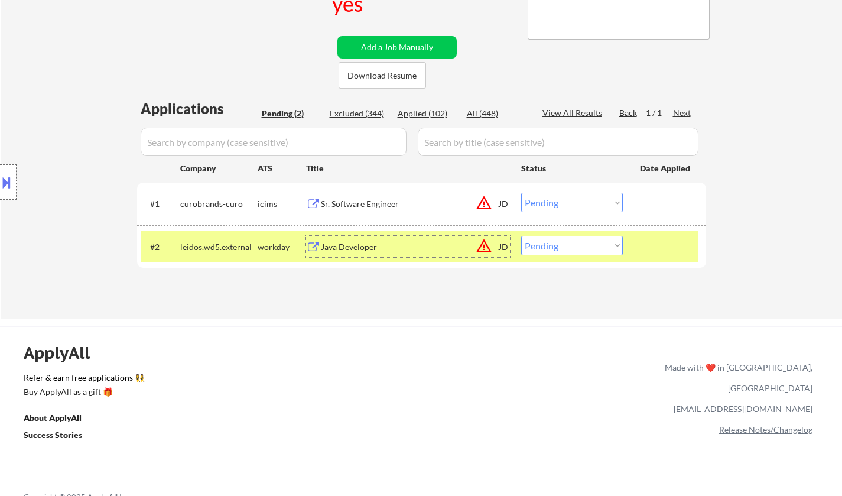
drag, startPoint x: 585, startPoint y: 241, endPoint x: 591, endPoint y: 250, distance: 10.6
click at [585, 241] on select "Choose an option... Pending Applied Excluded (Questions) Excluded (Expired) Exc…" at bounding box center [572, 245] width 102 height 19
select select ""excluded__salary_""
click at [521, 236] on select "Choose an option... Pending Applied Excluded (Questions) Excluded (Expired) Exc…" at bounding box center [572, 245] width 102 height 19
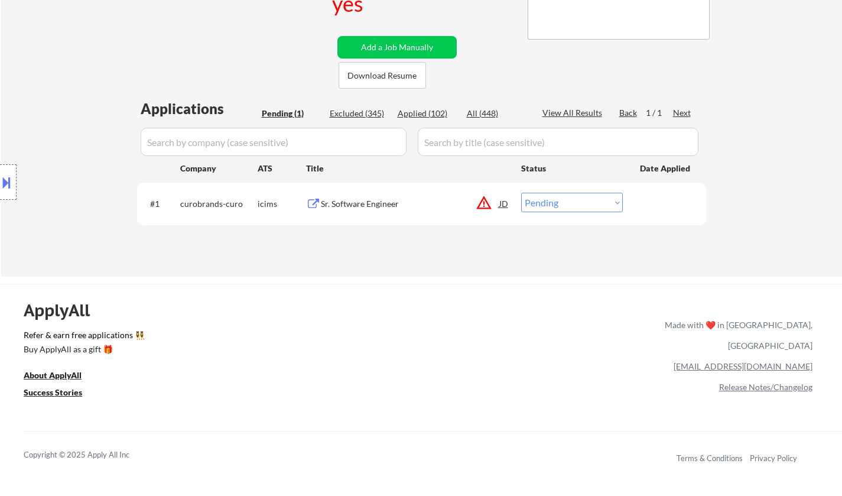
click at [368, 206] on div "Sr. Software Engineer" at bounding box center [410, 204] width 178 height 12
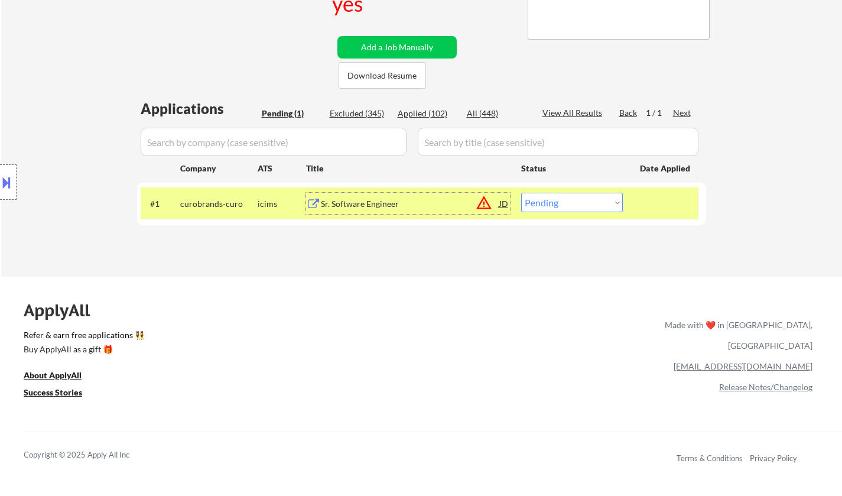
drag, startPoint x: 574, startPoint y: 203, endPoint x: 582, endPoint y: 210, distance: 10.5
click at [574, 203] on select "Choose an option... Pending Applied Excluded (Questions) Excluded (Expired) Exc…" at bounding box center [572, 202] width 102 height 19
select select ""excluded__bad_match_""
click at [521, 193] on select "Choose an option... Pending Applied Excluded (Questions) Excluded (Expired) Exc…" at bounding box center [572, 202] width 102 height 19
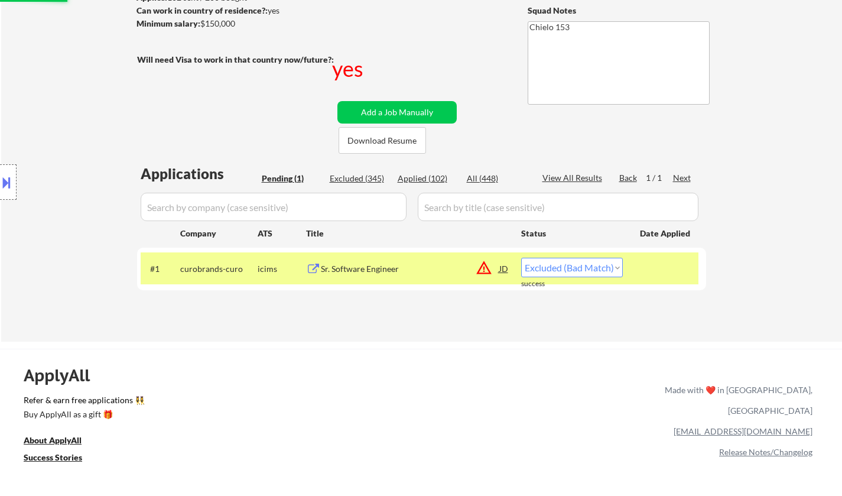
scroll to position [118, 0]
